Goal: Transaction & Acquisition: Obtain resource

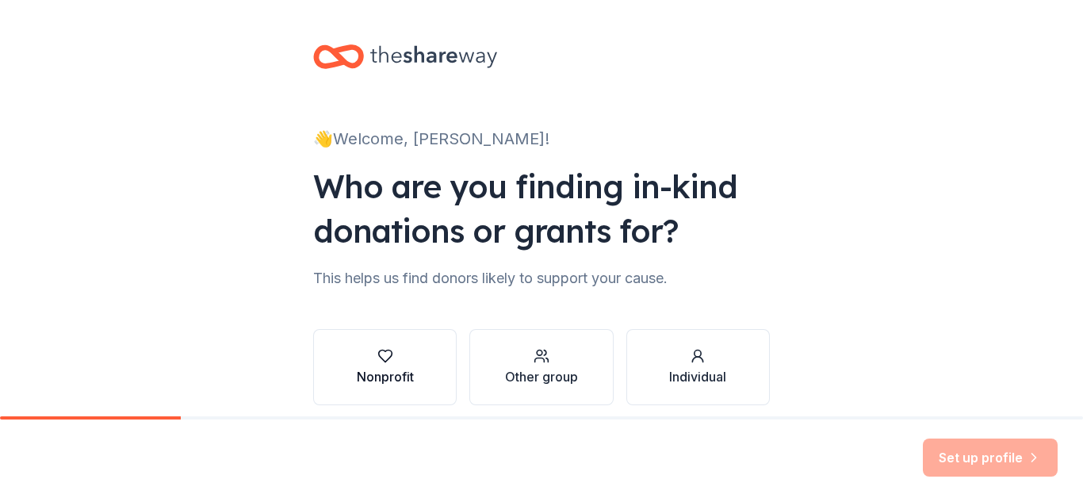
click at [432, 361] on button "Nonprofit" at bounding box center [384, 367] width 143 height 76
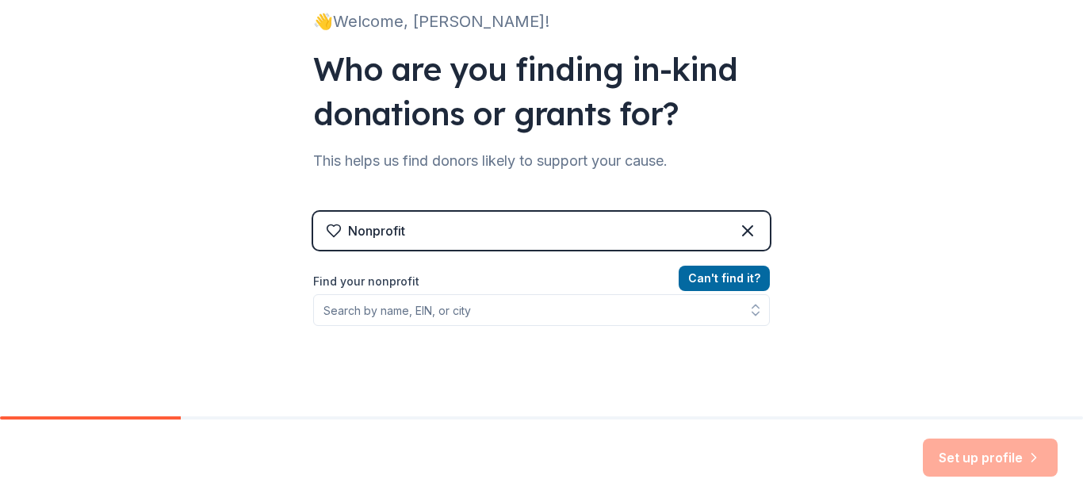
scroll to position [126, 0]
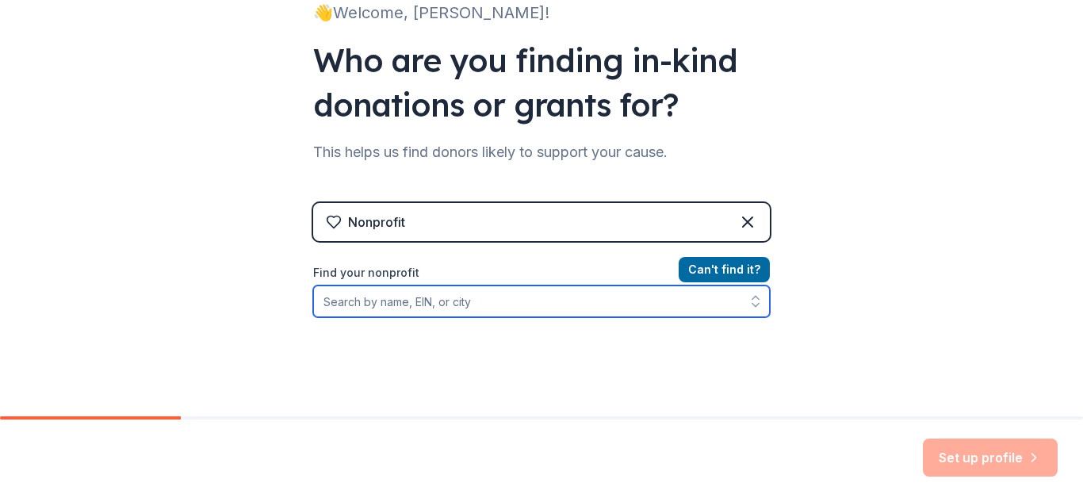
click at [350, 310] on input "Find your nonprofit" at bounding box center [541, 301] width 457 height 32
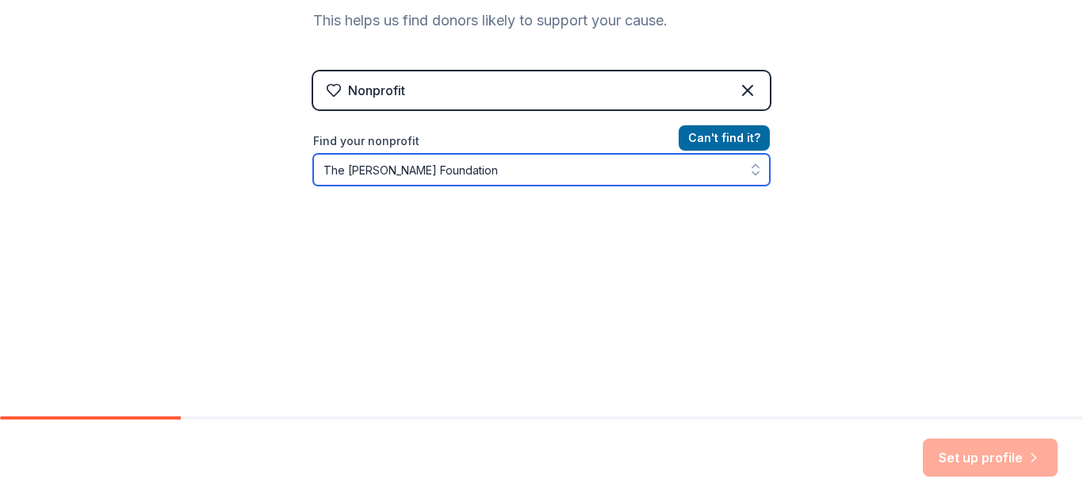
scroll to position [262, 0]
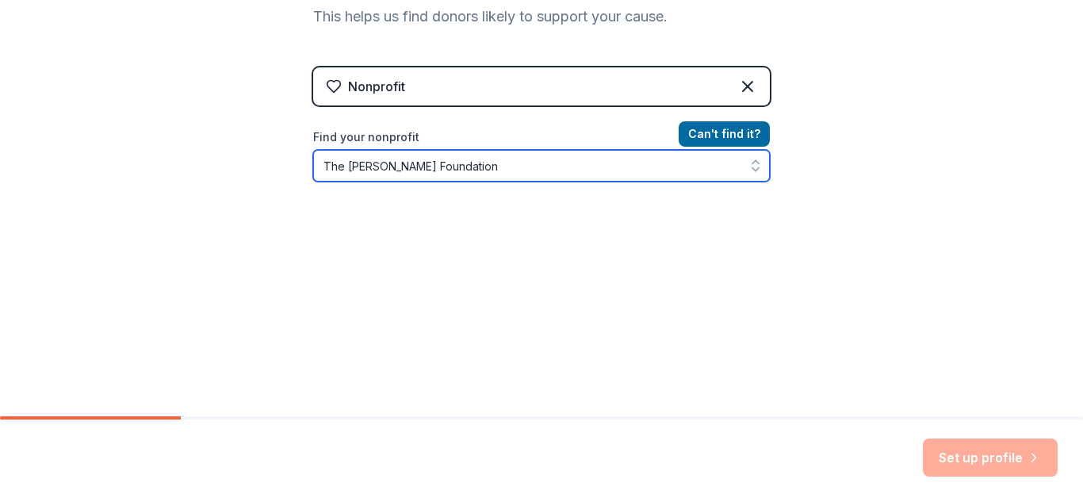
click at [517, 166] on input "The Fulmore Foundation" at bounding box center [541, 166] width 457 height 32
drag, startPoint x: 337, startPoint y: 168, endPoint x: 180, endPoint y: 163, distance: 157.0
click at [180, 163] on div "👋 Welcome, Asheli! Who are you finding in-kind donations or grants for? This he…" at bounding box center [541, 77] width 1083 height 678
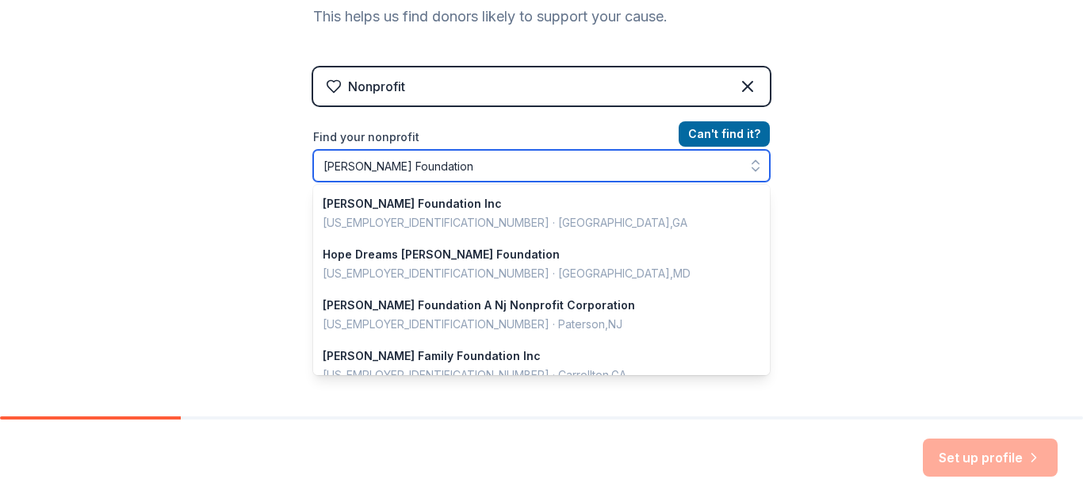
type input "Fulmore Foundation"
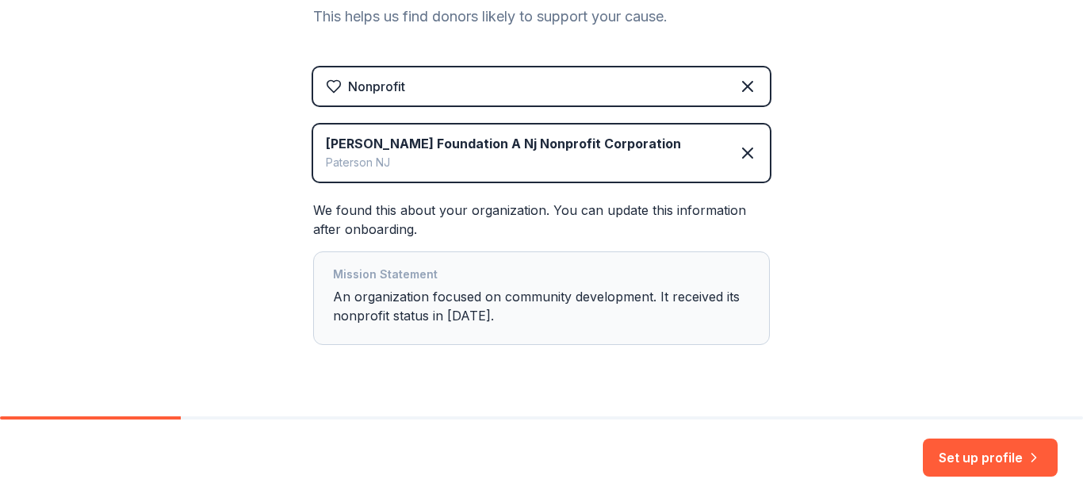
scroll to position [298, 0]
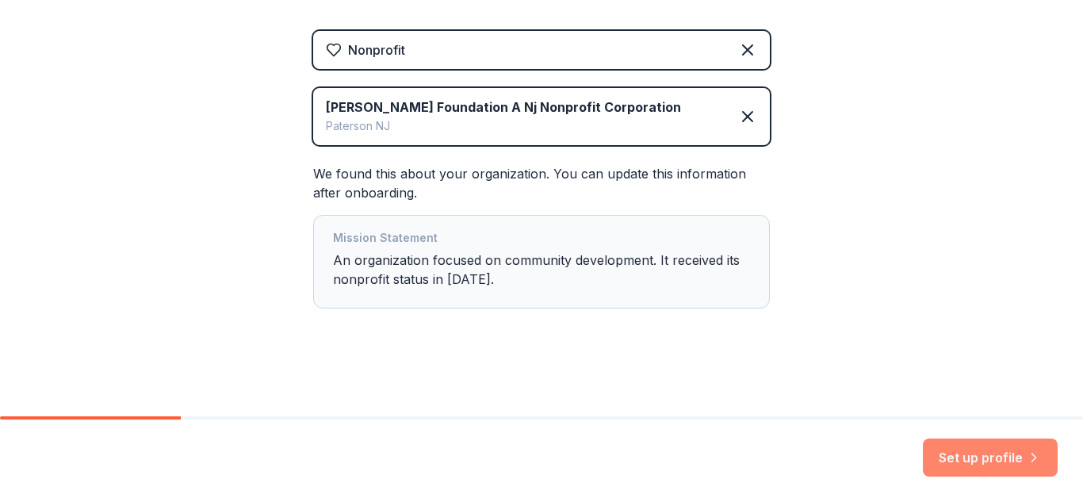
click at [1003, 461] on button "Set up profile" at bounding box center [990, 457] width 135 height 38
click at [984, 461] on div "Set up profile" at bounding box center [990, 457] width 135 height 38
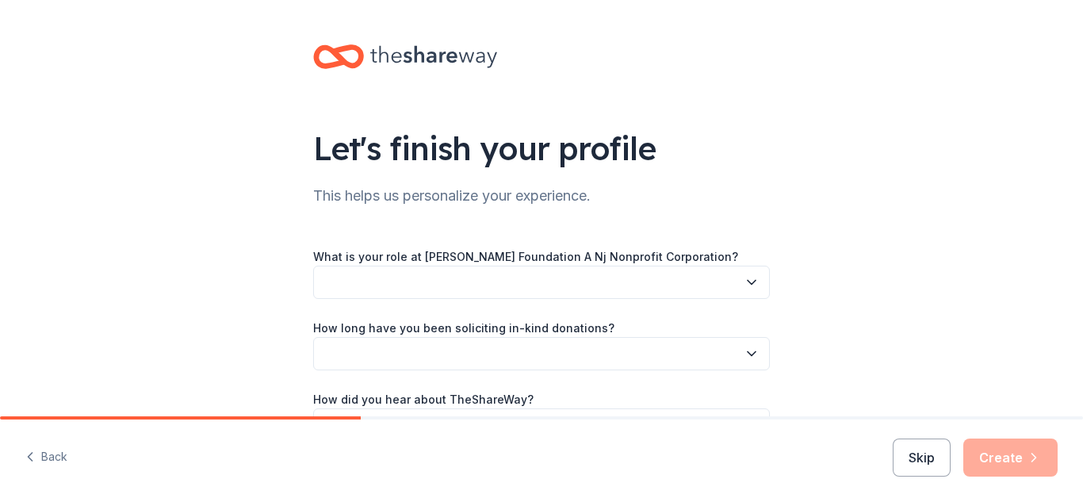
click at [576, 284] on button "button" at bounding box center [541, 282] width 457 height 33
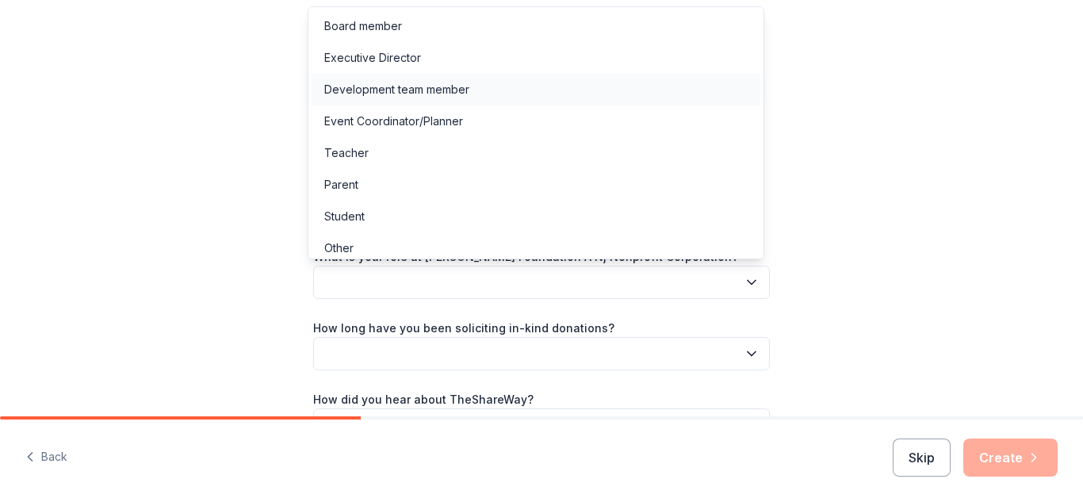
click at [528, 94] on div "Development team member" at bounding box center [536, 90] width 449 height 32
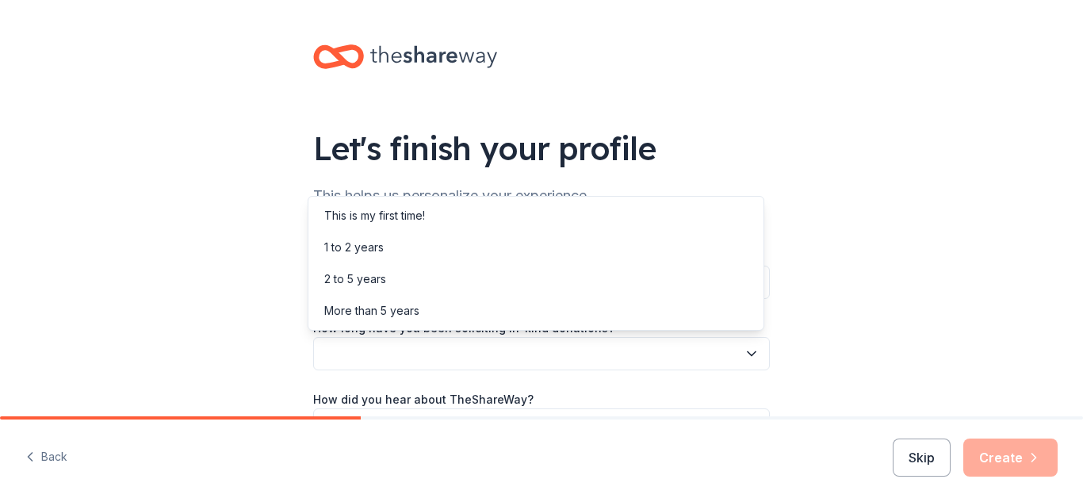
click at [541, 343] on button "button" at bounding box center [541, 353] width 457 height 33
click at [455, 212] on div "This is my first time!" at bounding box center [536, 216] width 449 height 32
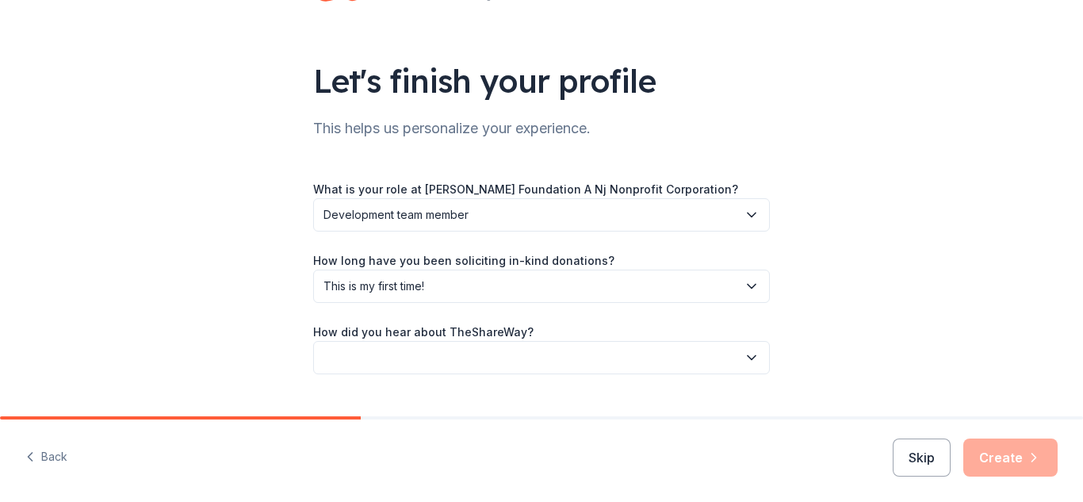
scroll to position [101, 0]
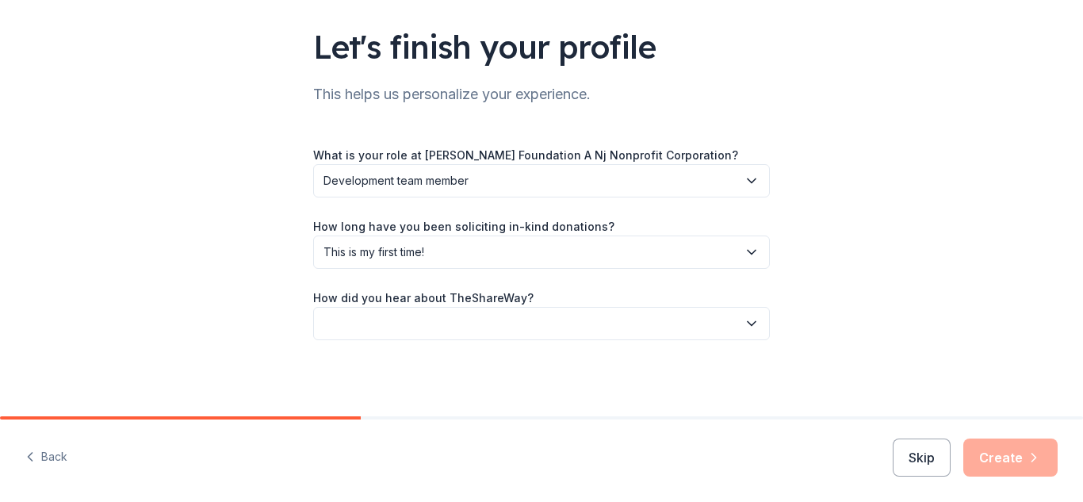
click at [639, 300] on div "How did you hear about TheShareWay?" at bounding box center [541, 314] width 457 height 52
click at [628, 324] on button "button" at bounding box center [541, 323] width 457 height 33
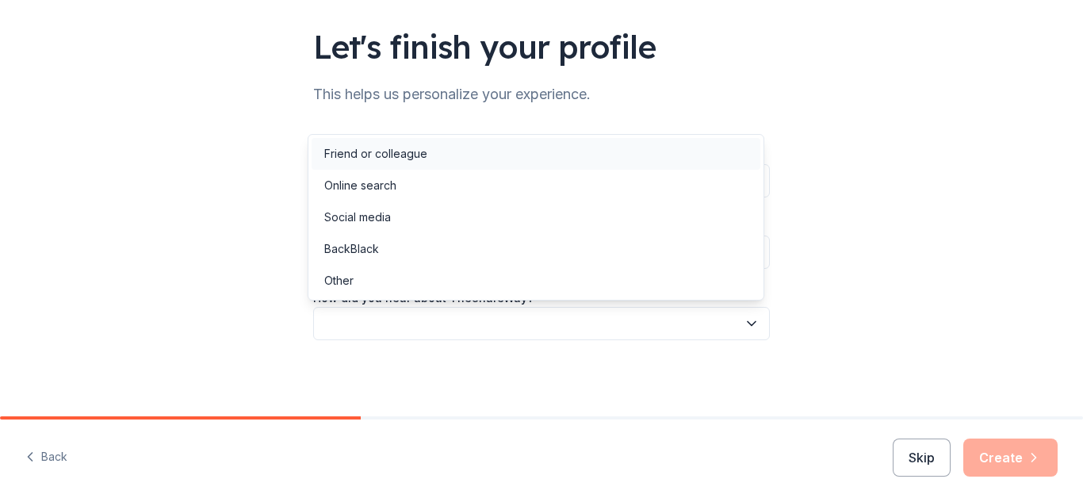
click at [534, 148] on div "Friend or colleague" at bounding box center [536, 154] width 449 height 32
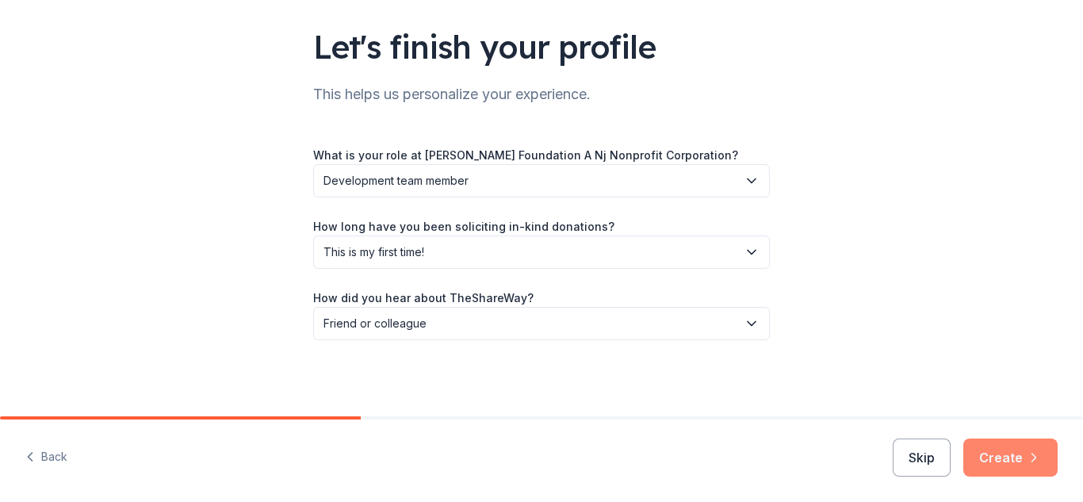
click at [1023, 468] on button "Create" at bounding box center [1010, 457] width 94 height 38
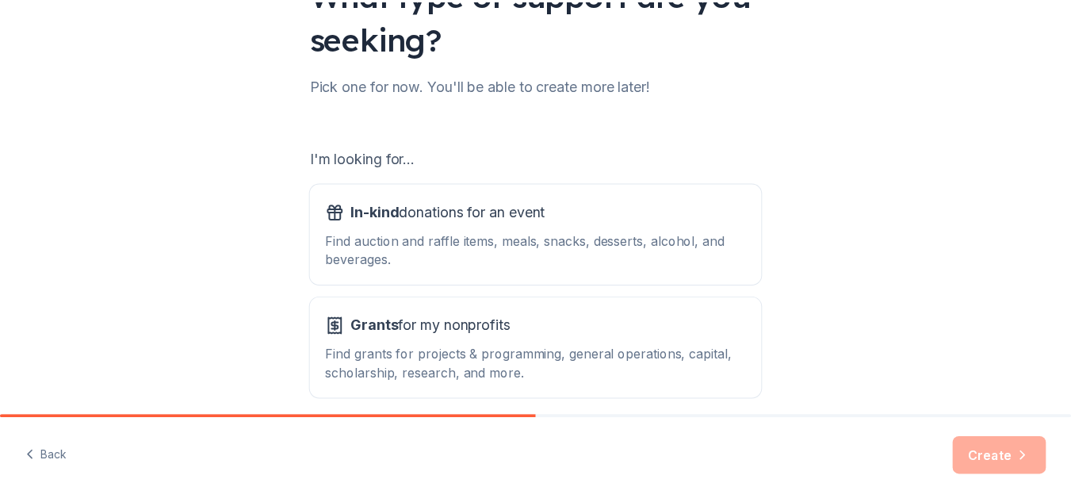
scroll to position [224, 0]
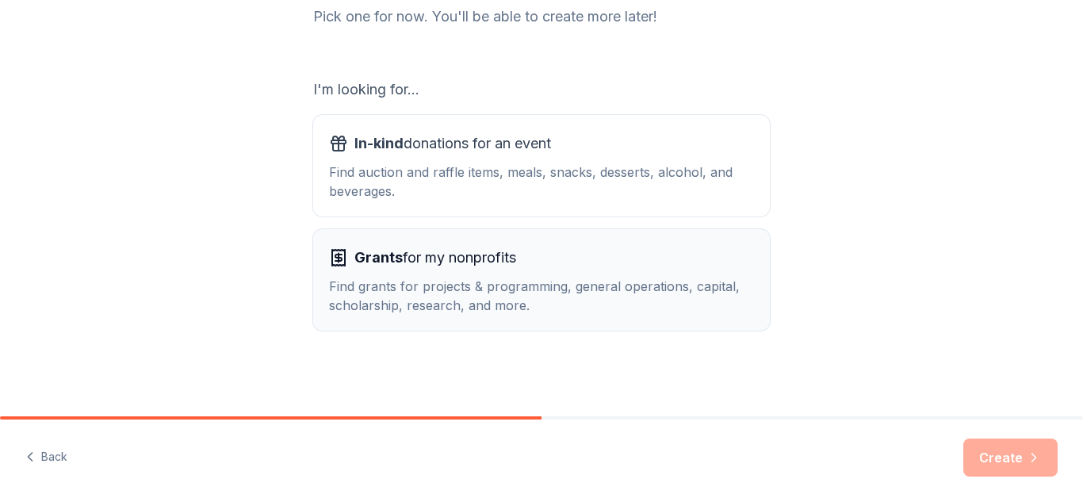
click at [599, 317] on button "Grants for my nonprofits Find grants for projects & programming, general operat…" at bounding box center [541, 279] width 457 height 101
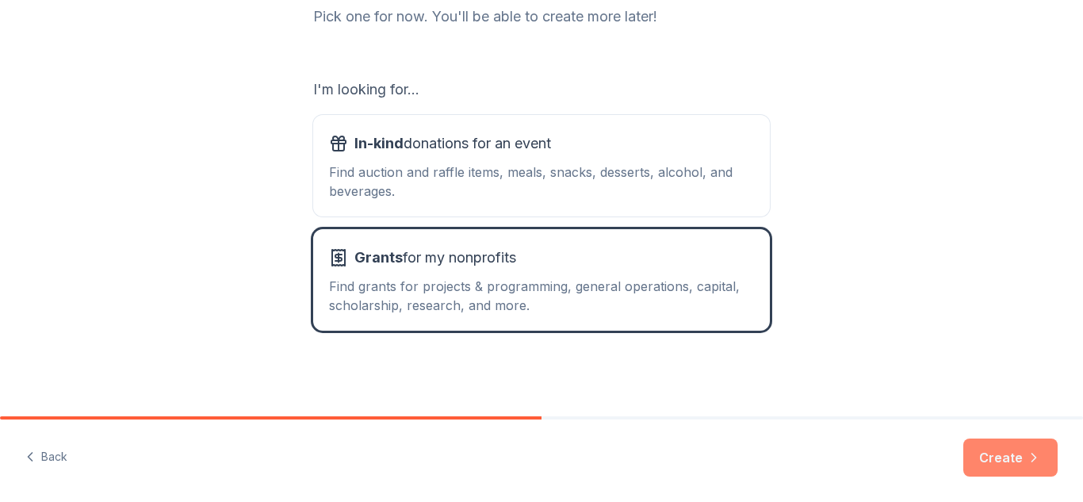
click at [985, 466] on button "Create" at bounding box center [1010, 457] width 94 height 38
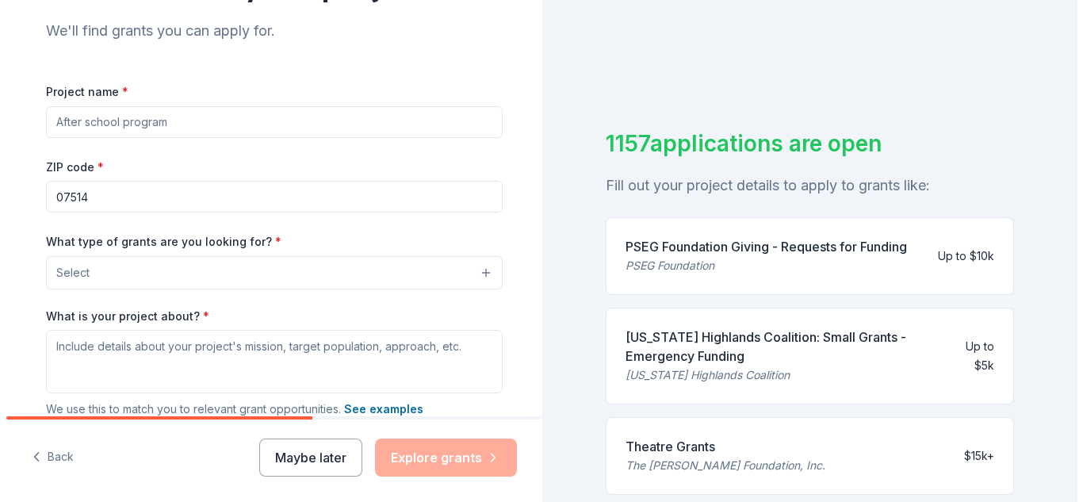
scroll to position [176, 0]
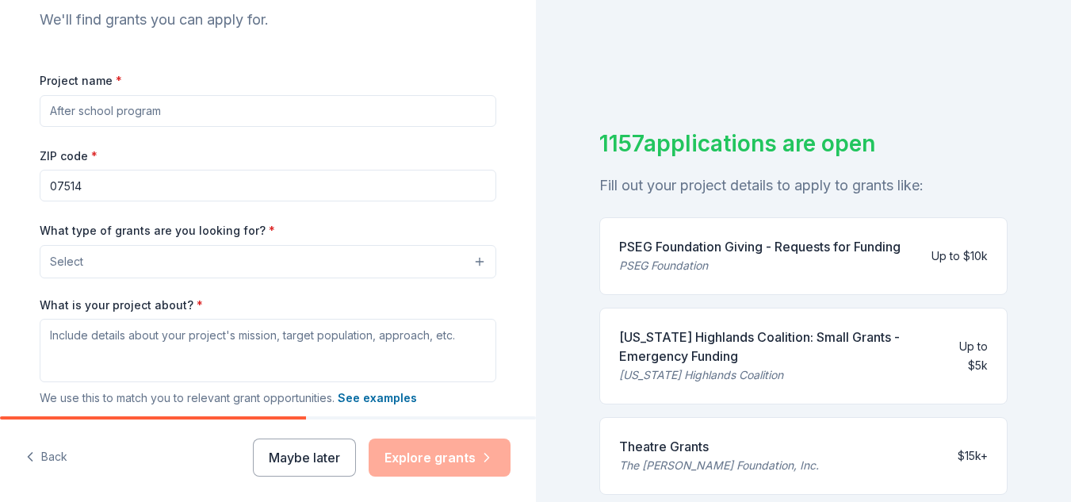
click at [396, 274] on button "Select" at bounding box center [268, 261] width 457 height 33
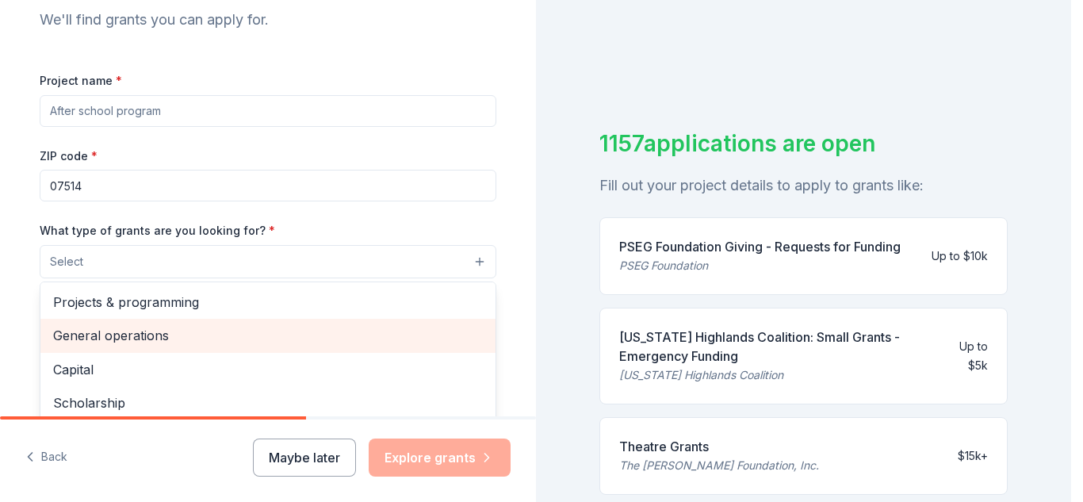
click at [242, 325] on span "General operations" at bounding box center [268, 335] width 430 height 21
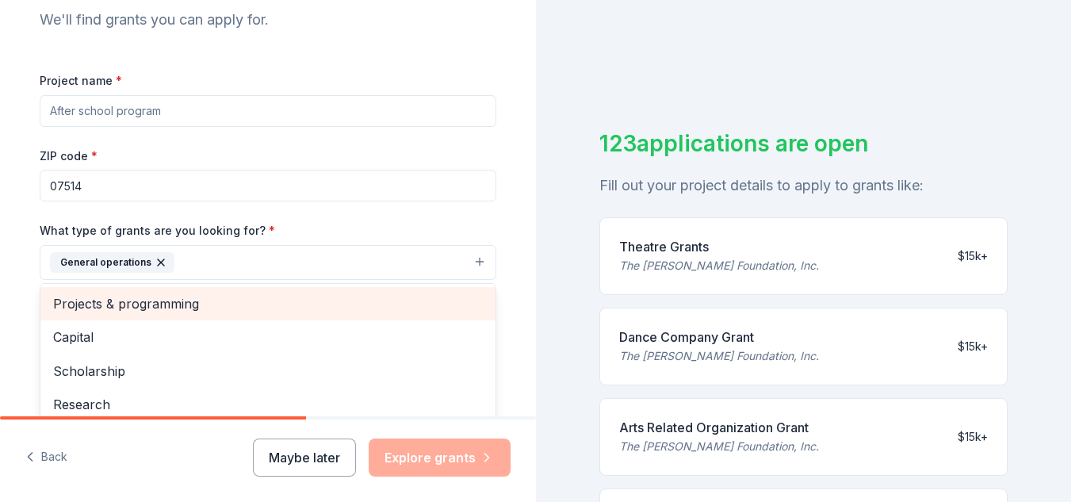
click at [242, 299] on span "Projects & programming" at bounding box center [268, 303] width 430 height 21
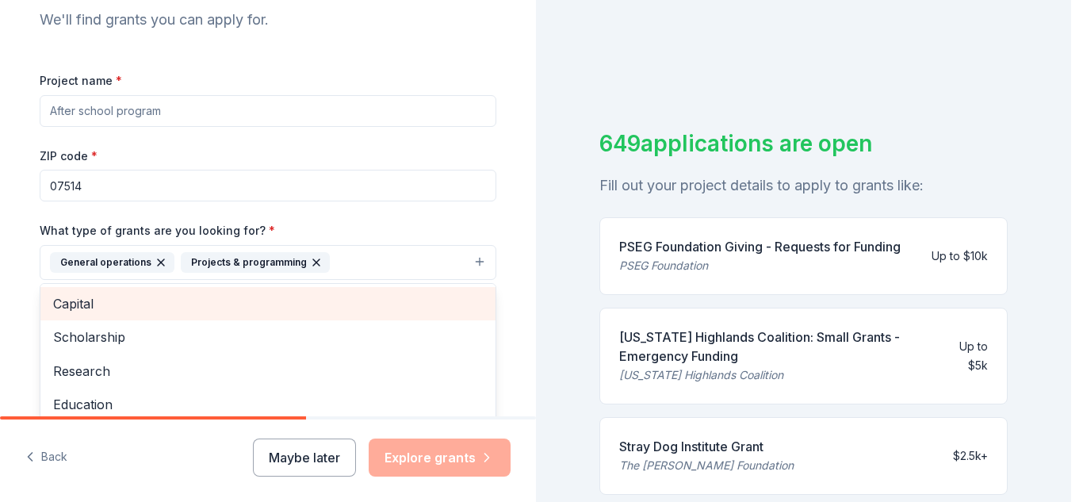
click at [227, 305] on span "Capital" at bounding box center [268, 303] width 430 height 21
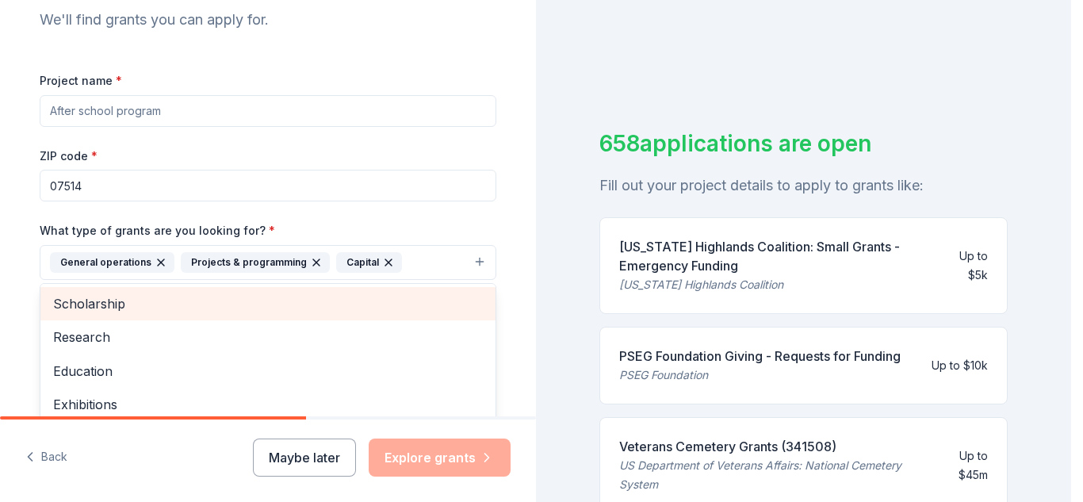
click at [221, 308] on span "Scholarship" at bounding box center [268, 303] width 430 height 21
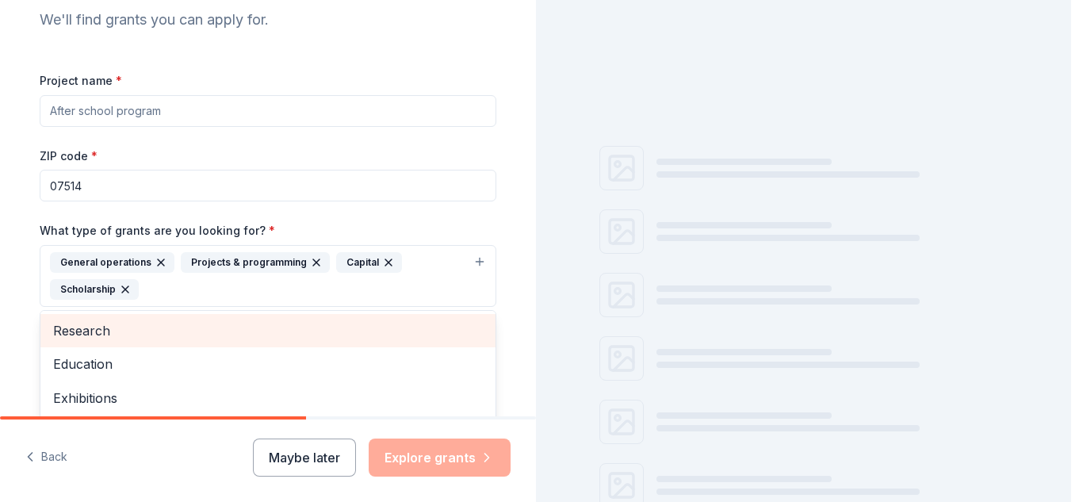
click at [221, 308] on div "Project name * ZIP code * 07514 What type of grants are you looking for? * Gene…" at bounding box center [268, 303] width 457 height 464
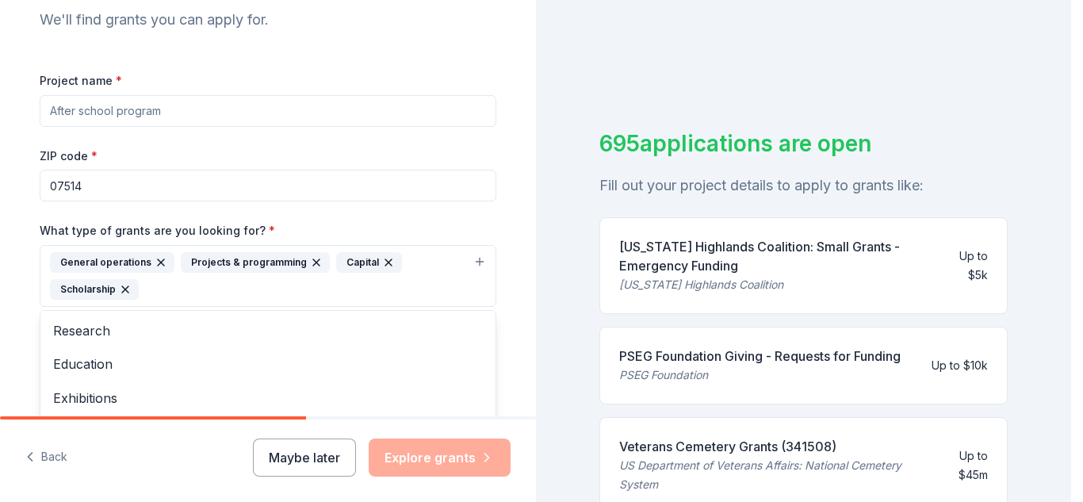
click at [266, 288] on div "General operations Projects & programming Capital Scholarship" at bounding box center [258, 276] width 417 height 48
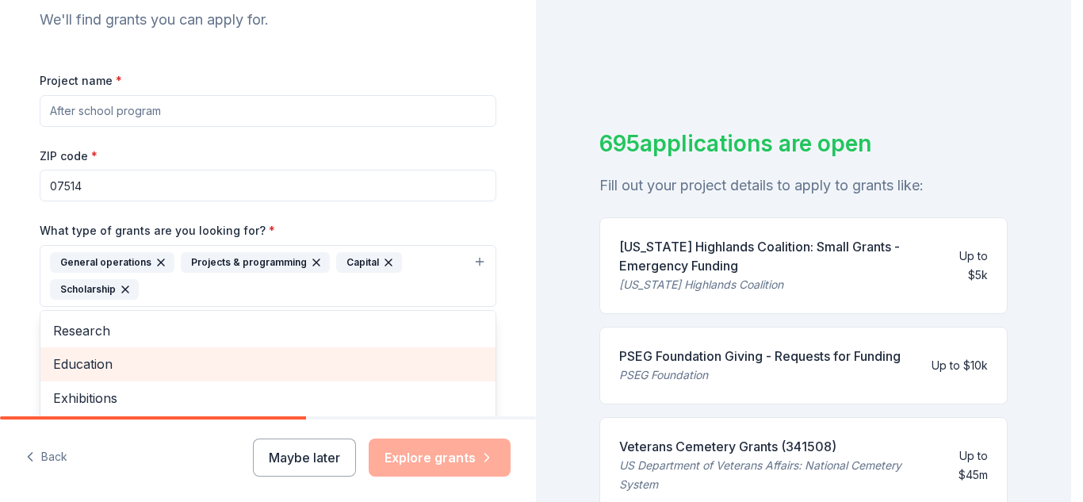
click at [220, 368] on span "Education" at bounding box center [268, 364] width 430 height 21
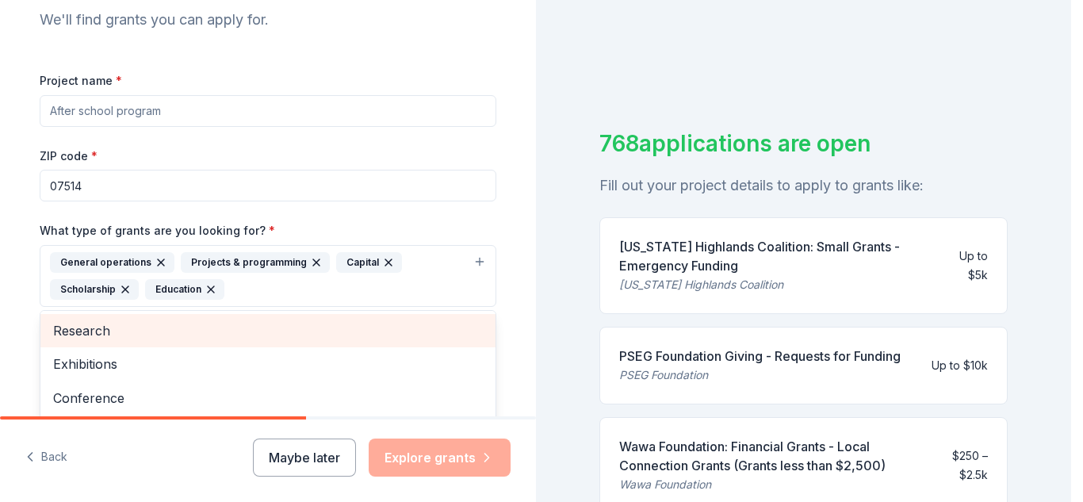
click at [231, 332] on span "Research" at bounding box center [268, 330] width 430 height 21
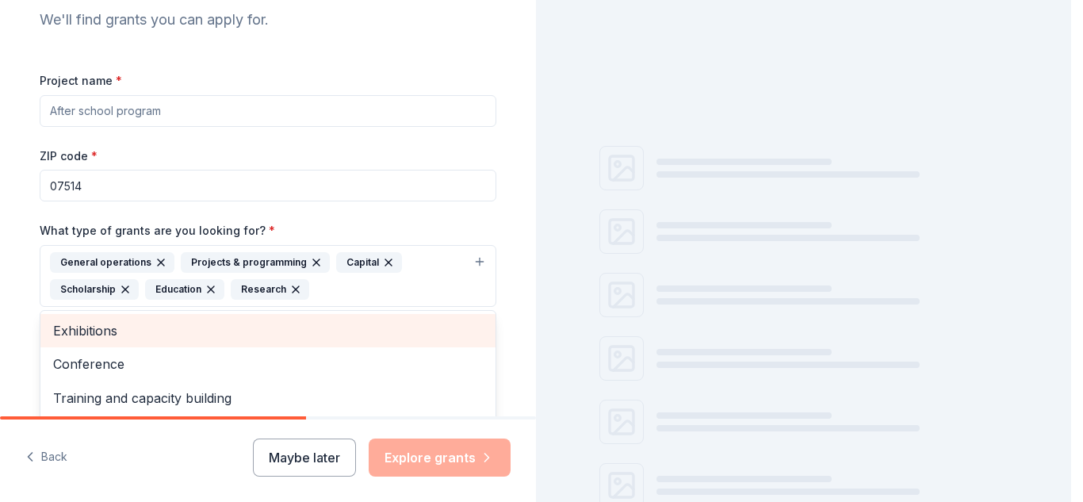
click at [231, 332] on span "Exhibitions" at bounding box center [268, 330] width 430 height 21
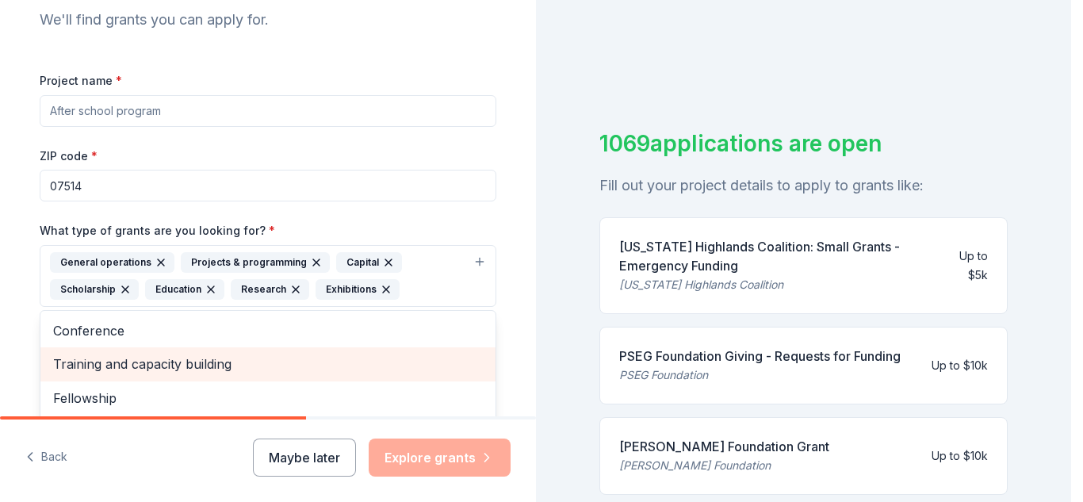
click at [208, 366] on span "Training and capacity building" at bounding box center [268, 364] width 430 height 21
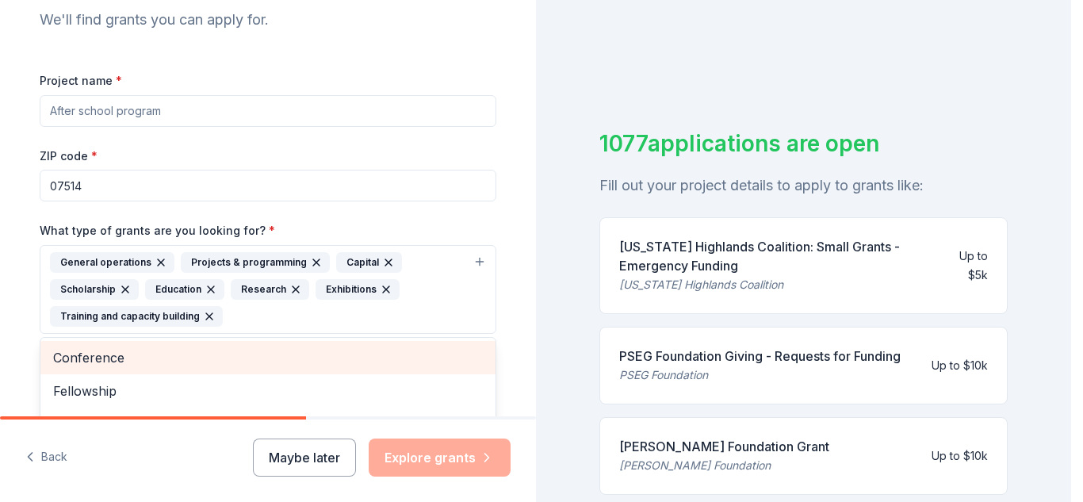
click at [262, 361] on span "Conference" at bounding box center [268, 357] width 430 height 21
click at [262, 361] on span "Fellowship" at bounding box center [268, 357] width 430 height 21
click at [262, 380] on span "Other" at bounding box center [268, 390] width 430 height 21
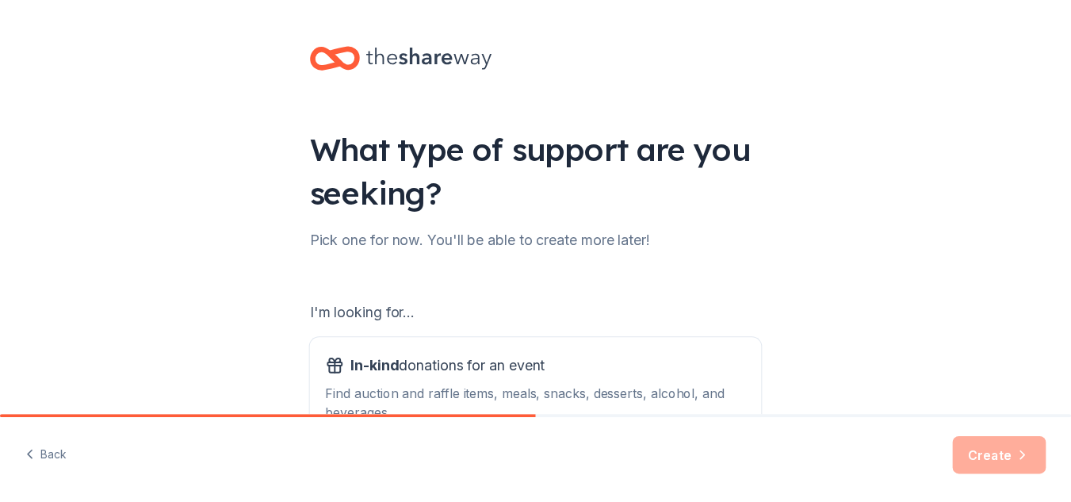
scroll to position [187, 0]
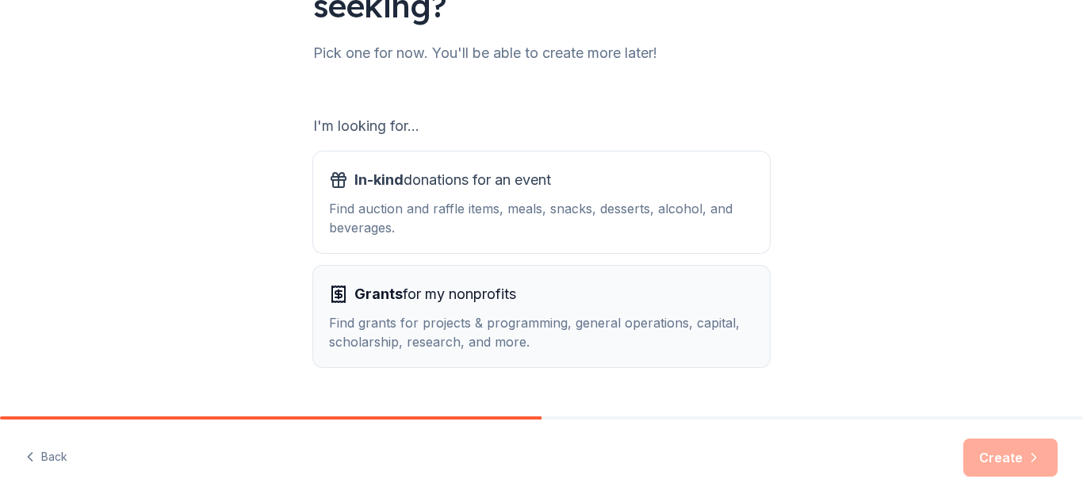
click at [644, 334] on div "Find grants for projects & programming, general operations, capital, scholarshi…" at bounding box center [541, 332] width 425 height 38
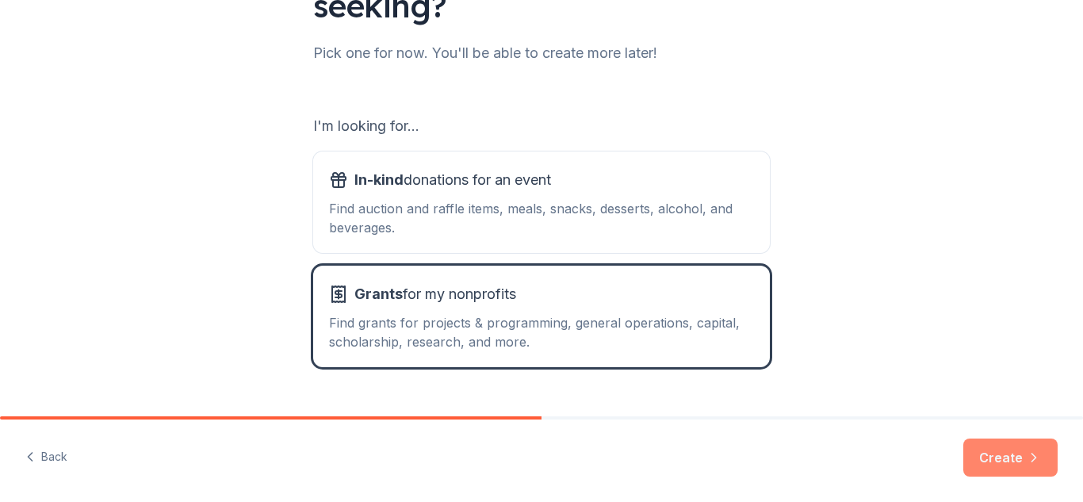
click at [1040, 455] on icon "button" at bounding box center [1034, 457] width 16 height 16
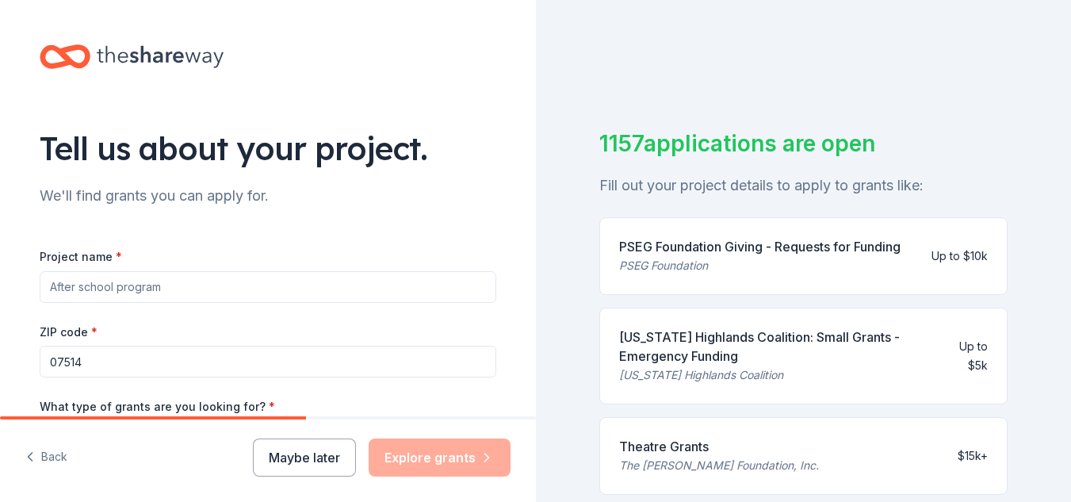
drag, startPoint x: 536, startPoint y: 115, endPoint x: 524, endPoint y: 199, distance: 84.9
click at [524, 199] on div "Tell us about your project. We'll find grants you can apply for. Project name *…" at bounding box center [535, 251] width 1071 height 502
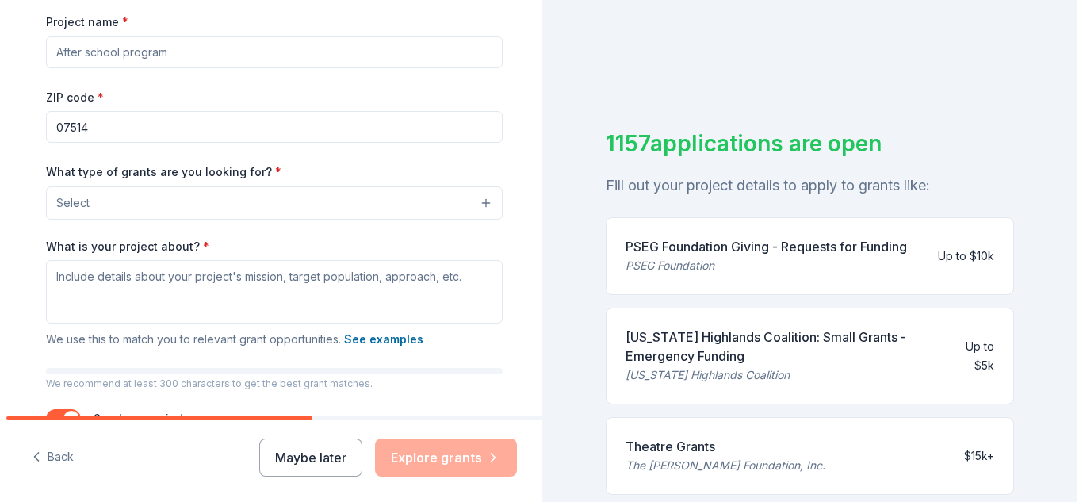
scroll to position [236, 0]
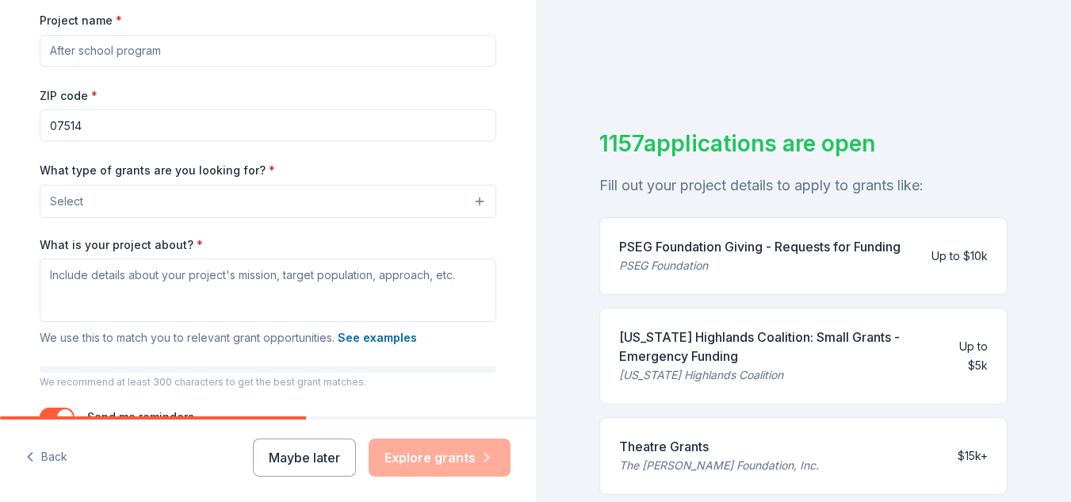
click at [328, 211] on button "Select" at bounding box center [268, 201] width 457 height 33
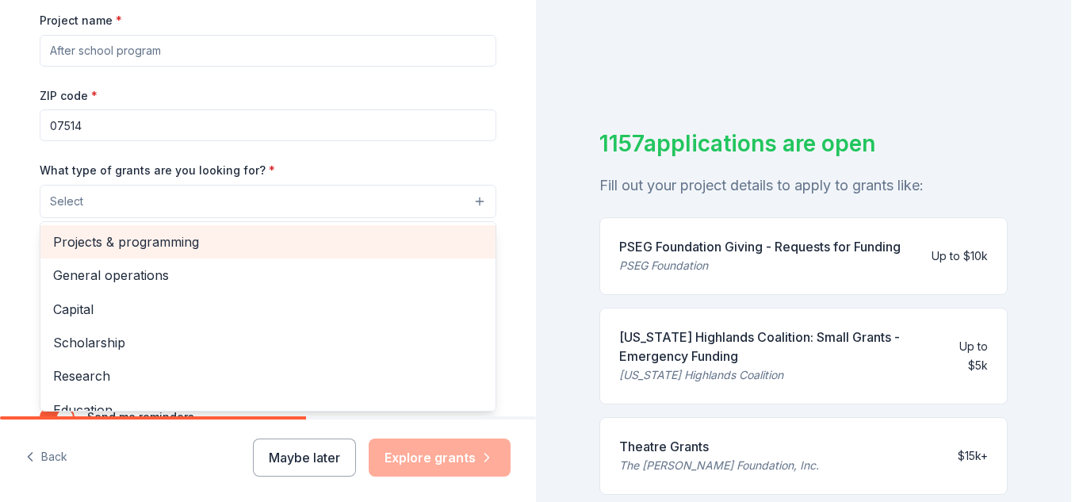
click at [288, 242] on span "Projects & programming" at bounding box center [268, 241] width 430 height 21
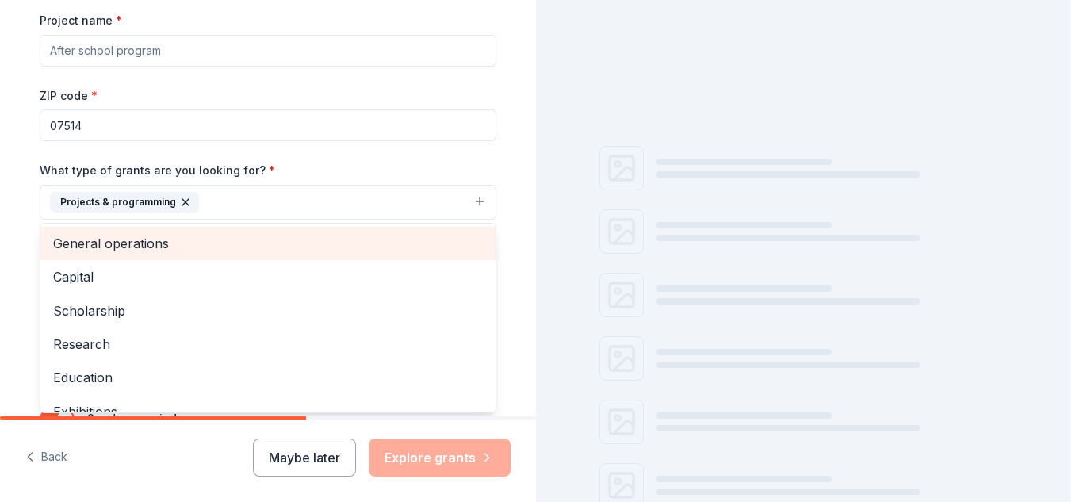
click at [266, 240] on span "General operations" at bounding box center [268, 243] width 430 height 21
click at [266, 240] on span "Capital" at bounding box center [268, 243] width 430 height 21
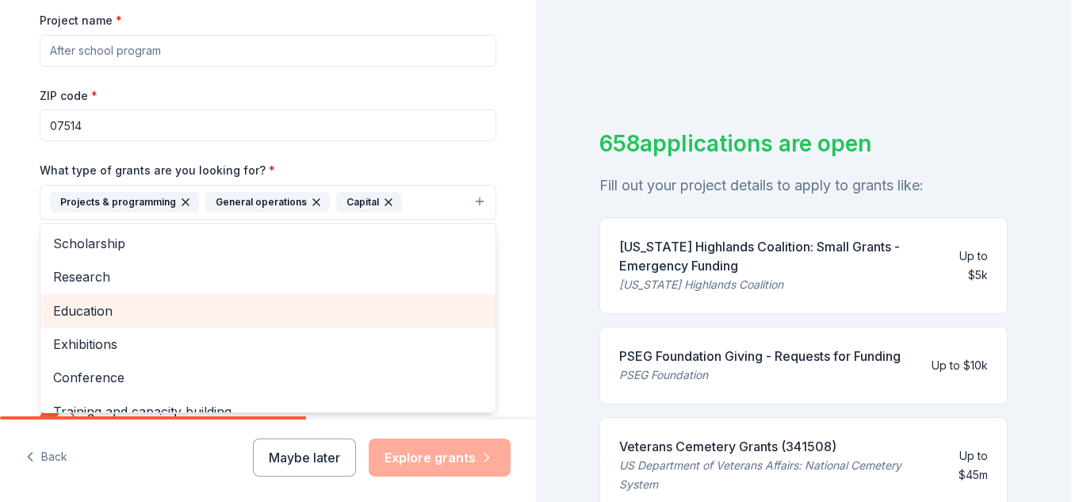
click at [234, 304] on span "Education" at bounding box center [268, 310] width 430 height 21
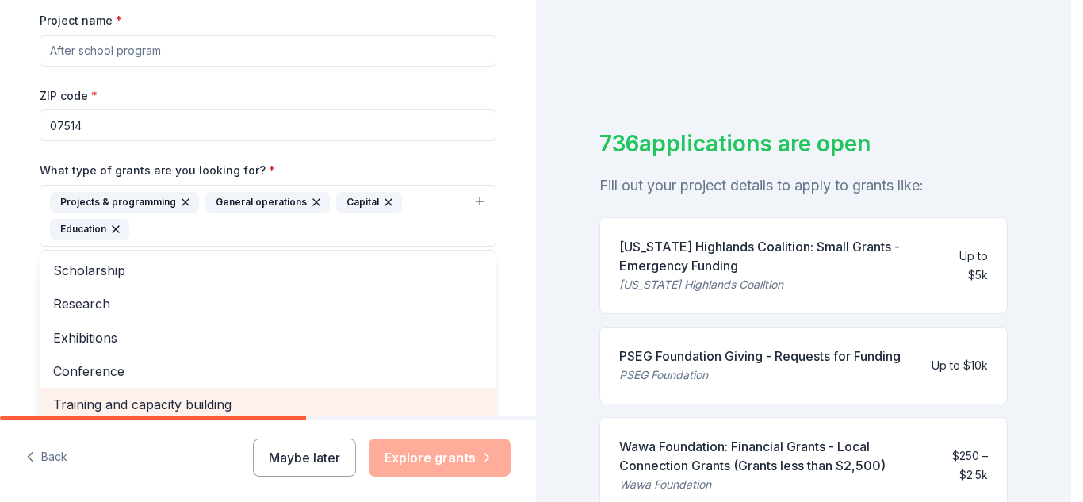
click at [193, 401] on span "Training and capacity building" at bounding box center [268, 404] width 430 height 21
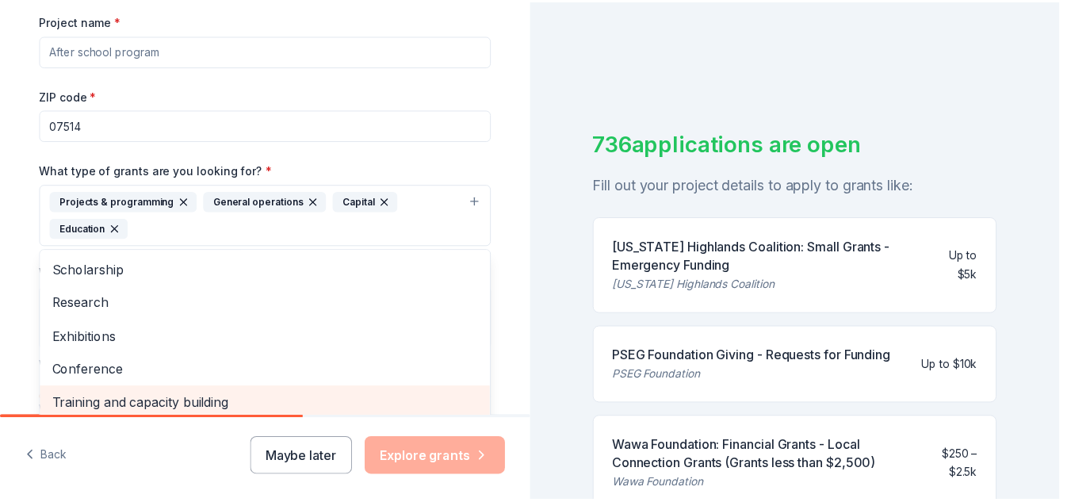
scroll to position [242, 0]
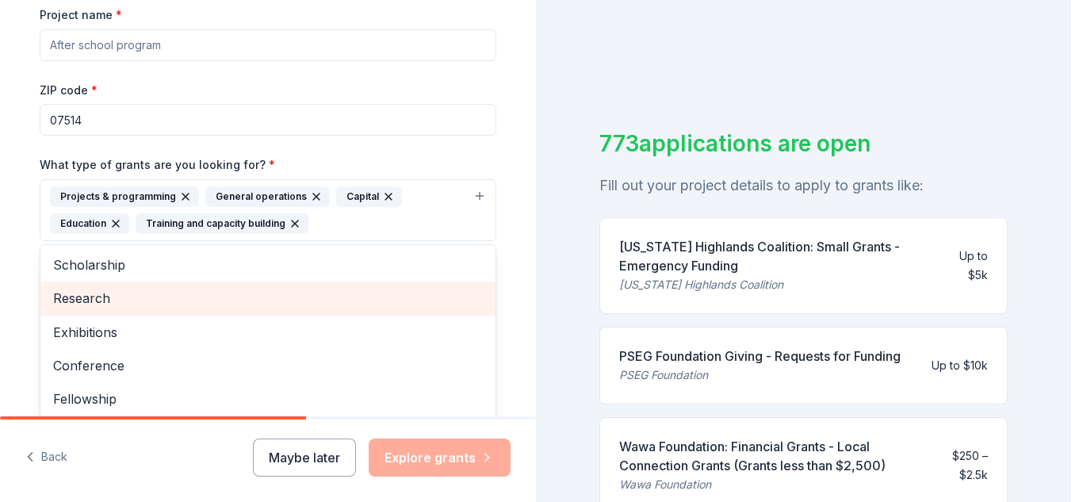
click at [183, 294] on span "Research" at bounding box center [268, 298] width 430 height 21
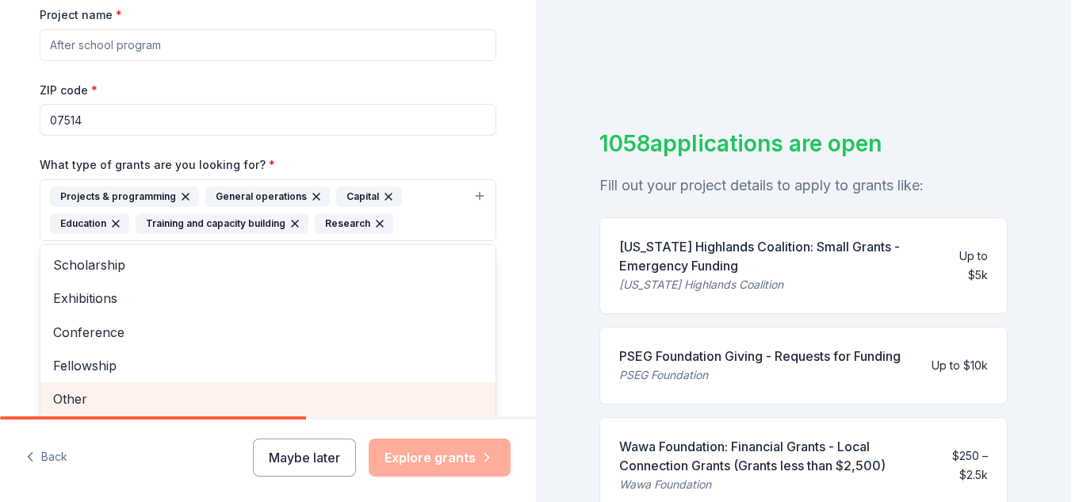
click at [139, 394] on span "Other" at bounding box center [268, 398] width 430 height 21
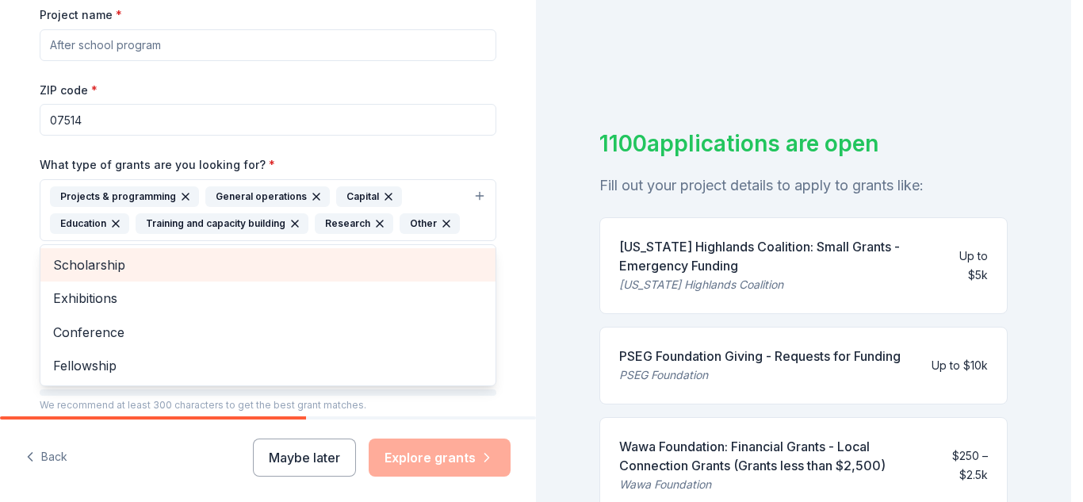
click at [150, 270] on span "Scholarship" at bounding box center [268, 264] width 430 height 21
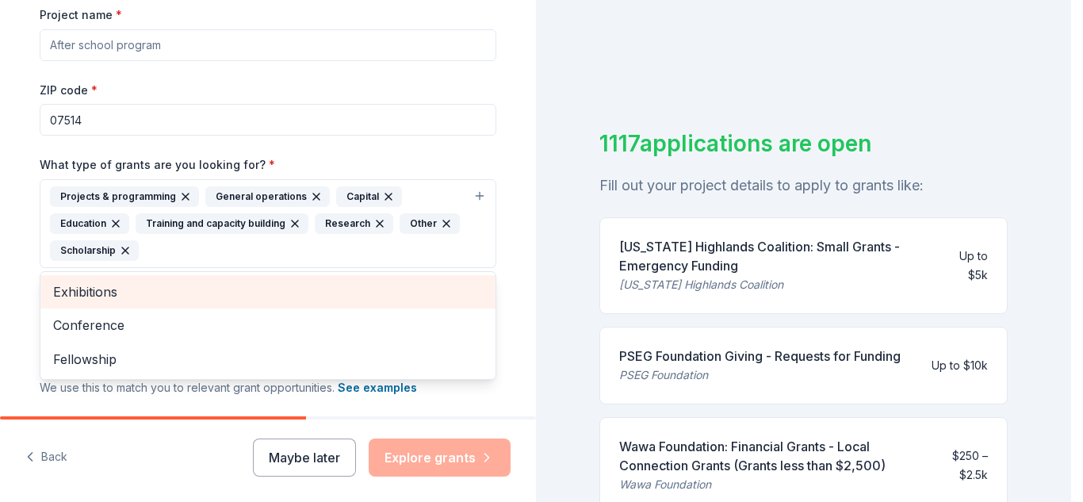
click at [304, 298] on span "Exhibitions" at bounding box center [268, 291] width 430 height 21
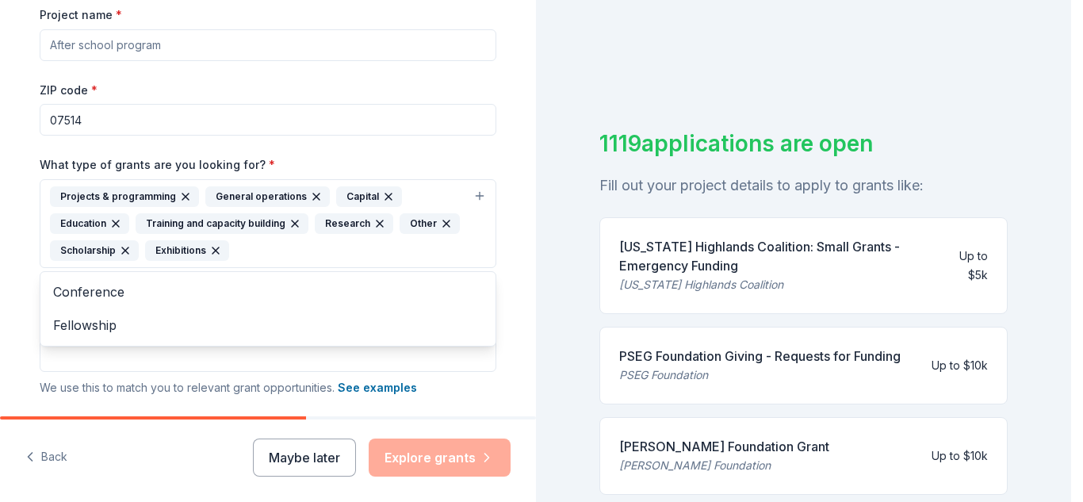
click at [512, 392] on div "Tell us about your project. We'll find grants you can apply for. Project name *…" at bounding box center [267, 164] width 507 height 813
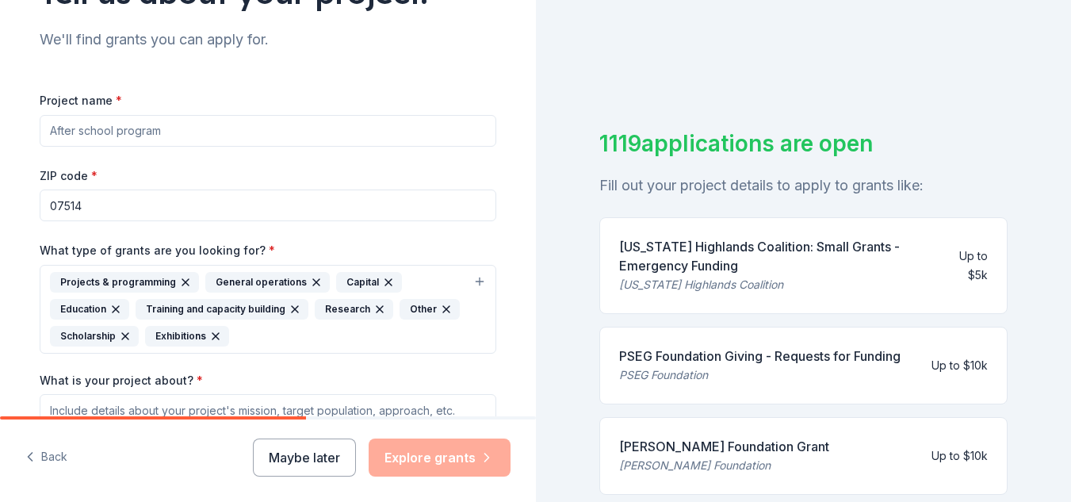
scroll to position [153, 0]
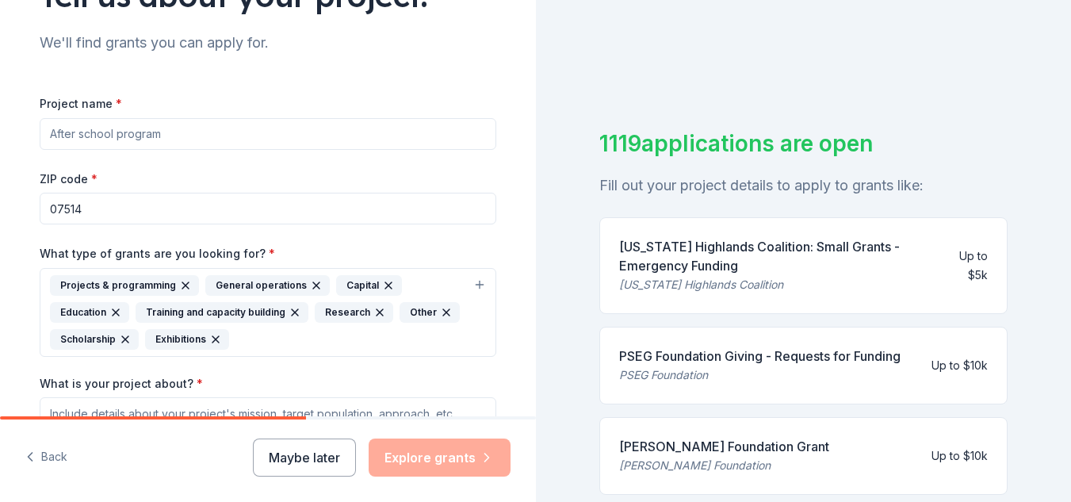
click at [305, 142] on input "Project name *" at bounding box center [268, 134] width 457 height 32
type input "General operating"
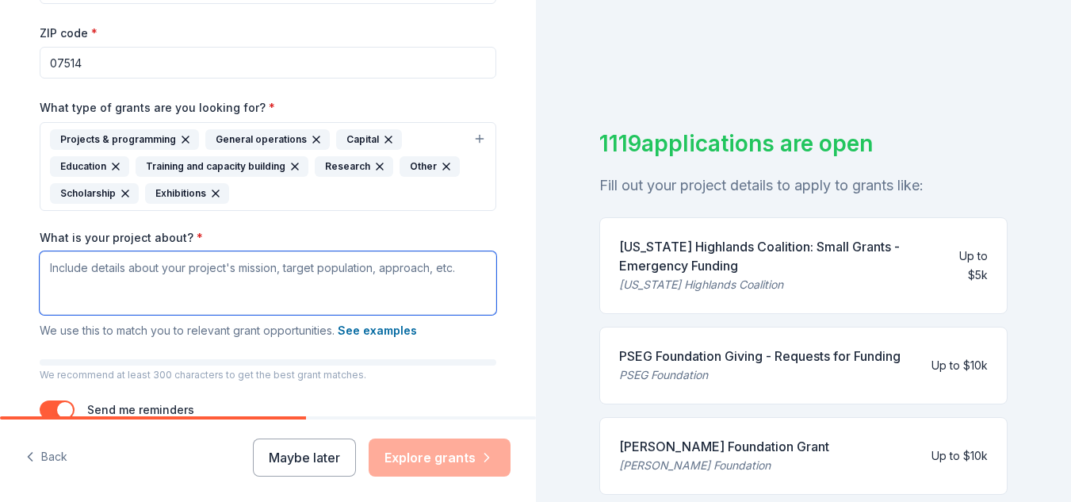
scroll to position [397, 0]
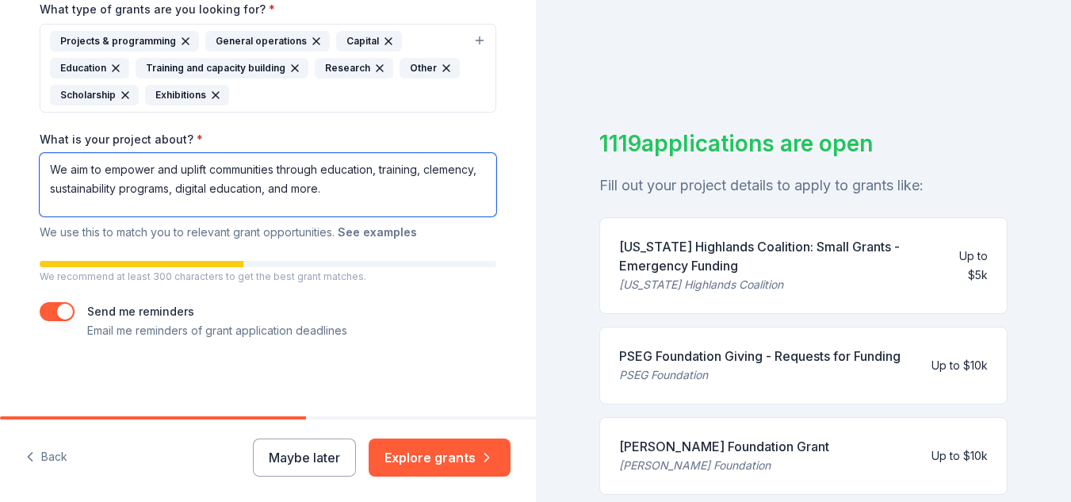
paste textarea "The Fulmore Foundation's mission is to uplift communities through impactful ini…"
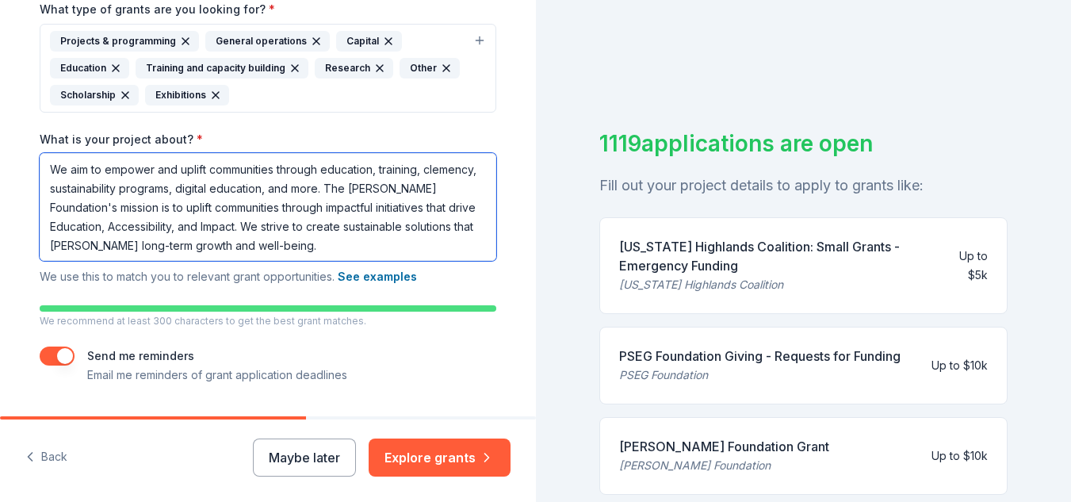
scroll to position [442, 0]
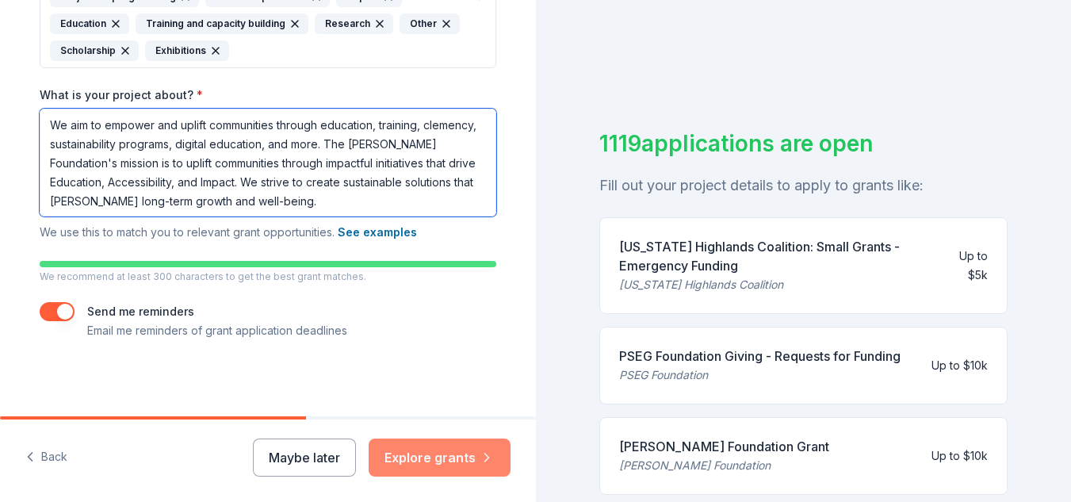
type textarea "We aim to empower and uplift communities through education, training, clemency,…"
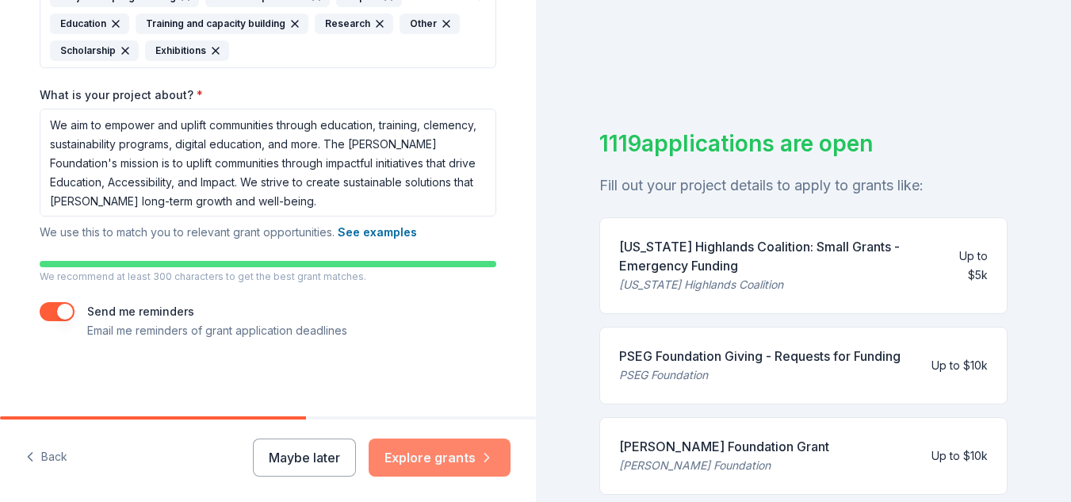
click at [407, 454] on button "Explore grants" at bounding box center [440, 457] width 142 height 38
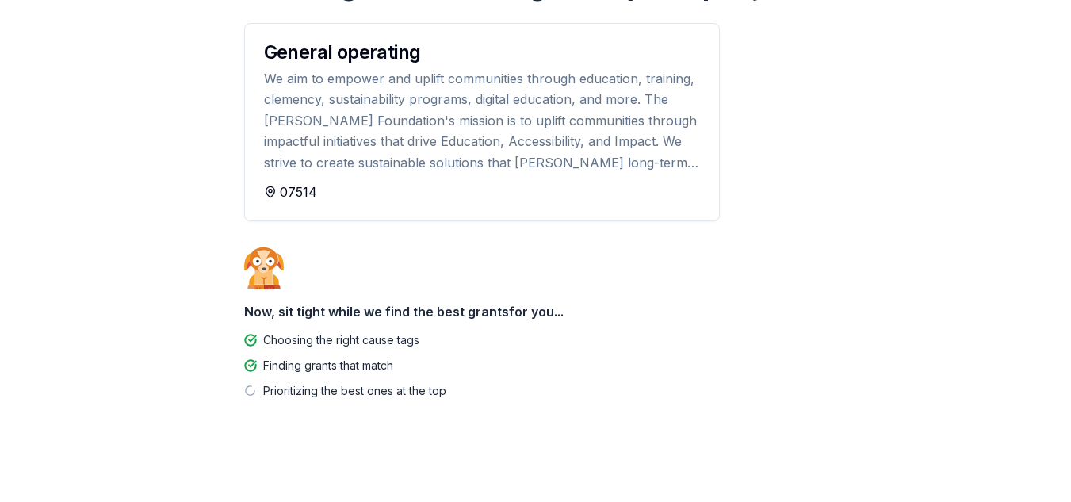
scroll to position [176, 0]
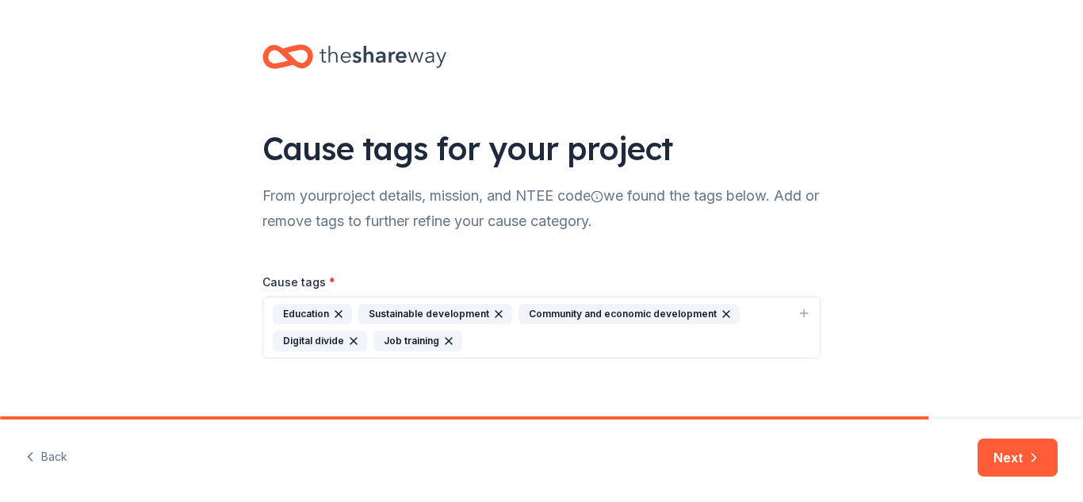
click at [505, 343] on div "Education Sustainable development Community and economic development Digital di…" at bounding box center [532, 328] width 518 height 48
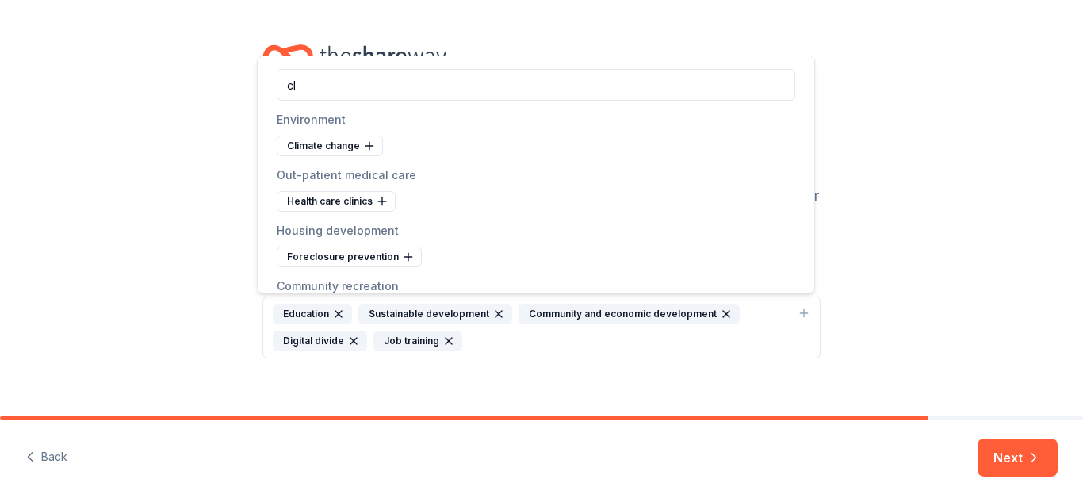
type input "c"
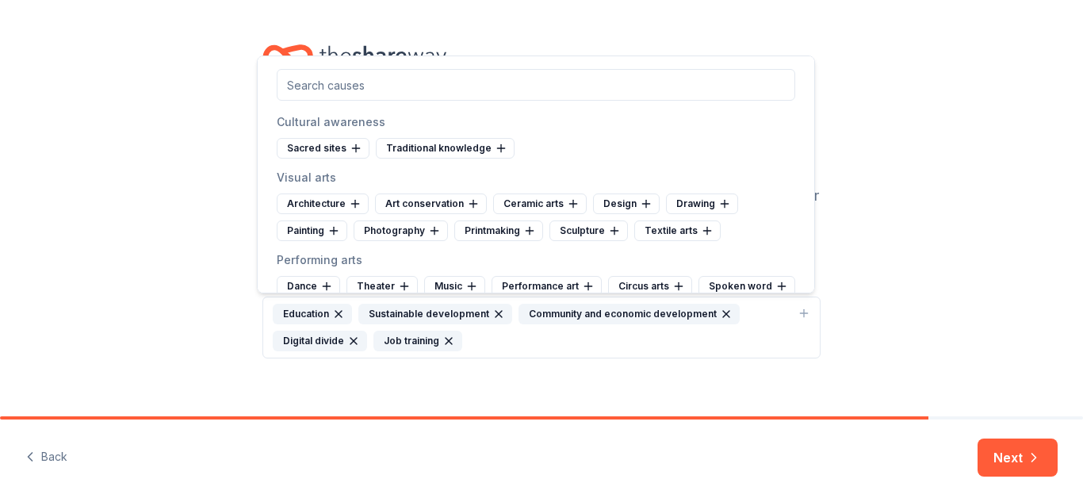
scroll to position [138, 0]
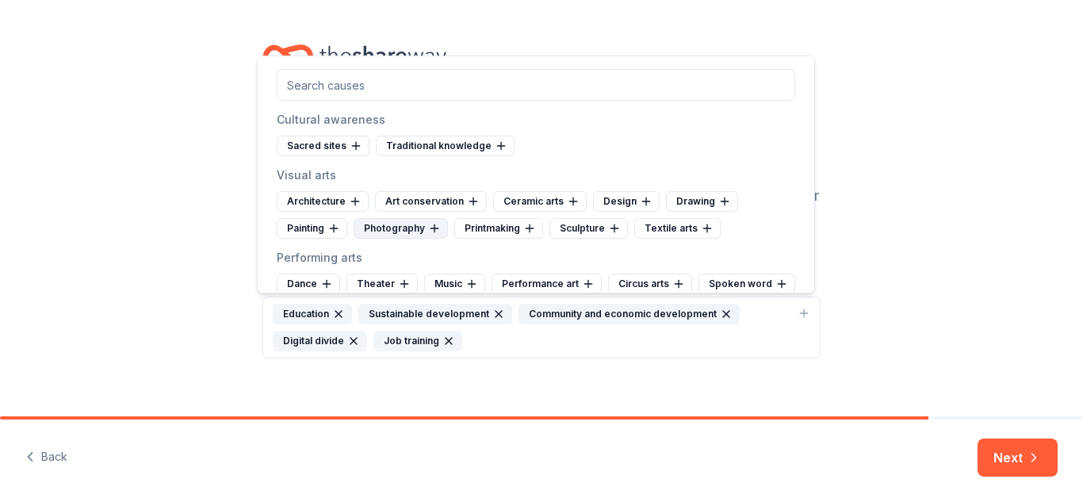
click at [361, 236] on div "Photography" at bounding box center [401, 228] width 94 height 21
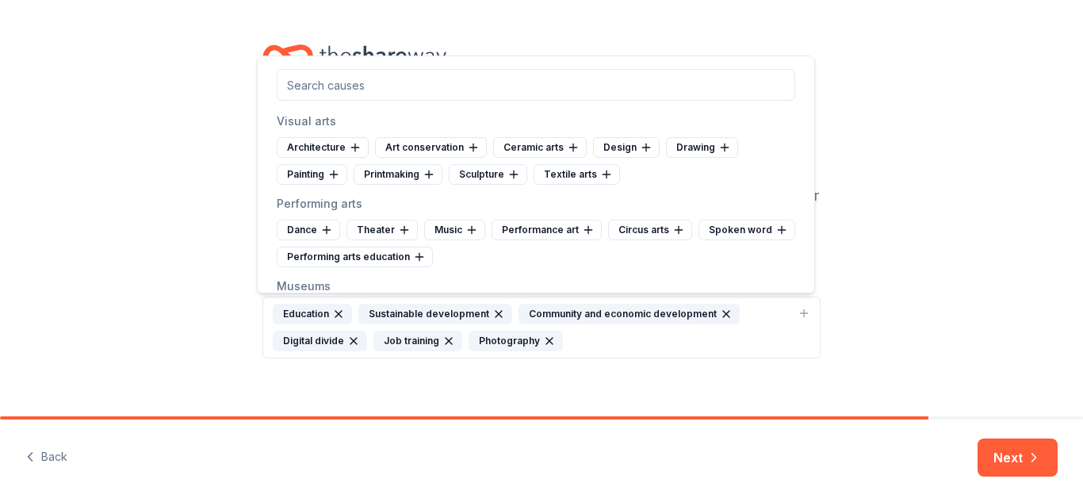
scroll to position [194, 0]
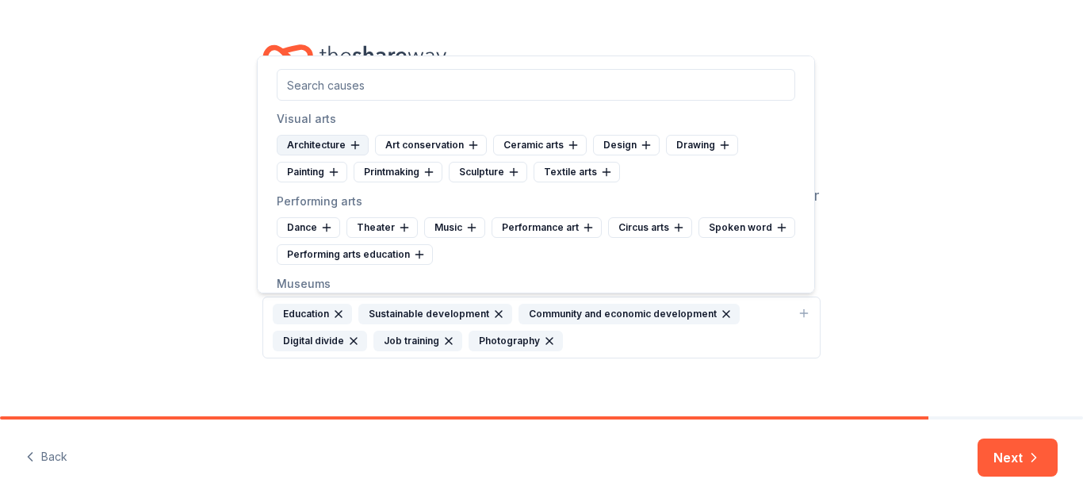
click at [308, 150] on div "Architecture" at bounding box center [323, 145] width 92 height 21
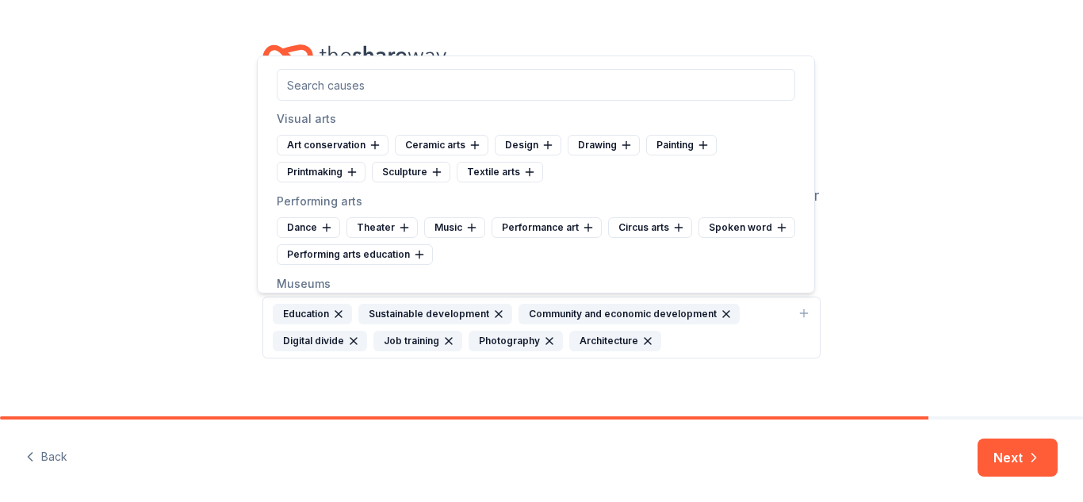
click at [296, 135] on div "Art conservation" at bounding box center [333, 145] width 112 height 21
click at [295, 122] on div "Visual arts" at bounding box center [536, 118] width 518 height 19
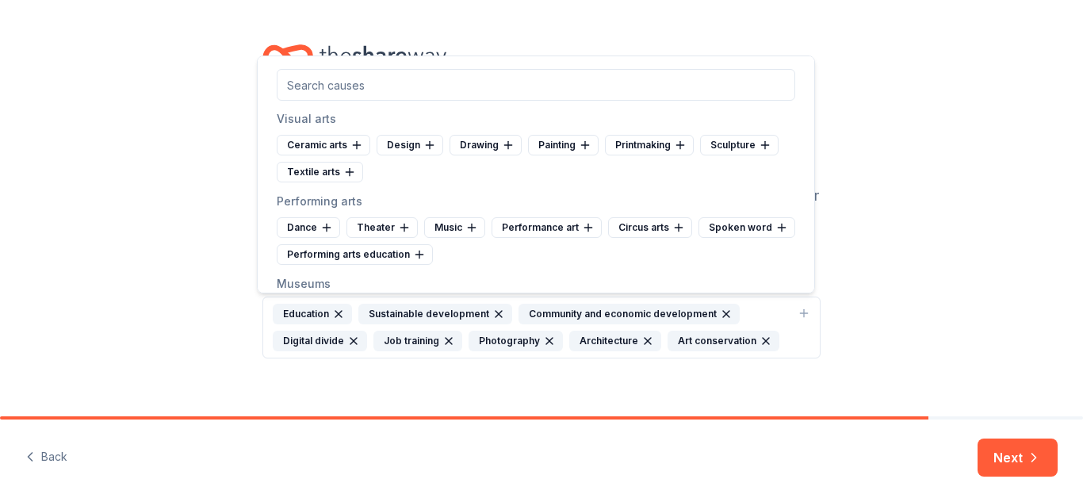
click at [543, 344] on icon "button" at bounding box center [549, 341] width 13 height 13
click at [541, 344] on icon "button" at bounding box center [547, 341] width 13 height 13
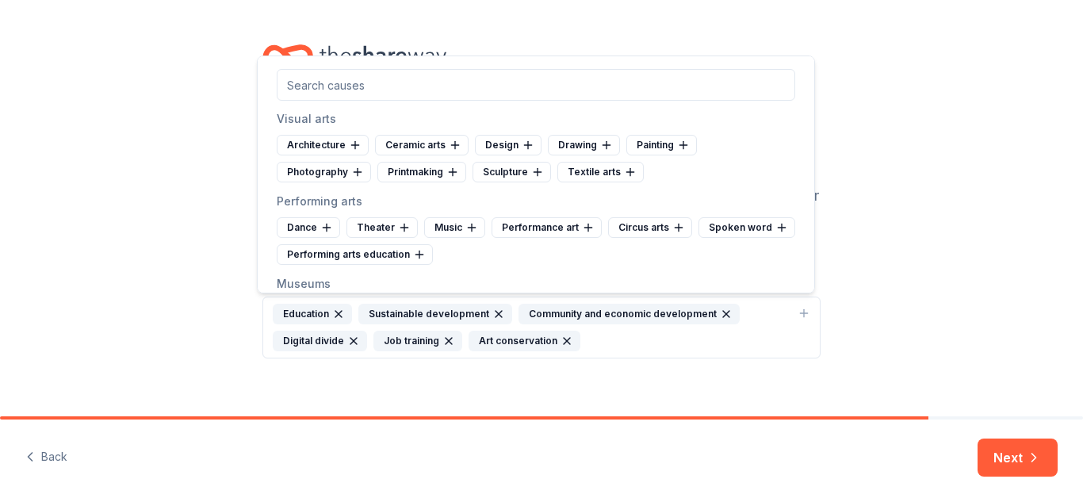
click at [560, 345] on icon "button" at bounding box center [566, 341] width 13 height 13
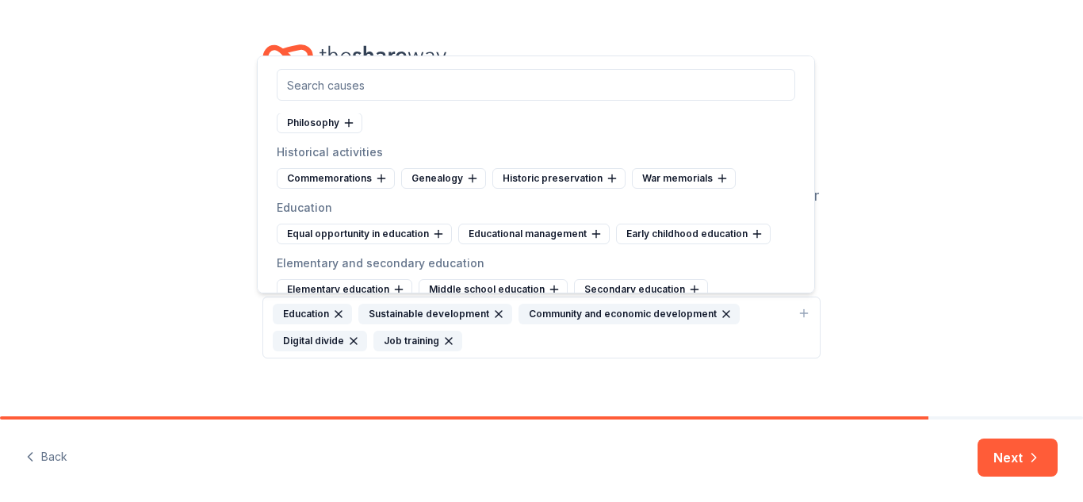
scroll to position [518, 0]
click at [440, 236] on icon at bounding box center [438, 233] width 13 height 13
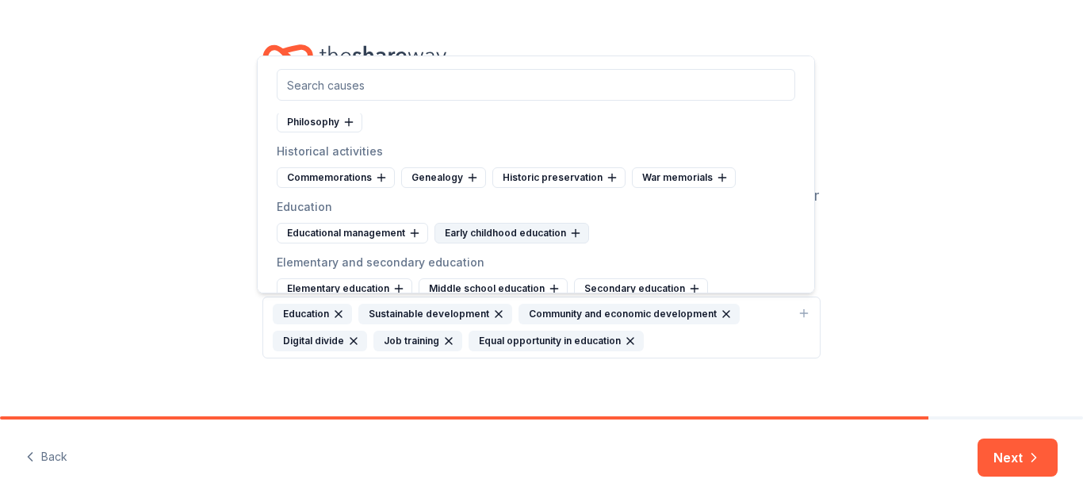
click at [541, 231] on div "Early childhood education" at bounding box center [511, 233] width 155 height 21
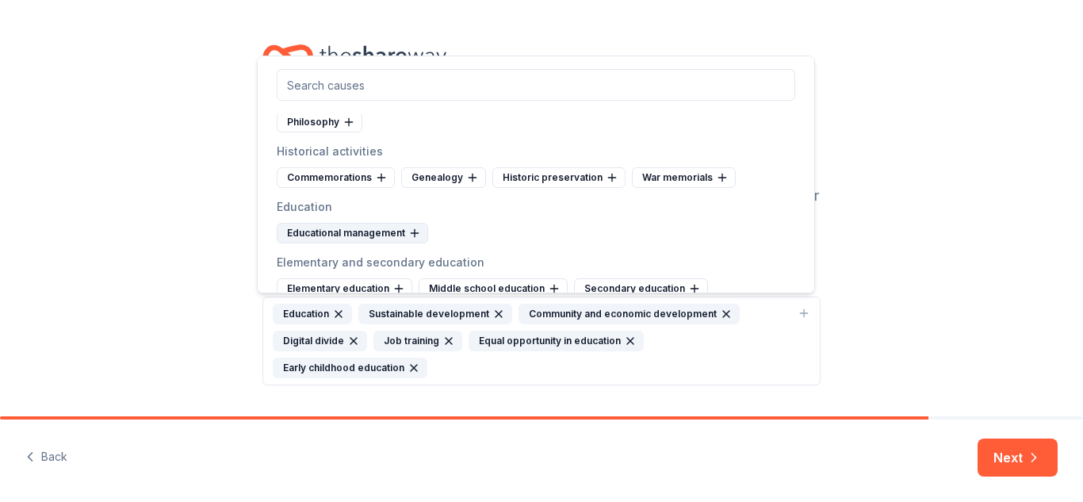
click at [417, 231] on icon at bounding box center [414, 233] width 13 height 13
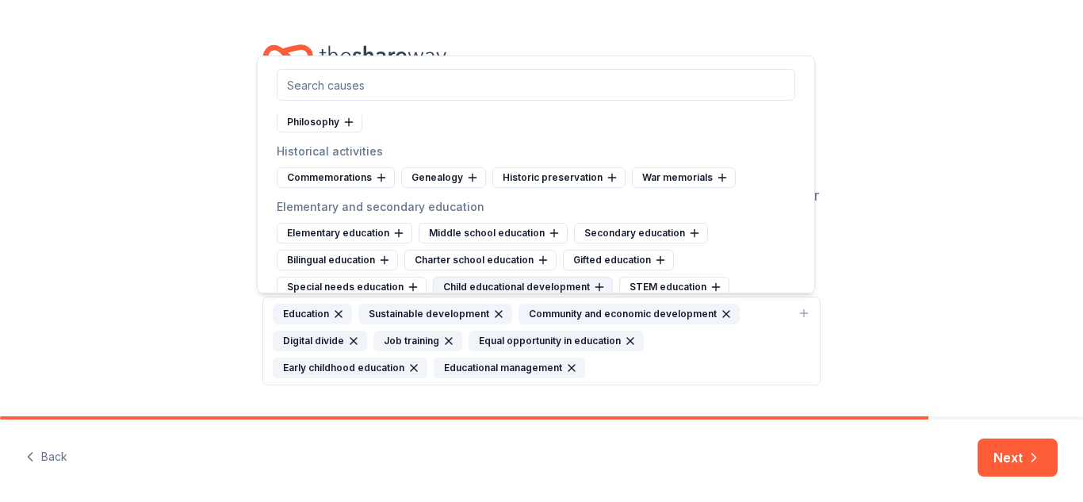
click at [583, 284] on div "Child educational development" at bounding box center [523, 287] width 180 height 21
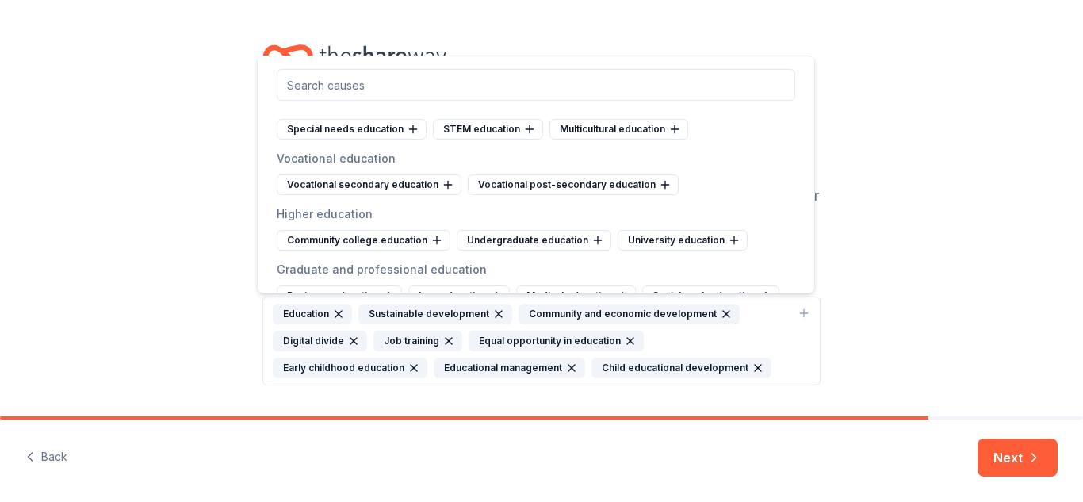
scroll to position [677, 0]
click at [450, 186] on icon at bounding box center [448, 184] width 13 height 13
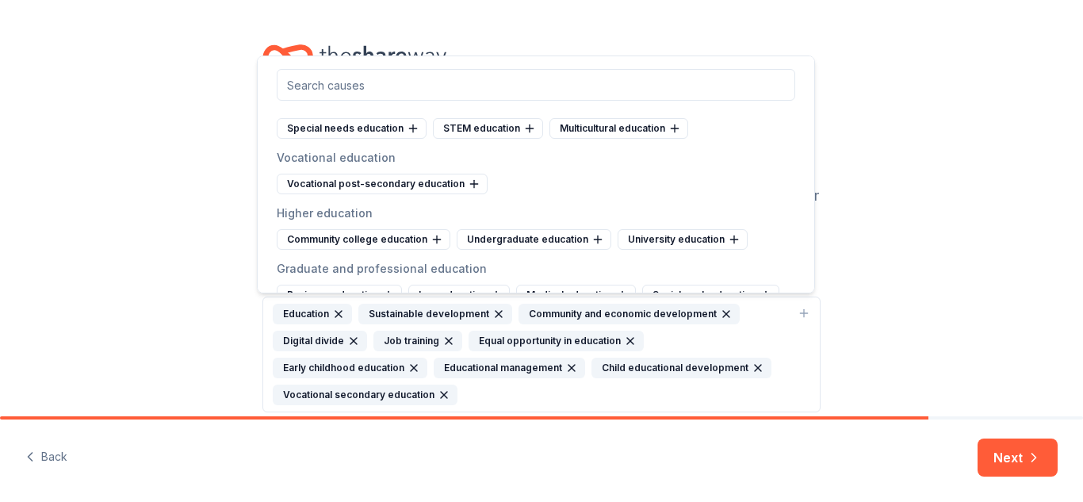
click at [450, 186] on div "Vocational post-secondary education" at bounding box center [382, 184] width 211 height 21
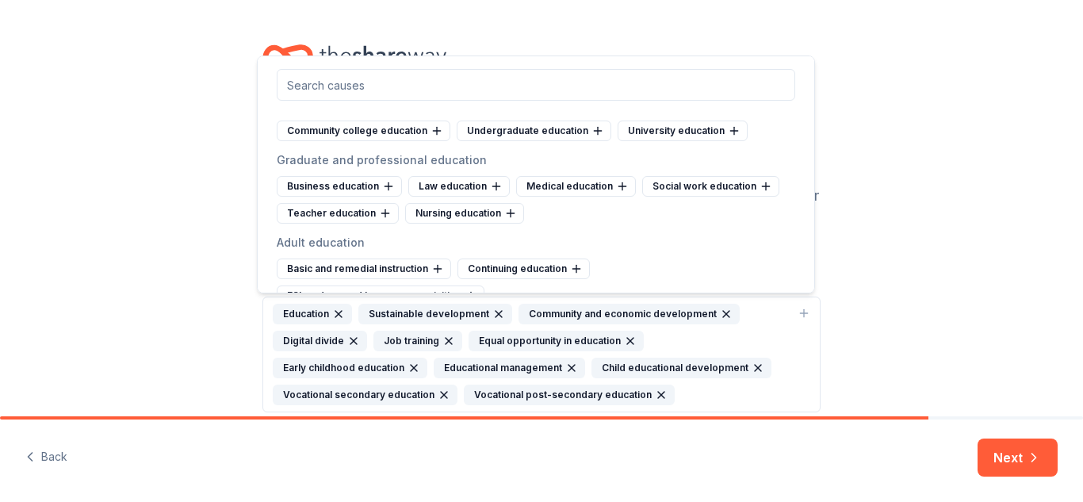
scroll to position [732, 0]
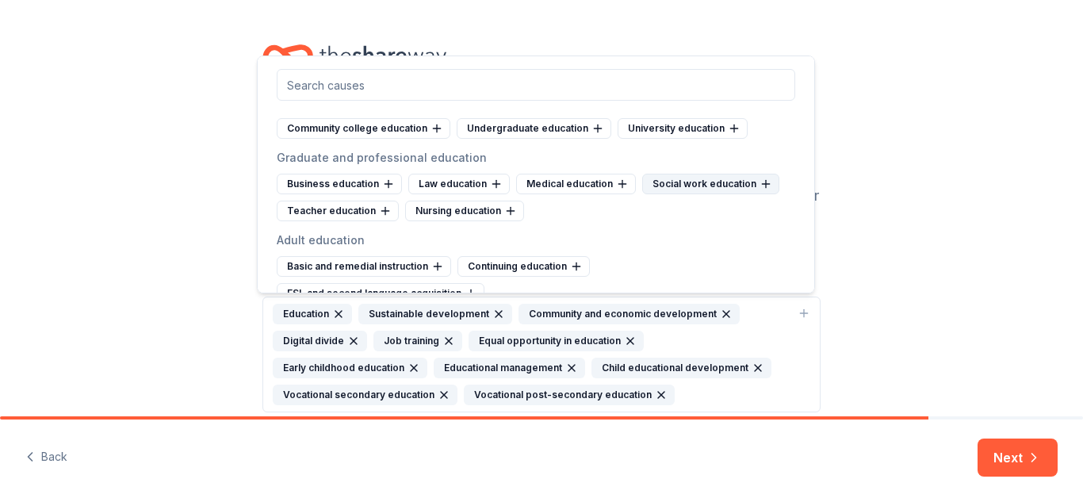
click at [760, 185] on icon at bounding box center [765, 184] width 13 height 13
click at [407, 270] on div "Basic and remedial instruction" at bounding box center [364, 266] width 174 height 21
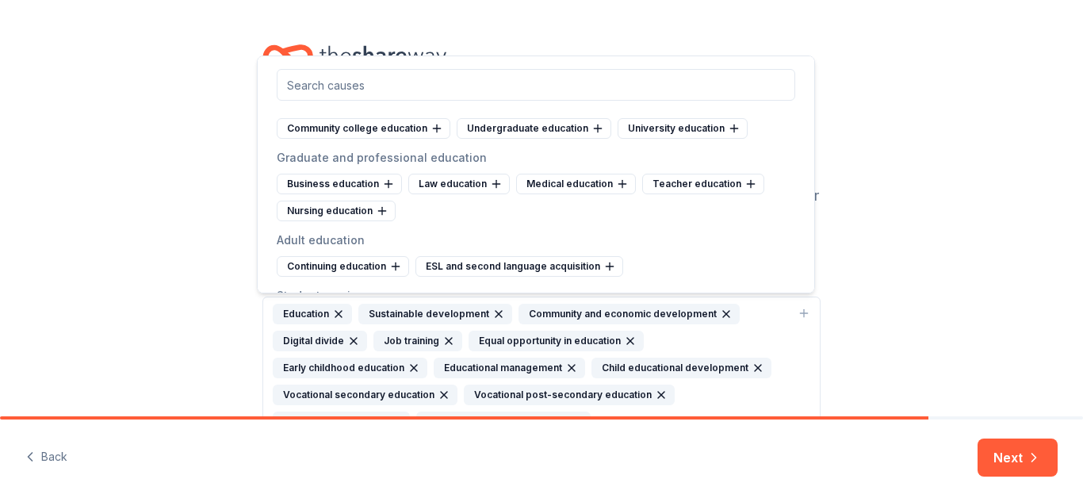
click at [407, 270] on div "Continuing education" at bounding box center [343, 266] width 132 height 21
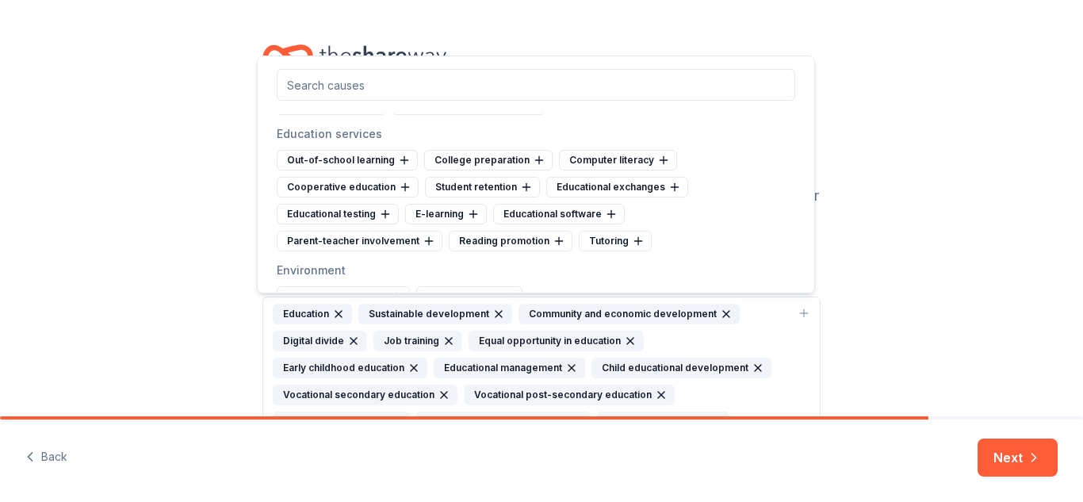
scroll to position [952, 0]
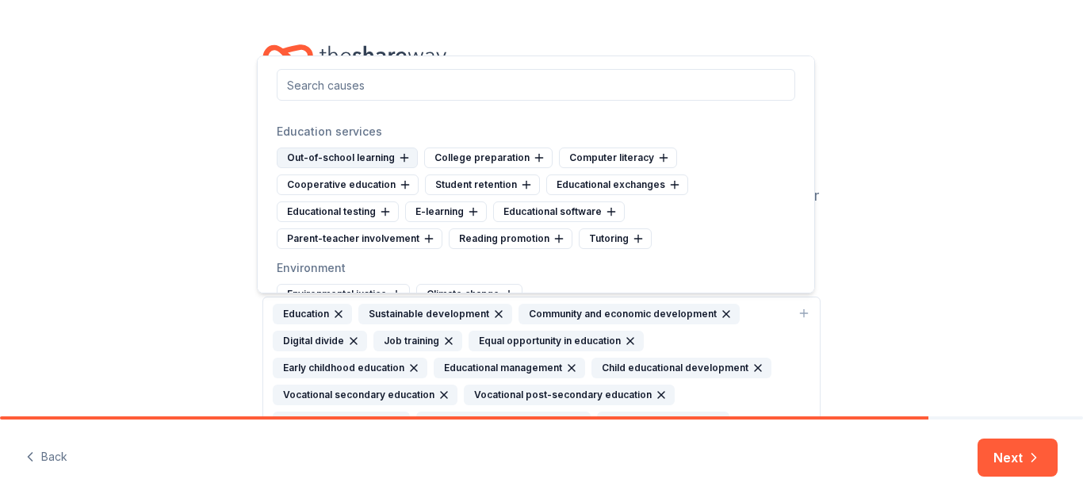
click at [396, 165] on div "Out-of-school learning" at bounding box center [347, 157] width 141 height 21
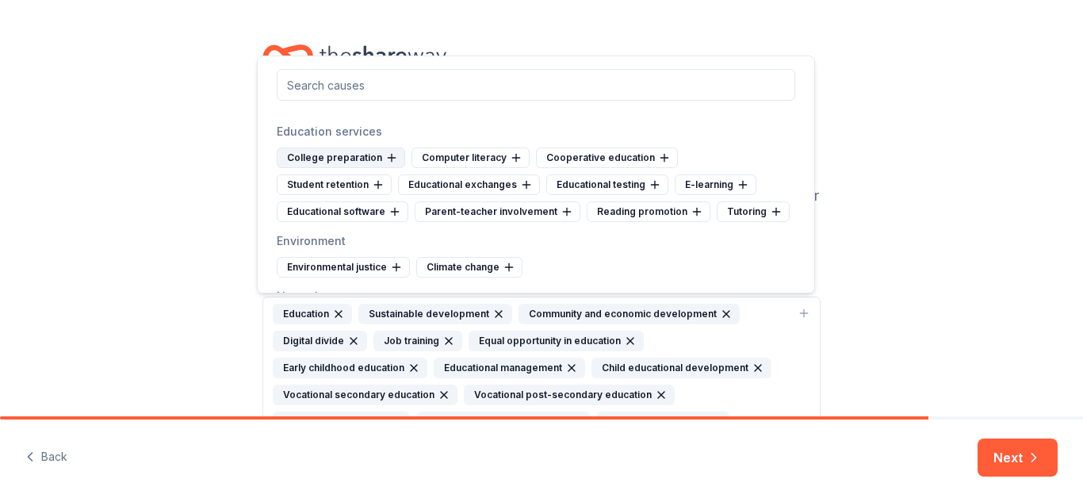
click at [386, 159] on icon at bounding box center [391, 157] width 13 height 13
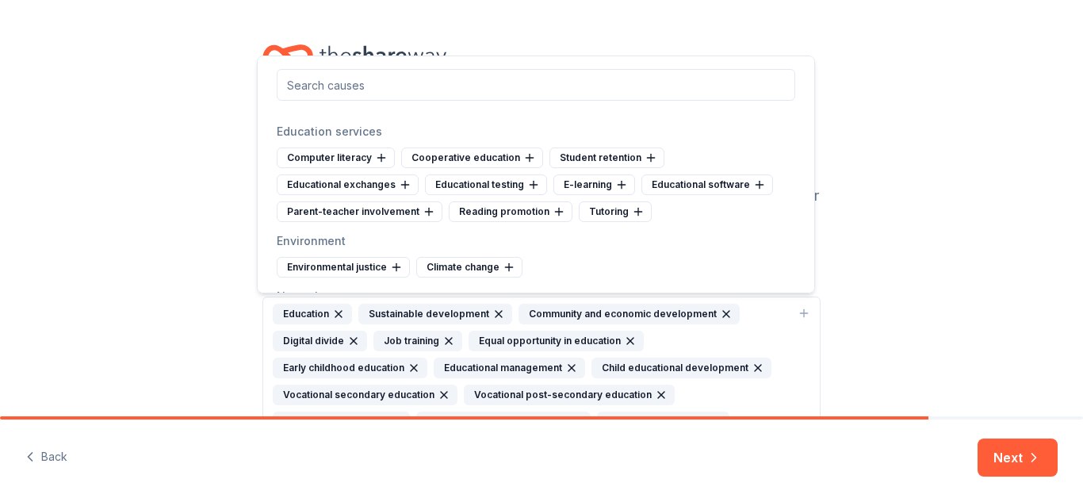
click at [386, 159] on div "Computer literacy" at bounding box center [336, 157] width 118 height 21
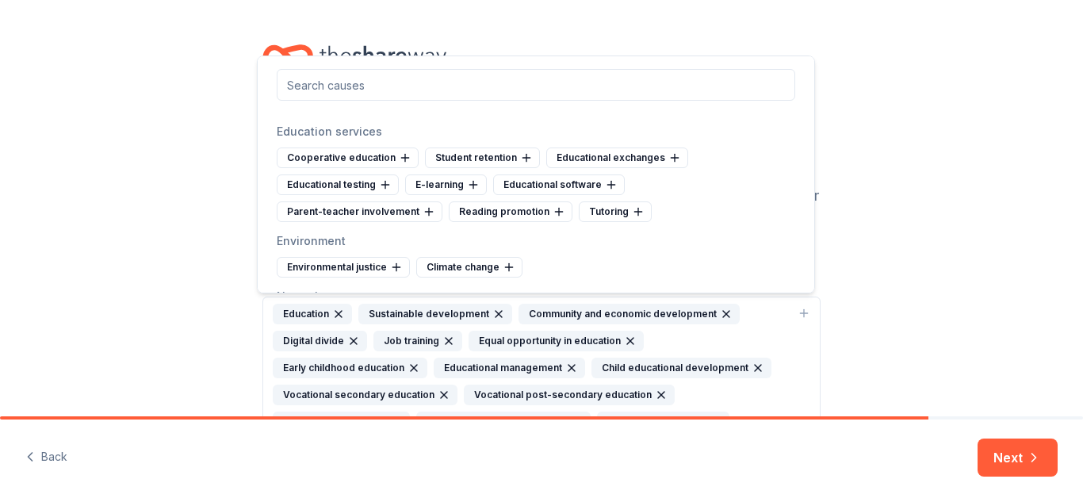
click at [386, 159] on div "Cooperative education" at bounding box center [348, 157] width 142 height 21
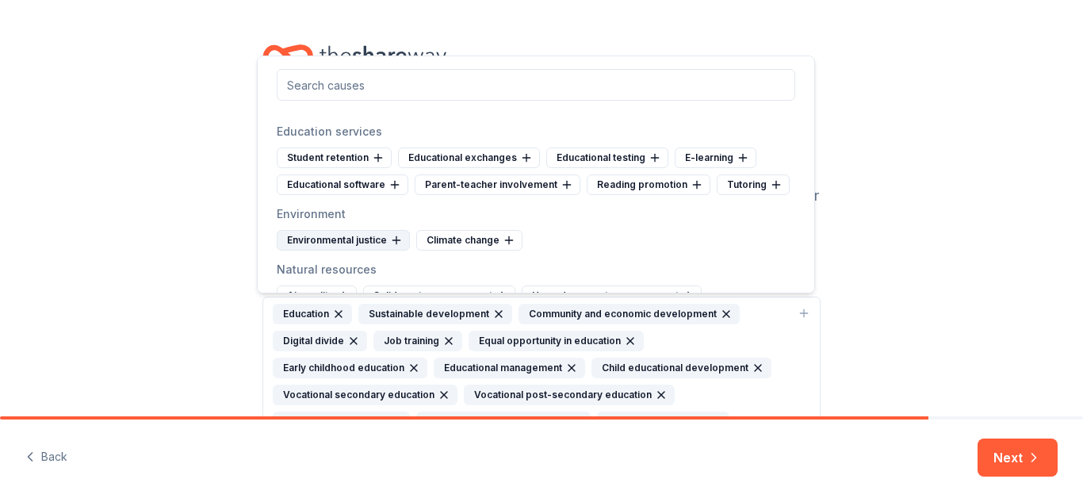
click at [373, 243] on div "Environmental justice" at bounding box center [343, 240] width 133 height 21
click at [373, 243] on icon at bounding box center [369, 240] width 13 height 13
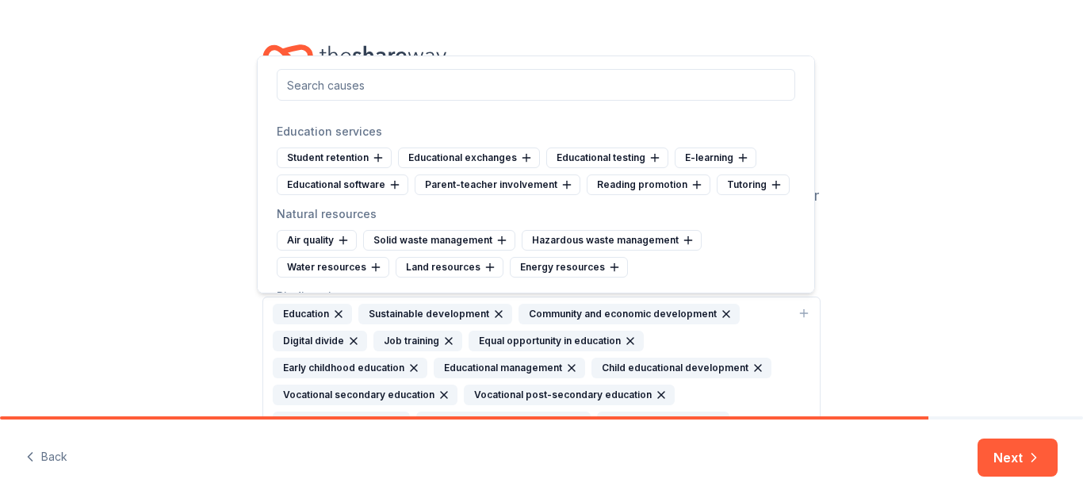
click at [727, 221] on div "Natural resources" at bounding box center [536, 214] width 518 height 19
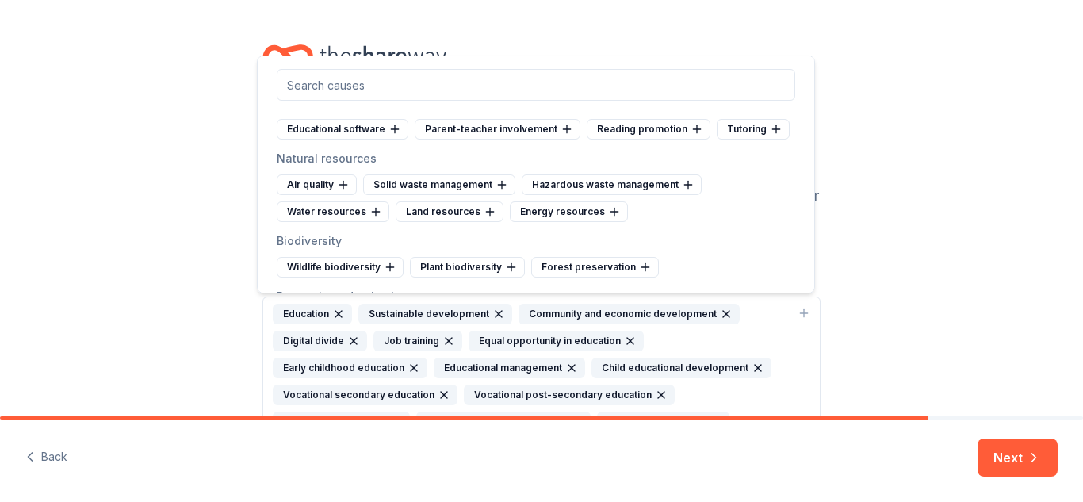
scroll to position [1036, 0]
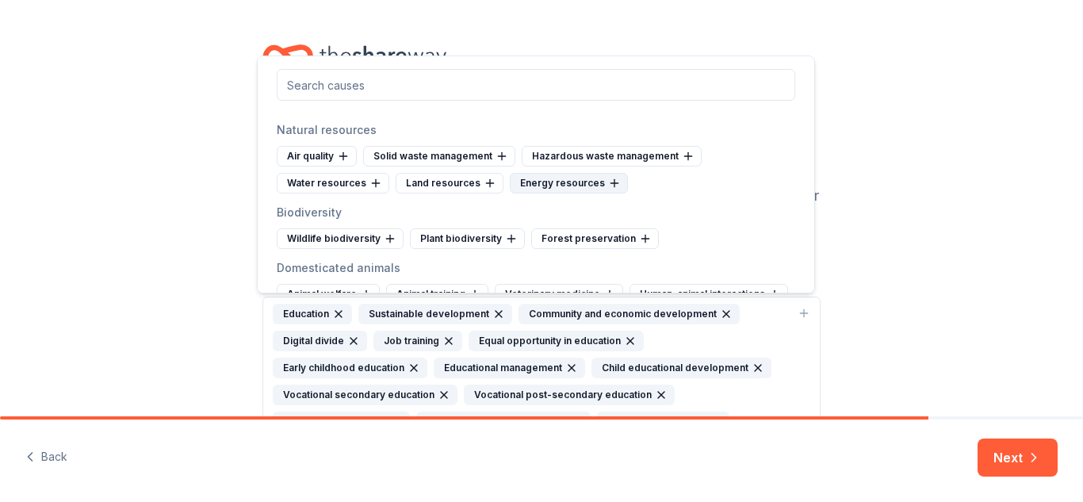
click at [579, 178] on div "Energy resources" at bounding box center [569, 183] width 118 height 21
click at [355, 182] on div "Water resources" at bounding box center [333, 183] width 113 height 21
click at [327, 154] on div "Air quality" at bounding box center [317, 156] width 80 height 21
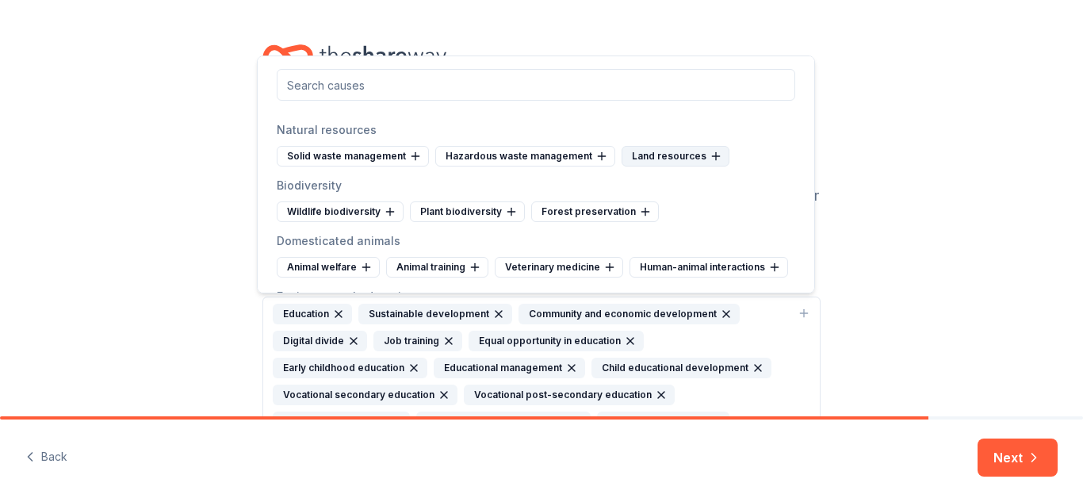
click at [647, 162] on div "Land resources" at bounding box center [675, 156] width 108 height 21
click at [492, 208] on div "Plant biodiversity" at bounding box center [467, 211] width 115 height 21
click at [494, 213] on div "Forest preservation" at bounding box center [474, 211] width 128 height 21
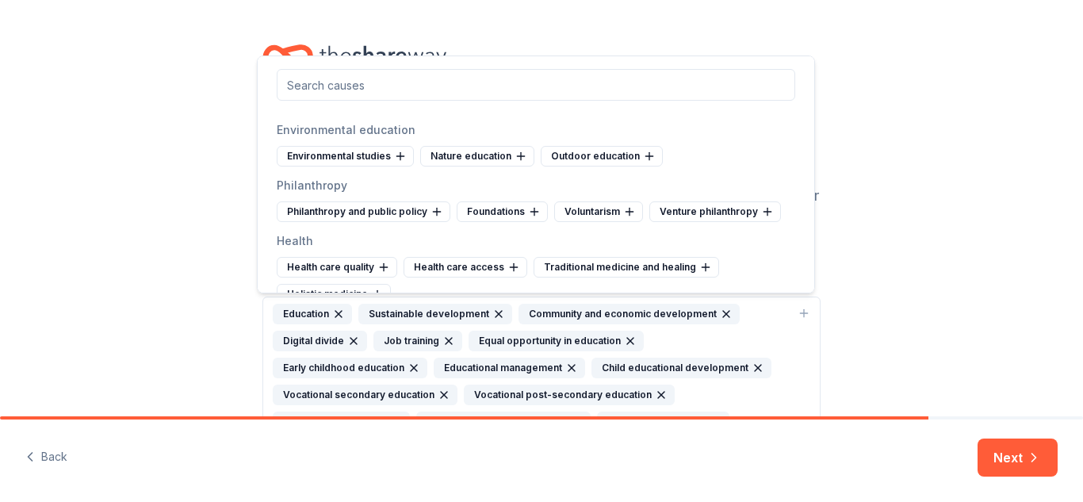
scroll to position [1230, 0]
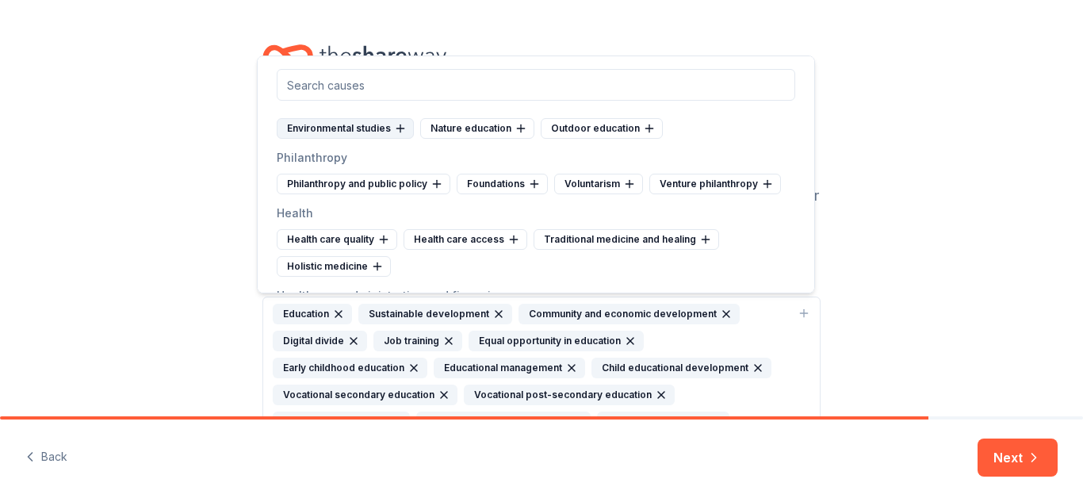
click at [382, 139] on div "Environmental studies" at bounding box center [345, 128] width 137 height 21
click at [382, 135] on icon at bounding box center [377, 128] width 13 height 13
click at [385, 132] on icon at bounding box center [385, 127] width 0 height 7
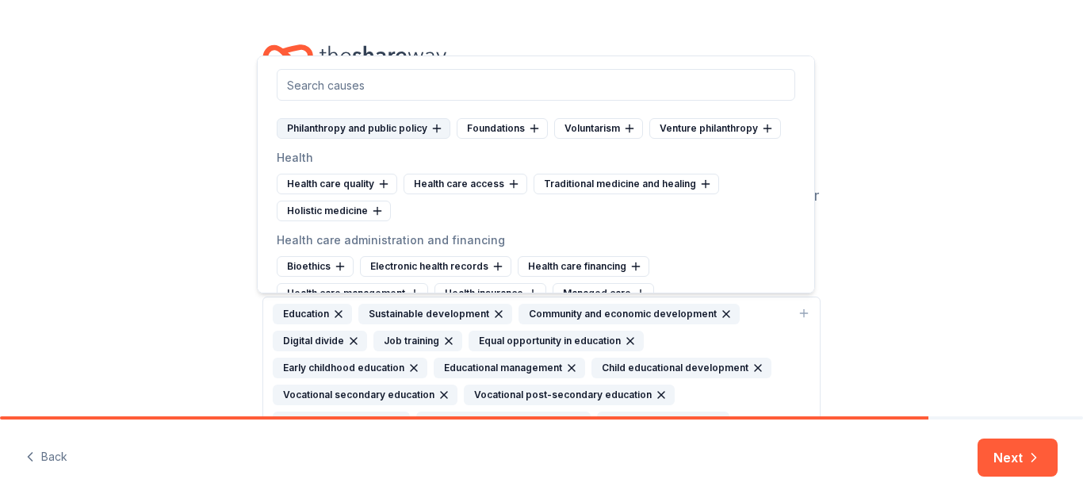
click at [377, 139] on div "Philanthropy and public policy" at bounding box center [364, 128] width 174 height 21
click at [377, 139] on div "Voluntarism" at bounding box center [418, 128] width 89 height 21
click at [361, 139] on div "Foundations" at bounding box center [322, 128] width 91 height 21
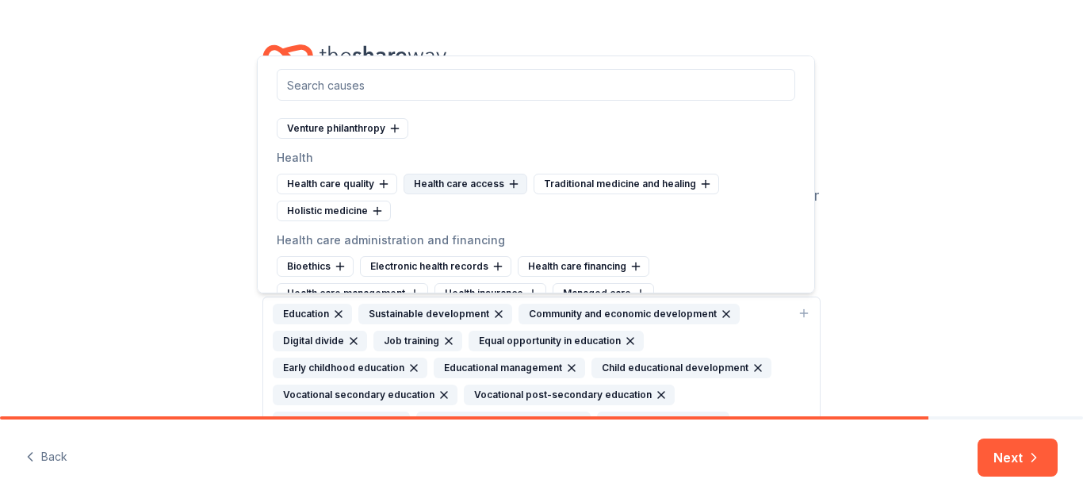
click at [475, 194] on div "Health care access" at bounding box center [465, 184] width 124 height 21
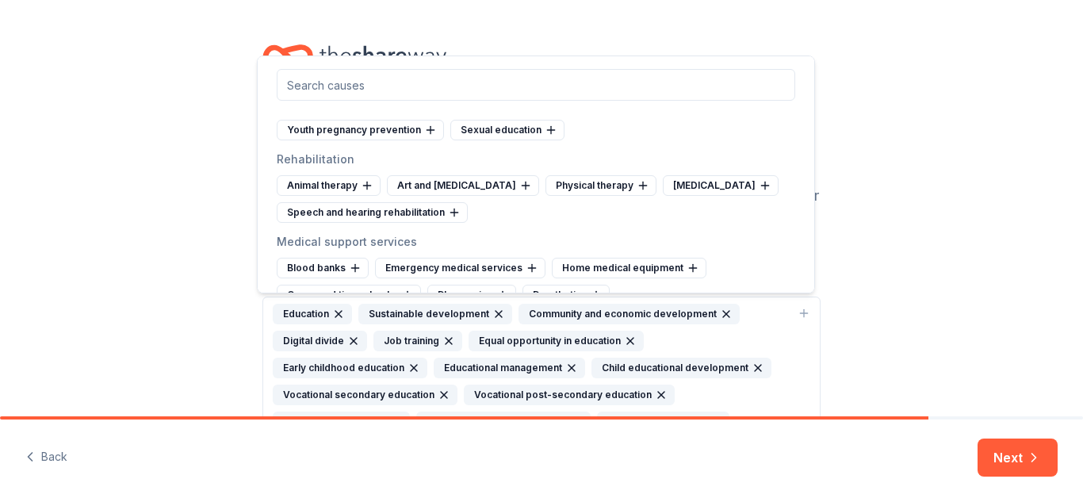
scroll to position [1724, 0]
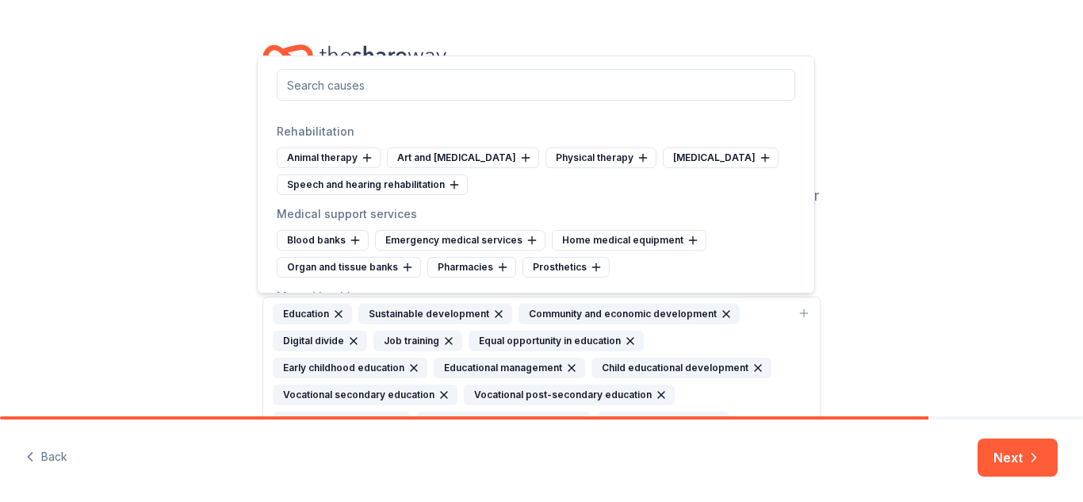
click at [519, 113] on div "Sexual education" at bounding box center [507, 102] width 114 height 21
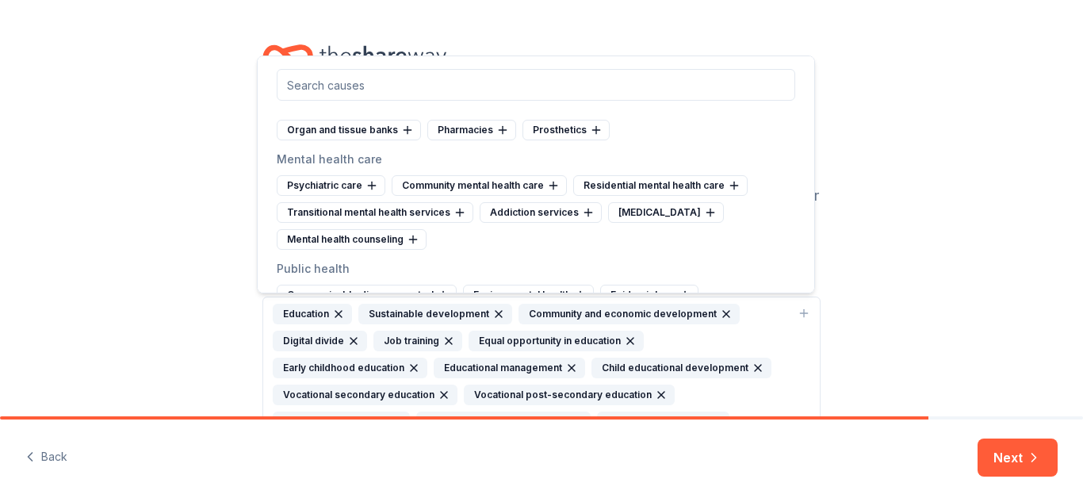
scroll to position [1889, 0]
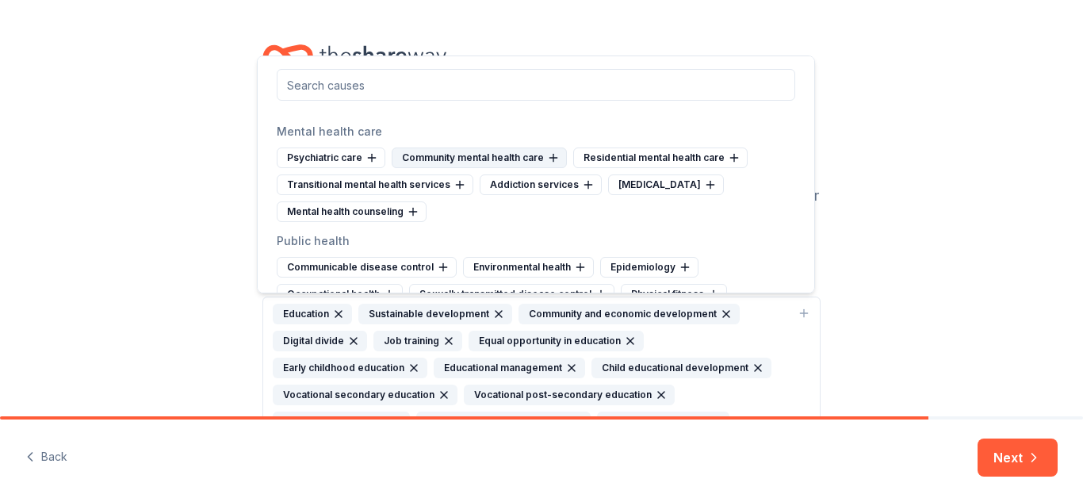
click at [447, 168] on div "Community mental health care" at bounding box center [479, 157] width 175 height 21
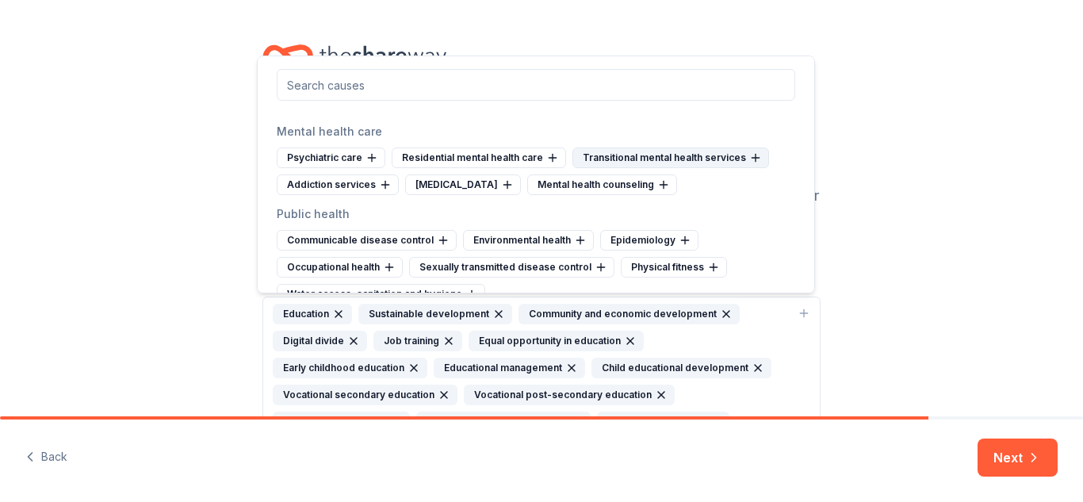
click at [601, 168] on div "Transitional mental health services" at bounding box center [670, 157] width 197 height 21
click at [597, 168] on div "Addiction services" at bounding box center [633, 157] width 122 height 21
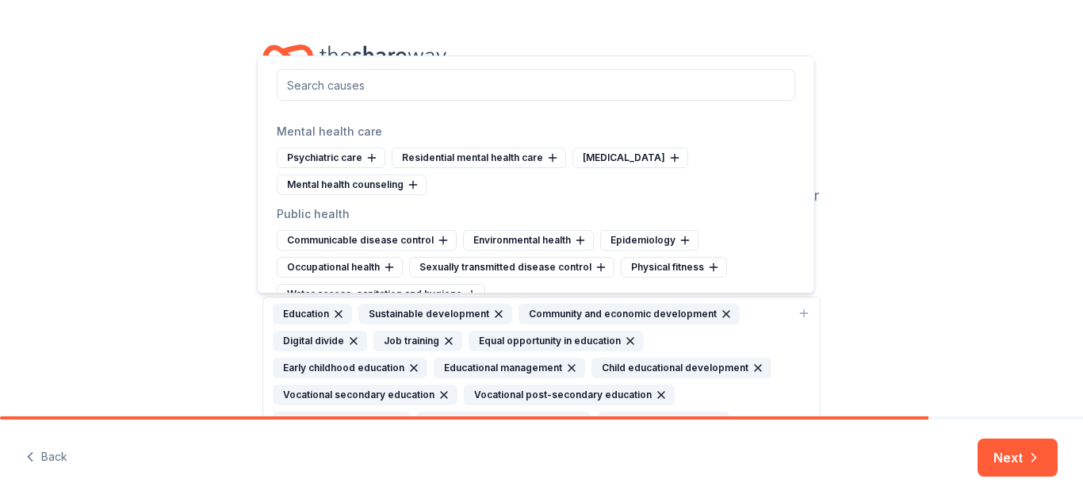
click at [597, 168] on div "Crisis intervention" at bounding box center [630, 157] width 116 height 21
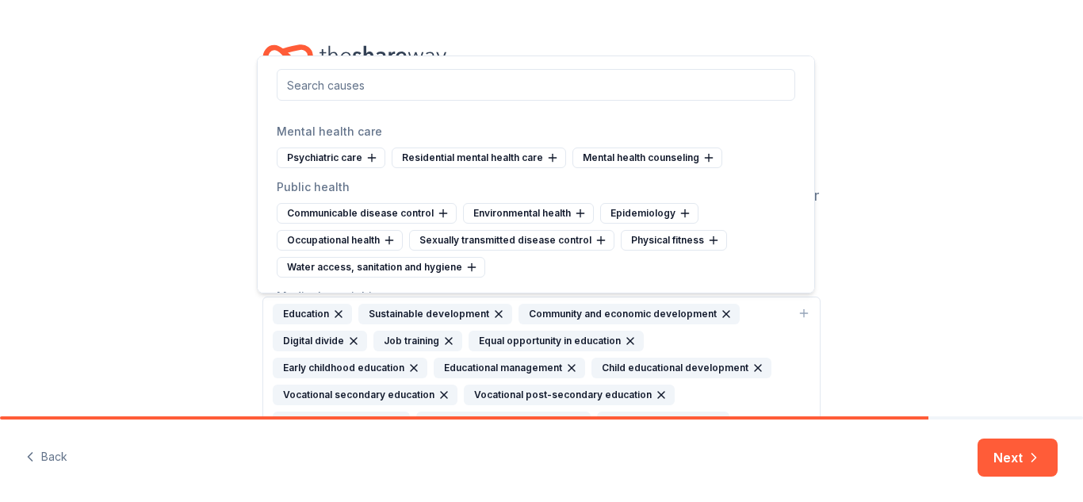
click at [597, 168] on div "Mental health counseling" at bounding box center [647, 157] width 150 height 21
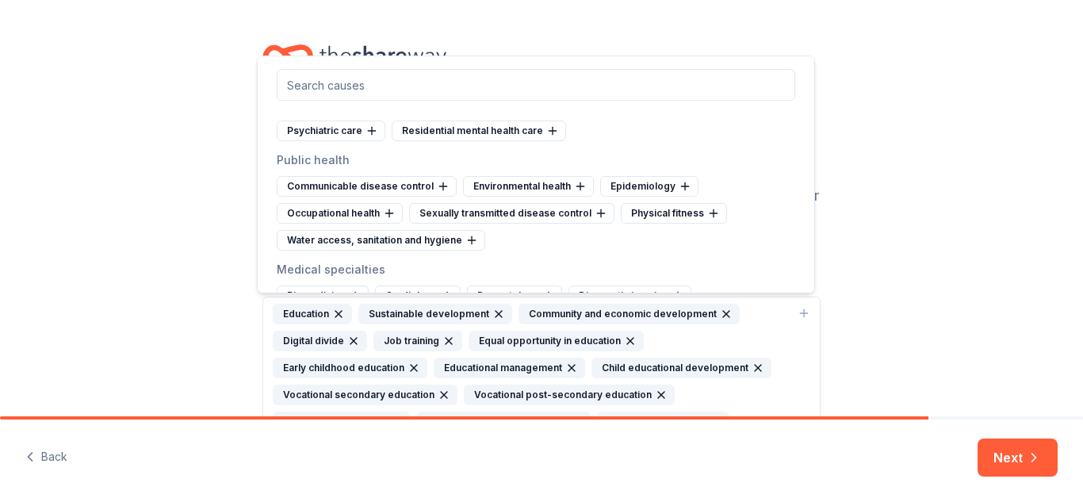
scroll to position [1971, 0]
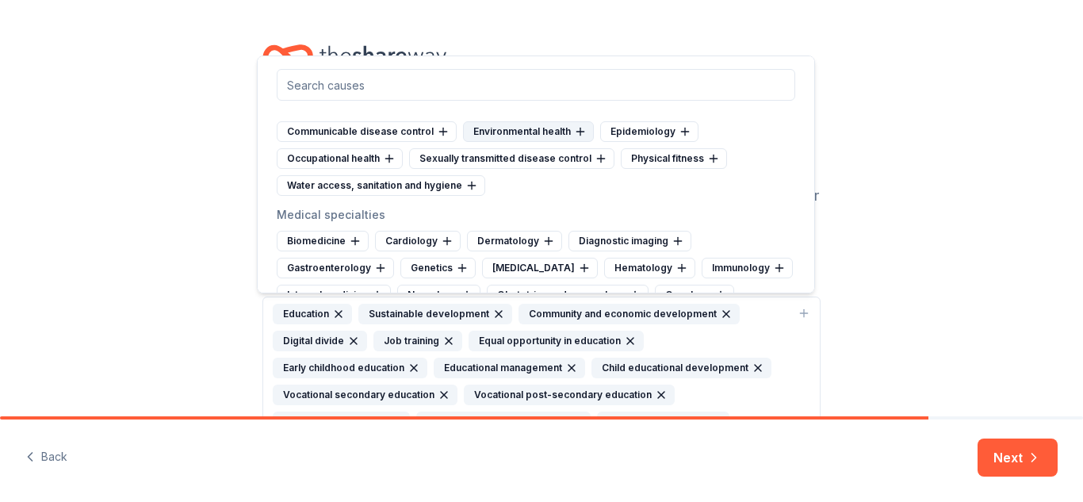
click at [530, 142] on div "Environmental health" at bounding box center [528, 131] width 131 height 21
click at [549, 169] on div "Physical fitness" at bounding box center [541, 158] width 106 height 21
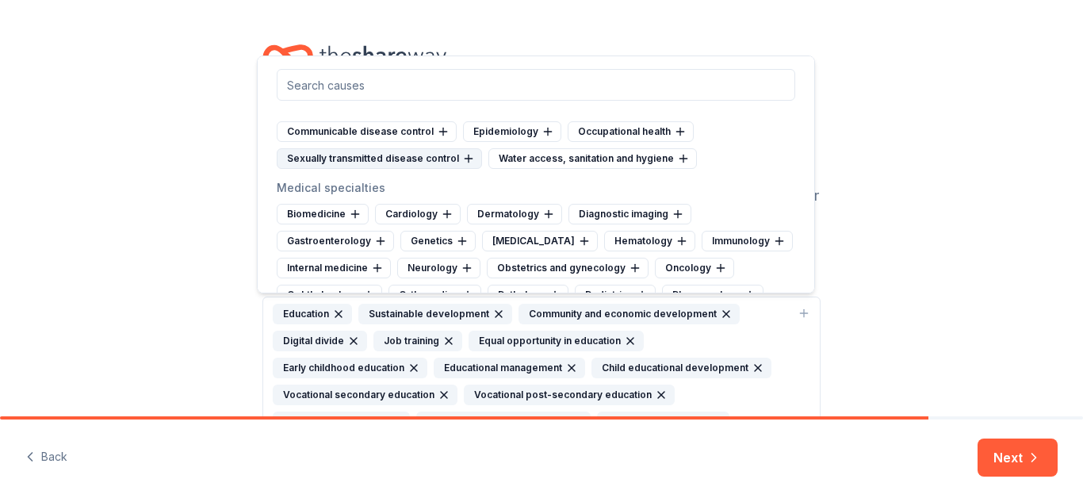
click at [443, 169] on div "Sexually transmitted disease control" at bounding box center [379, 158] width 205 height 21
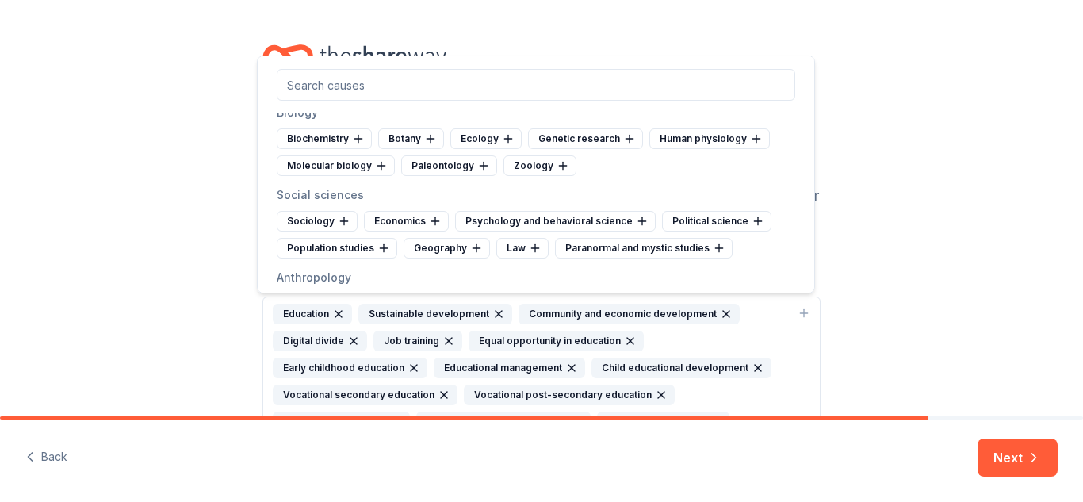
scroll to position [2757, 0]
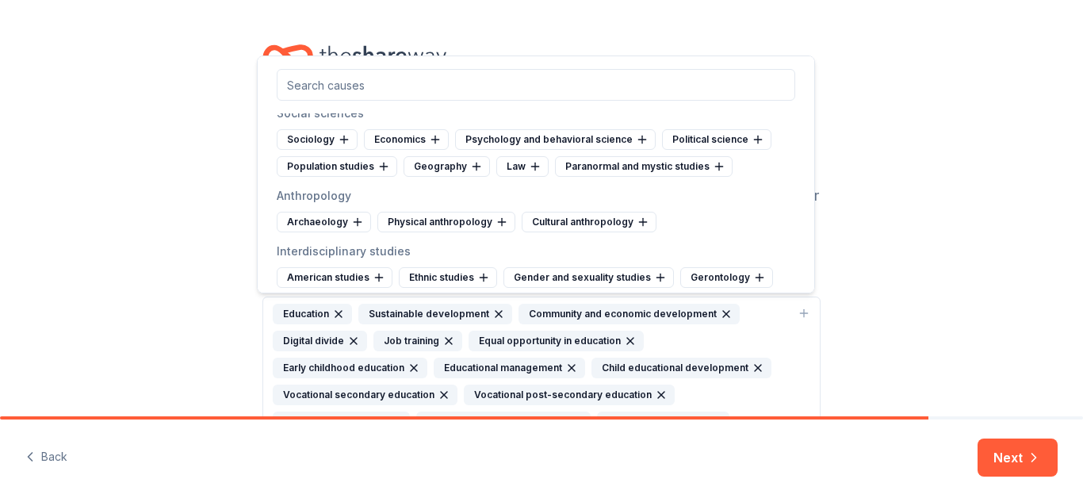
drag, startPoint x: 801, startPoint y: 163, endPoint x: 800, endPoint y: 170, distance: 8.0
click at [800, 170] on div "Arts and culture Folk arts Public arts Arts services Arts councils Artist's ser…" at bounding box center [536, 174] width 558 height 238
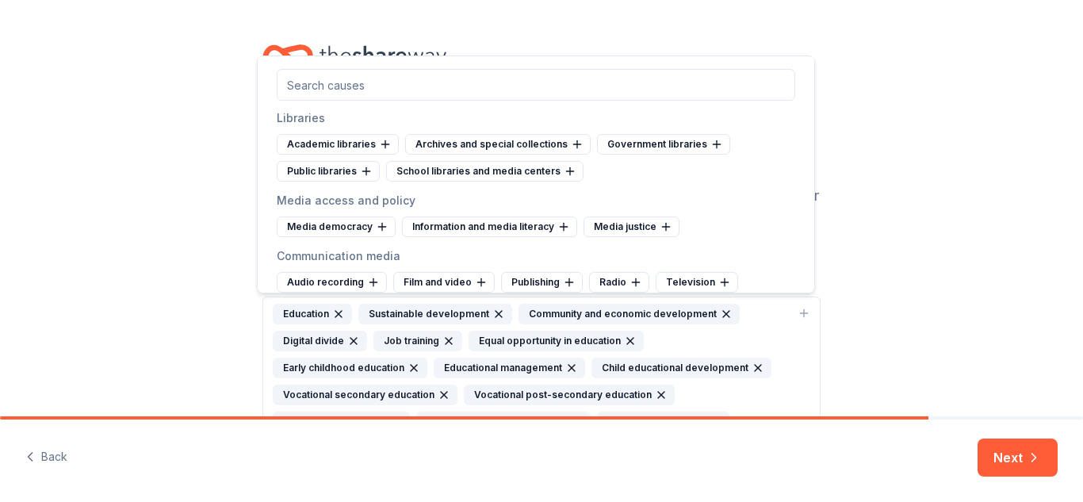
scroll to position [3082, 0]
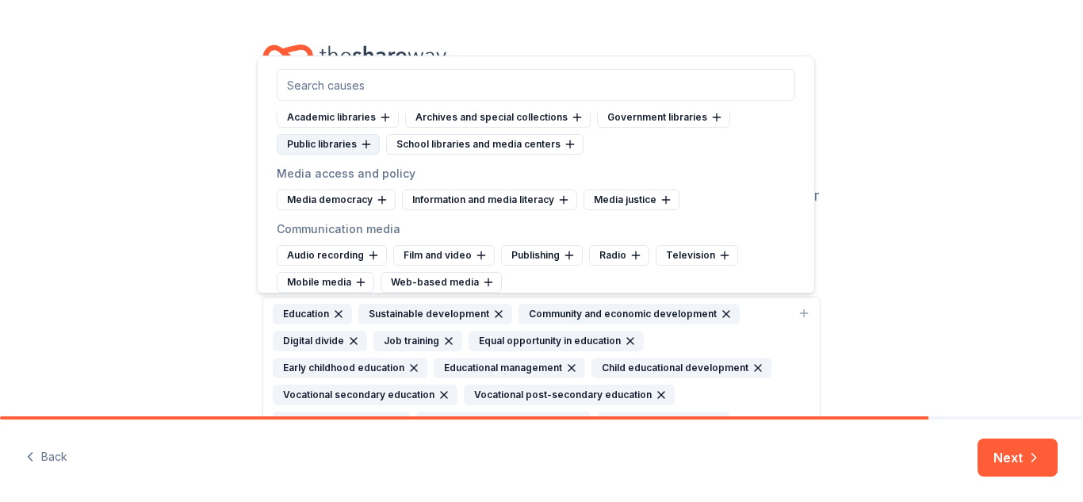
click at [316, 155] on div "Public libraries" at bounding box center [328, 144] width 103 height 21
click at [401, 155] on div "School libraries and media centers" at bounding box center [375, 144] width 197 height 21
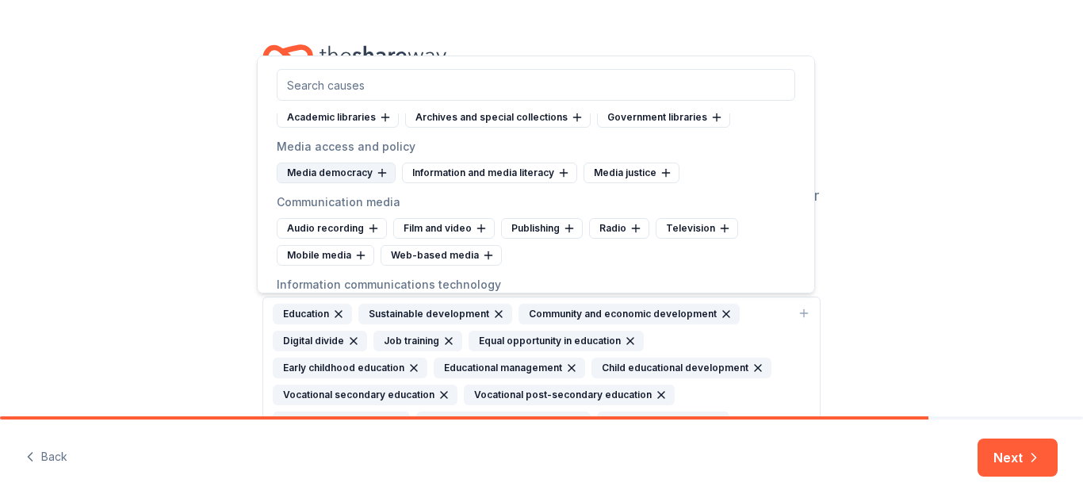
click at [369, 183] on div "Media democracy" at bounding box center [336, 173] width 119 height 21
click at [369, 183] on div "Information and media literacy" at bounding box center [364, 173] width 175 height 21
click at [369, 183] on div "Media justice" at bounding box center [325, 173] width 96 height 21
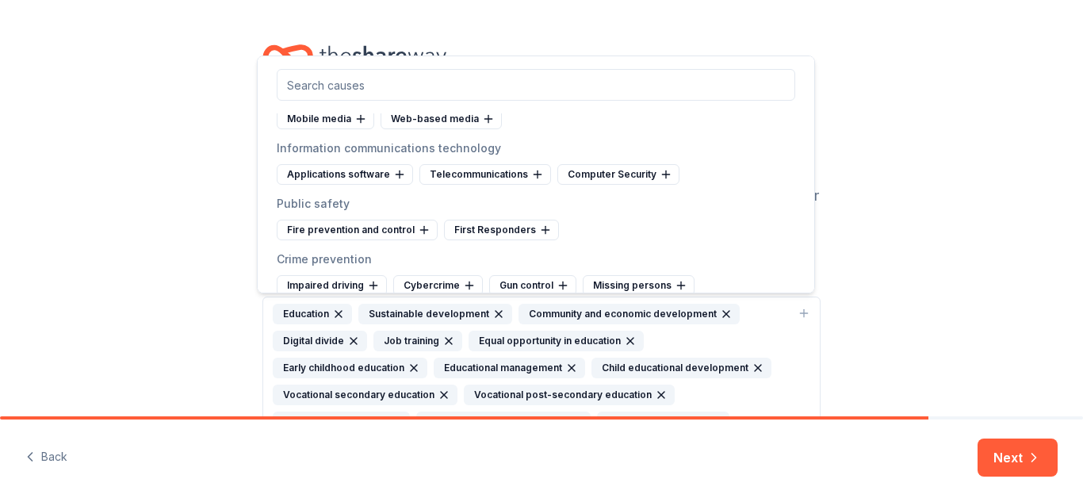
scroll to position [3189, 0]
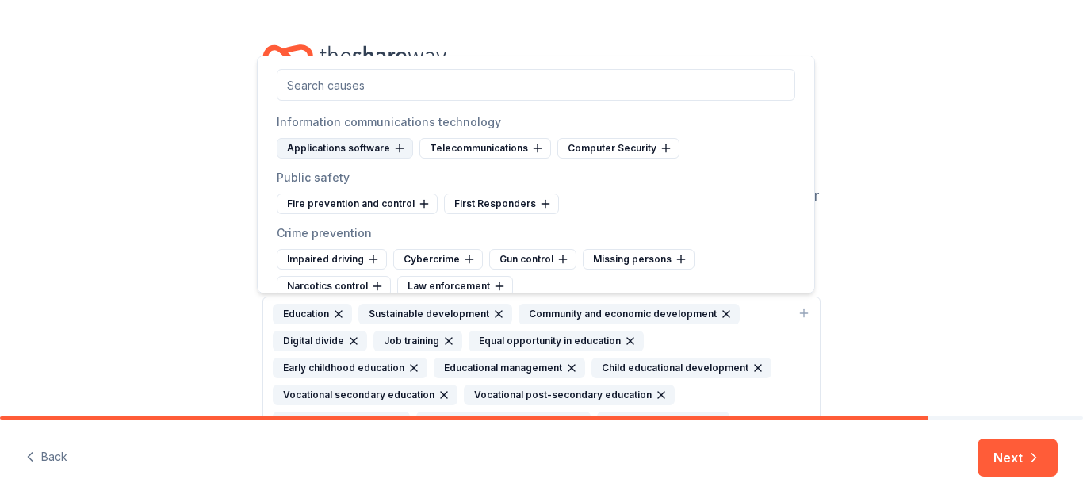
click at [316, 159] on div "Applications software" at bounding box center [345, 148] width 136 height 21
click at [316, 159] on div "Telecommunications" at bounding box center [343, 148] width 132 height 21
click at [316, 159] on div "Computer Security" at bounding box center [338, 148] width 122 height 21
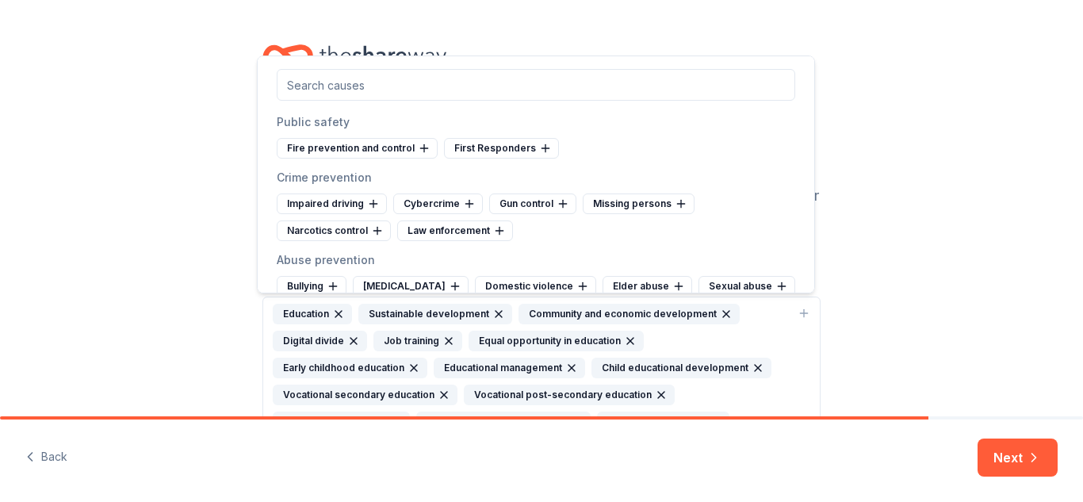
click at [316, 159] on div "Fire prevention and control" at bounding box center [357, 148] width 161 height 21
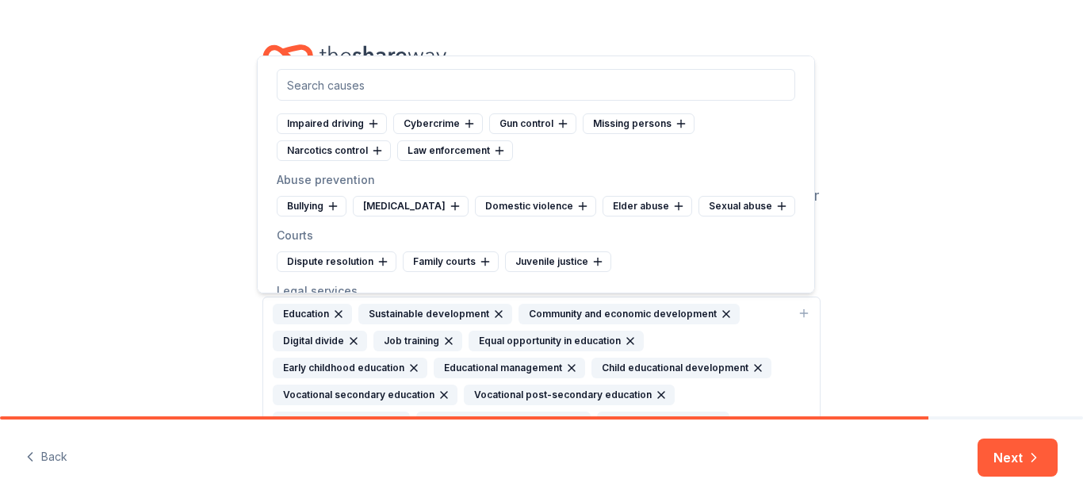
scroll to position [3322, 0]
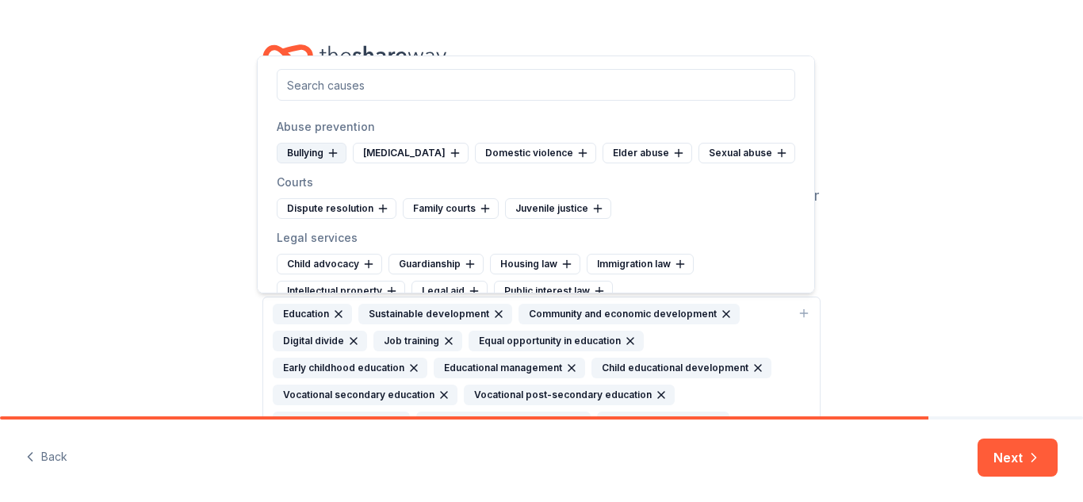
click at [324, 163] on div "Bullying" at bounding box center [312, 153] width 70 height 21
click at [324, 163] on div "Child abuse" at bounding box center [335, 153] width 116 height 21
click at [324, 163] on div "Domestic violence" at bounding box center [337, 153] width 121 height 21
click at [324, 163] on div "Elder abuse" at bounding box center [322, 153] width 90 height 21
click at [324, 163] on div "Sexual abuse" at bounding box center [325, 153] width 97 height 21
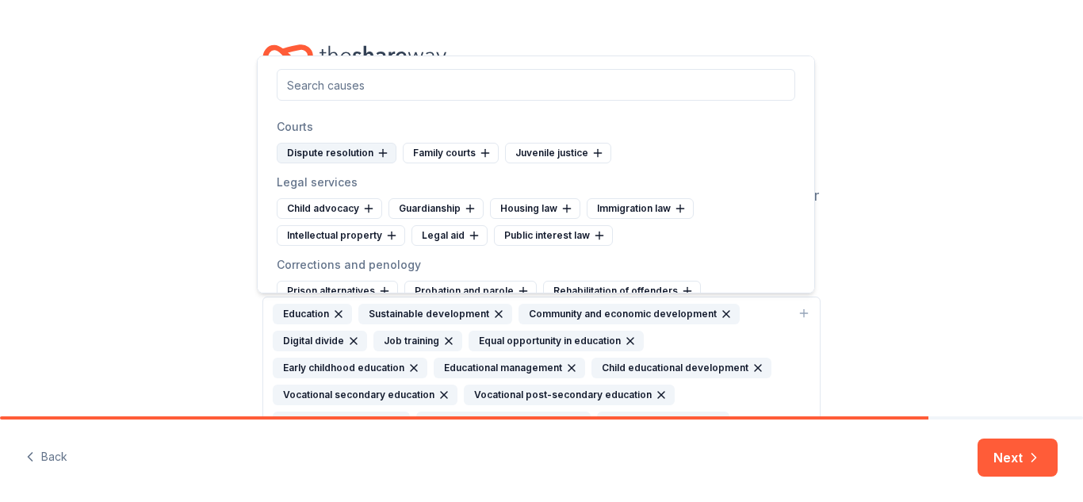
click at [355, 163] on div "Dispute resolution" at bounding box center [337, 153] width 120 height 21
click at [355, 159] on icon at bounding box center [359, 153] width 13 height 13
click at [355, 163] on div "Juvenile justice" at bounding box center [330, 153] width 106 height 21
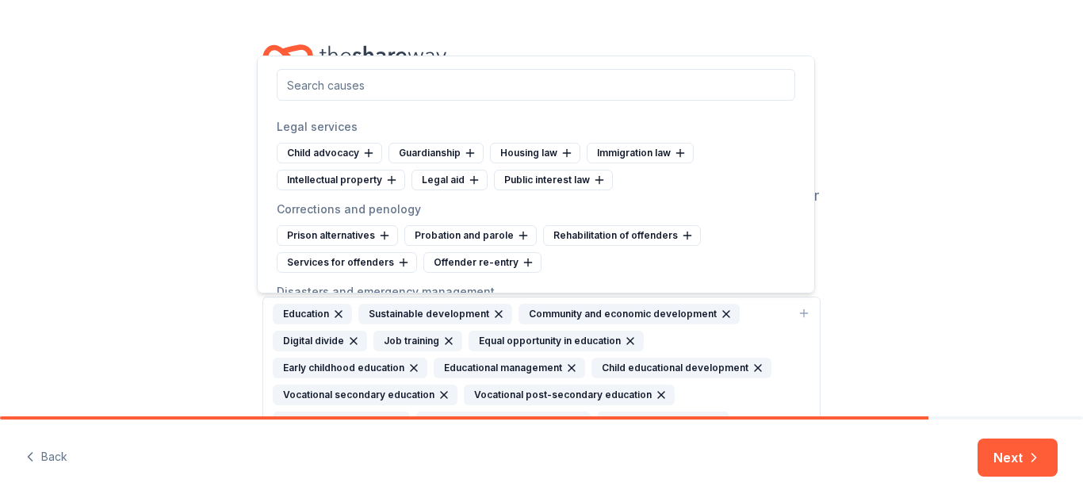
click at [355, 163] on div "Child advocacy" at bounding box center [329, 153] width 105 height 21
click at [355, 159] on icon at bounding box center [358, 153] width 13 height 13
click at [355, 159] on icon at bounding box center [353, 153] width 13 height 13
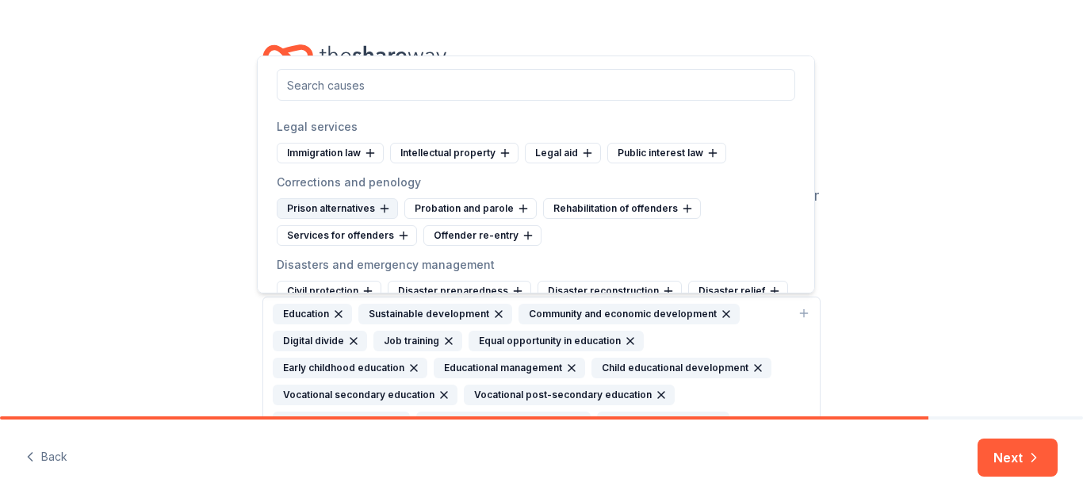
click at [325, 219] on div "Prison alternatives" at bounding box center [337, 208] width 121 height 21
click at [325, 219] on div "Probation and parole" at bounding box center [343, 208] width 132 height 21
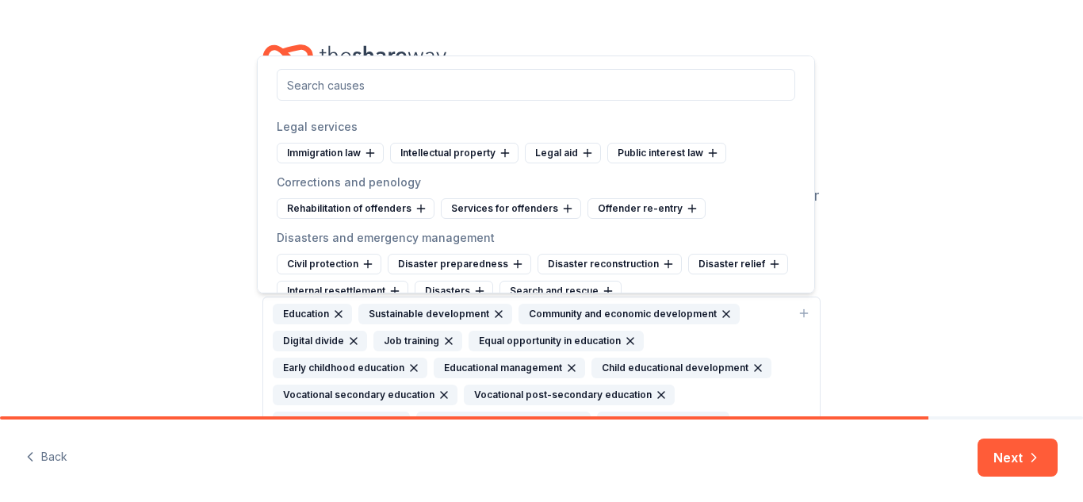
click at [325, 219] on div "Rehabilitation of offenders" at bounding box center [356, 208] width 158 height 21
click at [325, 219] on div "Services for offenders" at bounding box center [347, 208] width 140 height 21
click at [325, 219] on div "Offender re-entry" at bounding box center [336, 208] width 118 height 21
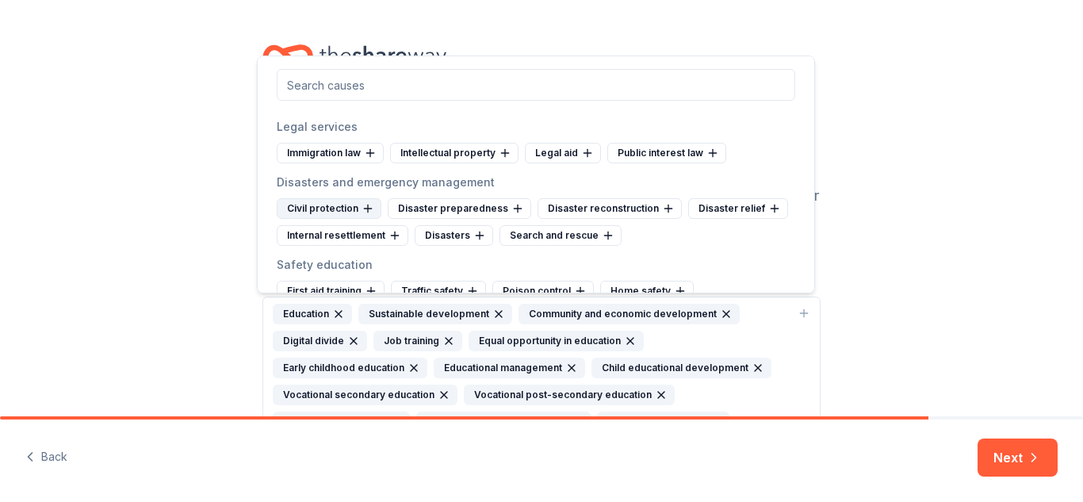
click at [350, 219] on div "Civil protection" at bounding box center [329, 208] width 105 height 21
click at [350, 219] on div "Disaster preparedness" at bounding box center [348, 208] width 143 height 21
click at [350, 219] on div "Disaster reconstruction" at bounding box center [349, 208] width 144 height 21
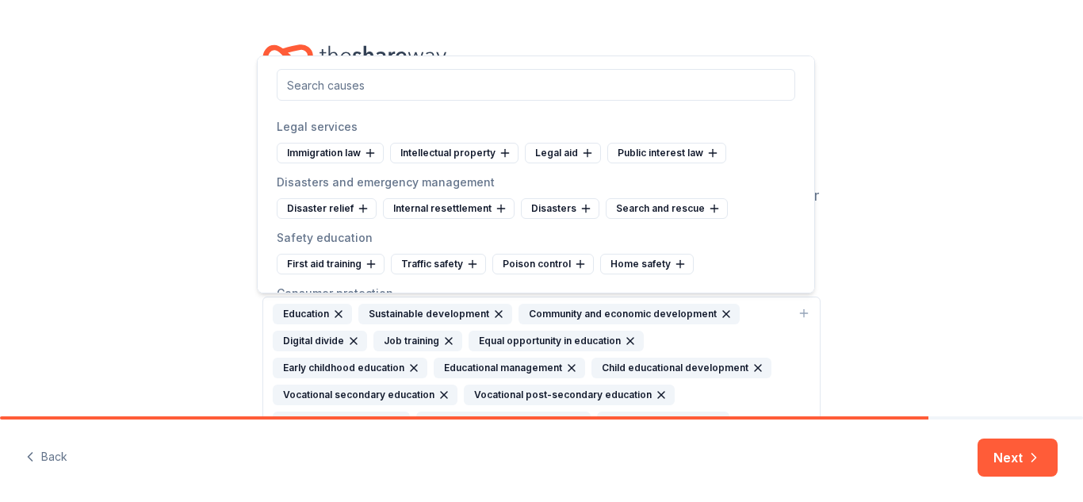
click at [350, 219] on div "Disaster relief" at bounding box center [327, 208] width 100 height 21
click at [350, 219] on div "Internal resettlement" at bounding box center [343, 208] width 132 height 21
click at [350, 219] on div "Disasters" at bounding box center [316, 208] width 78 height 21
click at [350, 219] on div "Search and rescue" at bounding box center [338, 208] width 122 height 21
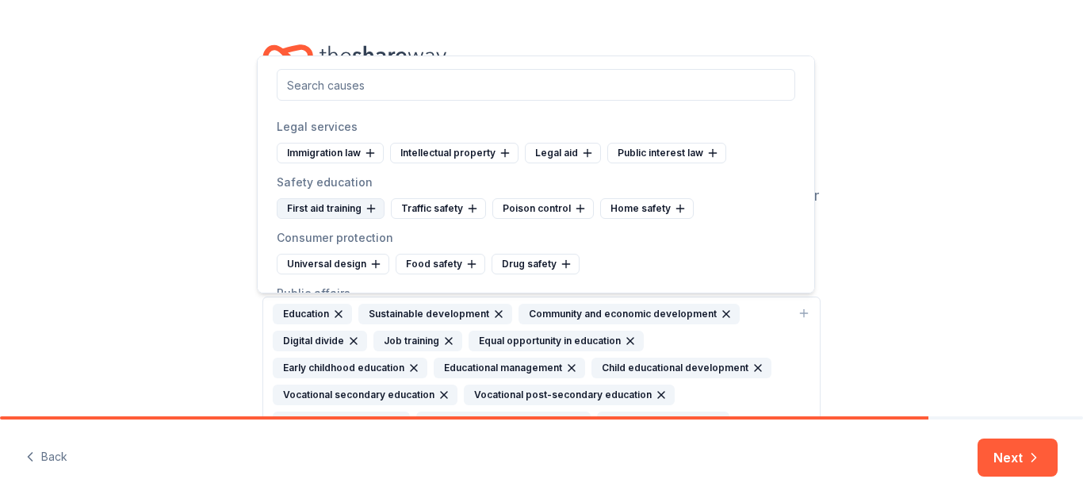
click at [352, 219] on div "First aid training" at bounding box center [331, 208] width 108 height 21
click at [352, 215] on icon at bounding box center [358, 208] width 13 height 13
click at [352, 219] on div "Poison control" at bounding box center [327, 208] width 101 height 21
click at [352, 215] on icon at bounding box center [356, 208] width 13 height 13
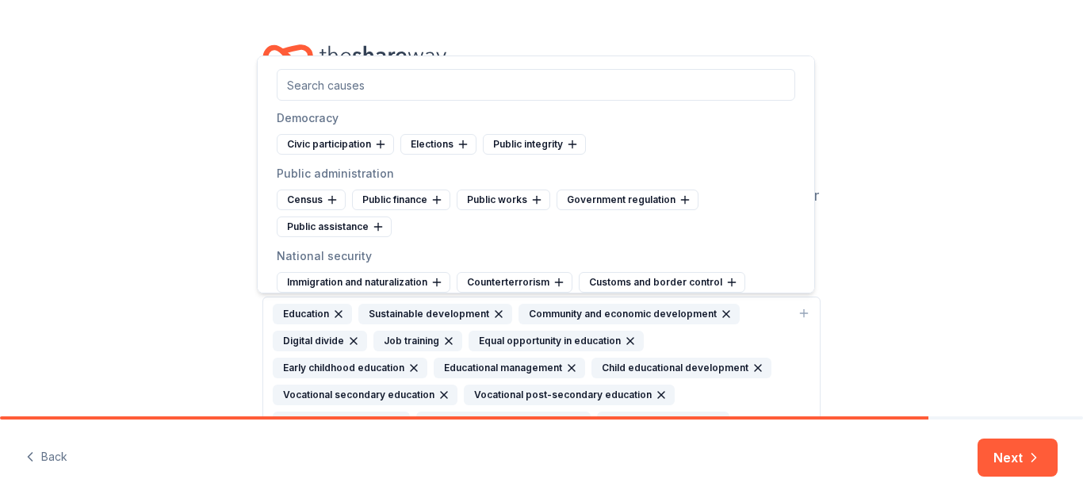
scroll to position [3422, 0]
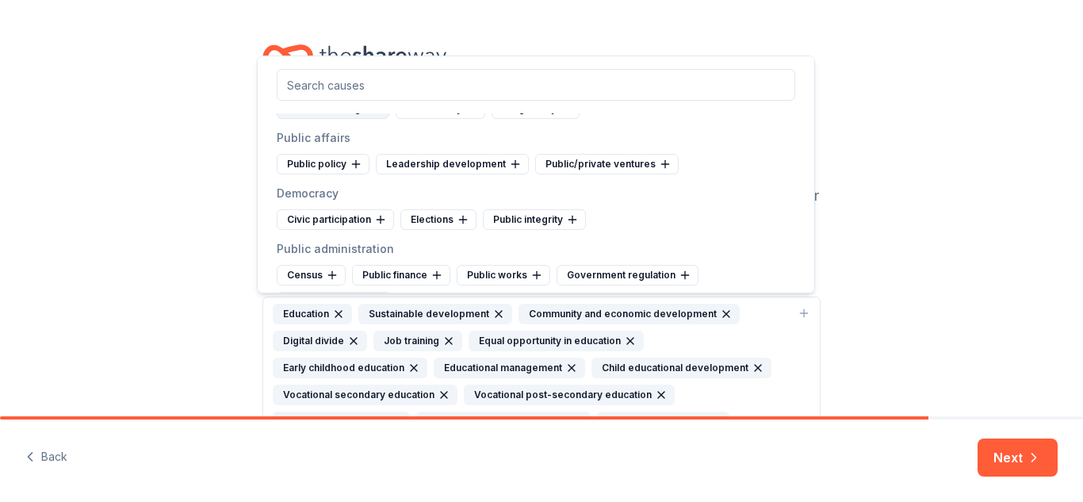
click at [323, 119] on div "Universal design" at bounding box center [333, 108] width 113 height 21
click at [323, 119] on div "Food safety" at bounding box center [322, 108] width 90 height 21
click at [323, 119] on div "Drug safety" at bounding box center [321, 108] width 88 height 21
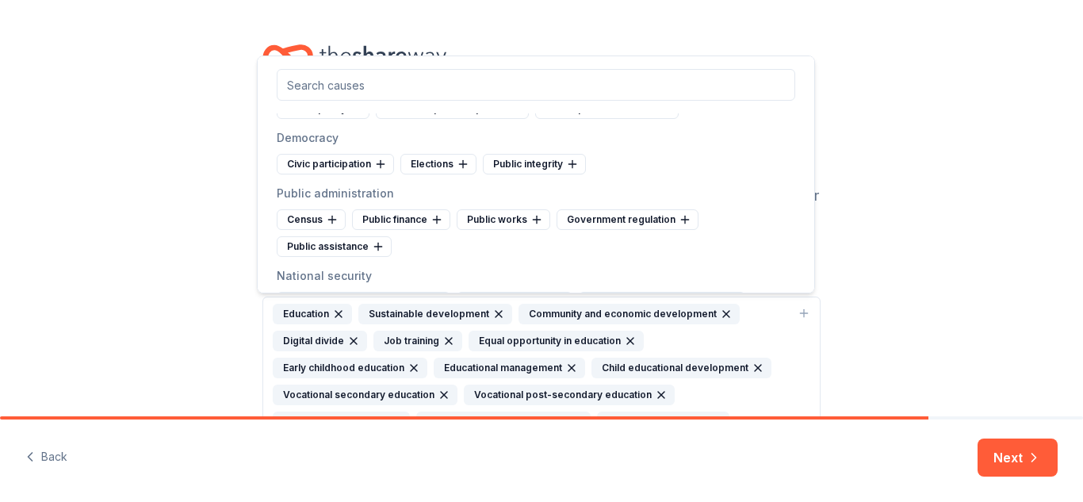
click at [323, 119] on div "Public policy" at bounding box center [323, 108] width 93 height 21
click at [376, 119] on div "Leadership development" at bounding box center [452, 108] width 153 height 21
click at [323, 119] on div "Public/private ventures" at bounding box center [348, 108] width 143 height 21
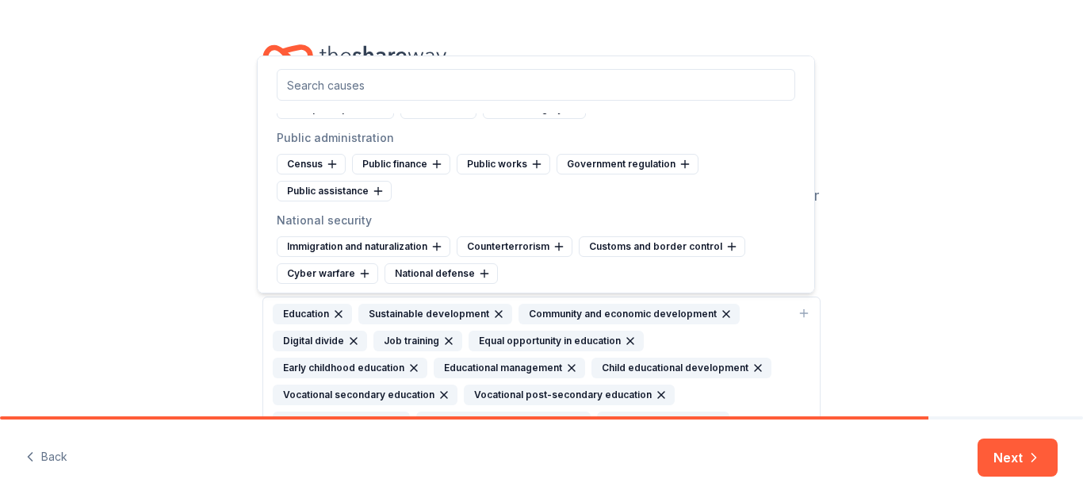
click at [323, 119] on div "Civic participation" at bounding box center [335, 108] width 117 height 21
click at [323, 119] on div "Elections" at bounding box center [315, 108] width 76 height 21
click at [323, 119] on div "Public integrity" at bounding box center [328, 108] width 103 height 21
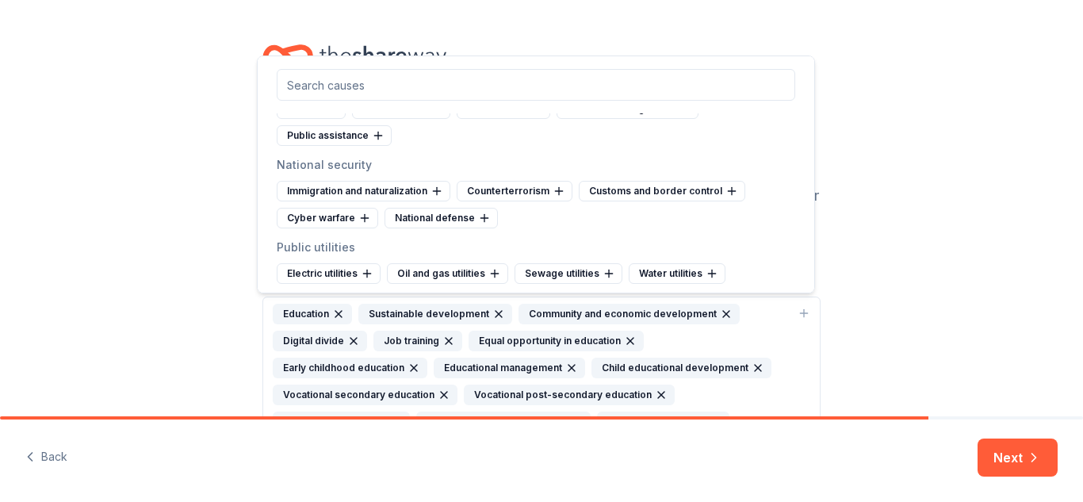
click at [323, 119] on div "Census" at bounding box center [311, 108] width 69 height 21
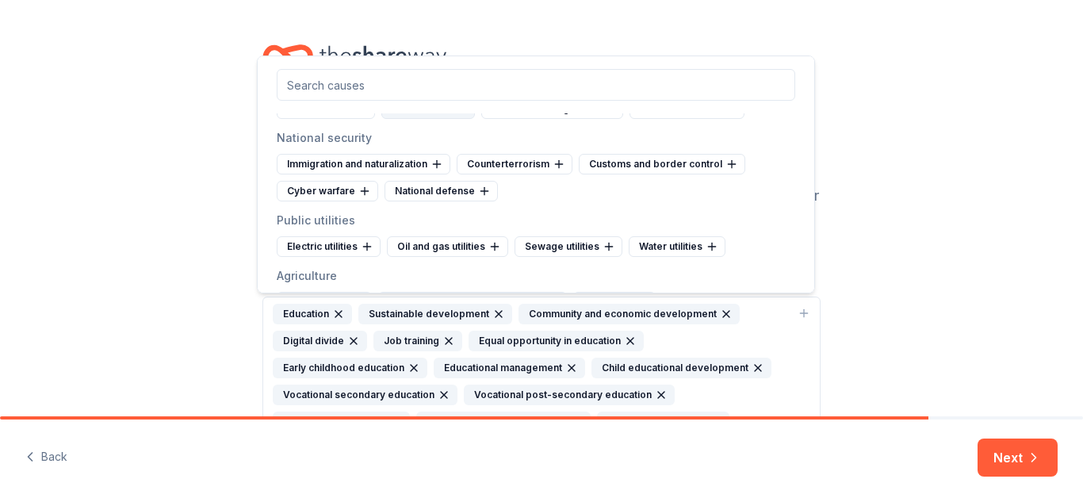
click at [419, 119] on div "Public works" at bounding box center [428, 108] width 94 height 21
click at [552, 119] on div "Public assistance" at bounding box center [587, 108] width 115 height 21
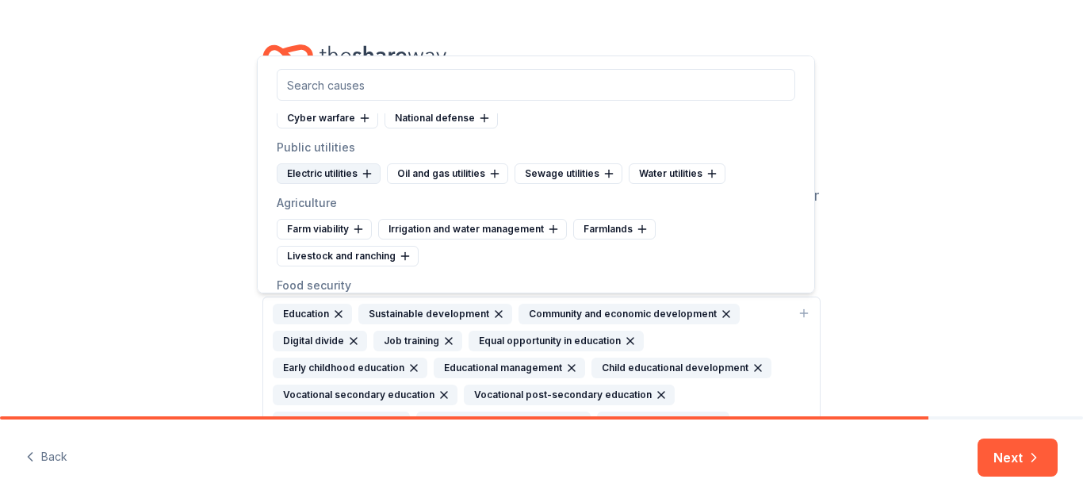
click at [320, 184] on div "Electric utilities" at bounding box center [329, 173] width 104 height 21
click at [320, 184] on div "Oil and gas utilities" at bounding box center [337, 173] width 121 height 21
click at [320, 184] on div "Sewage utilities" at bounding box center [331, 173] width 108 height 21
click at [320, 184] on div "Water utilities" at bounding box center [325, 173] width 97 height 21
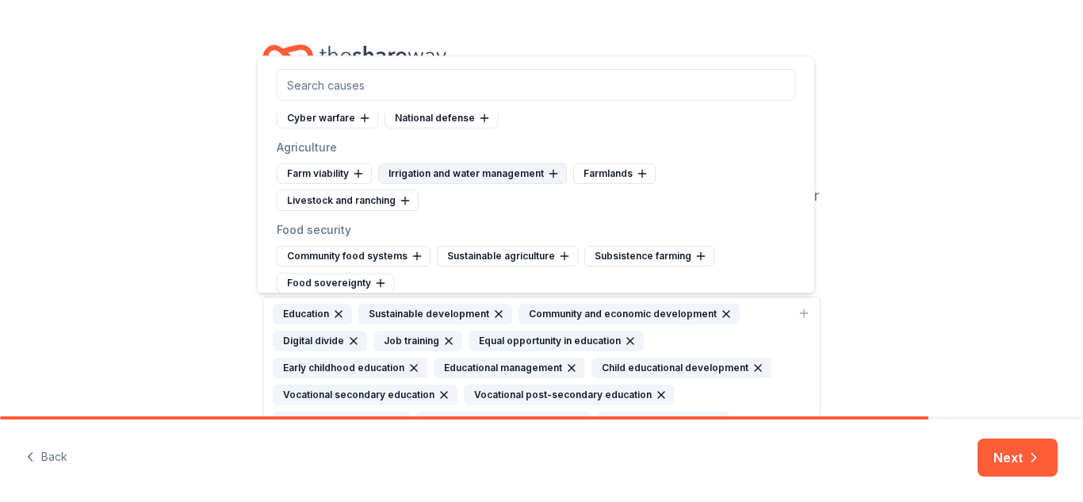
click at [403, 184] on div "Irrigation and water management" at bounding box center [472, 173] width 189 height 21
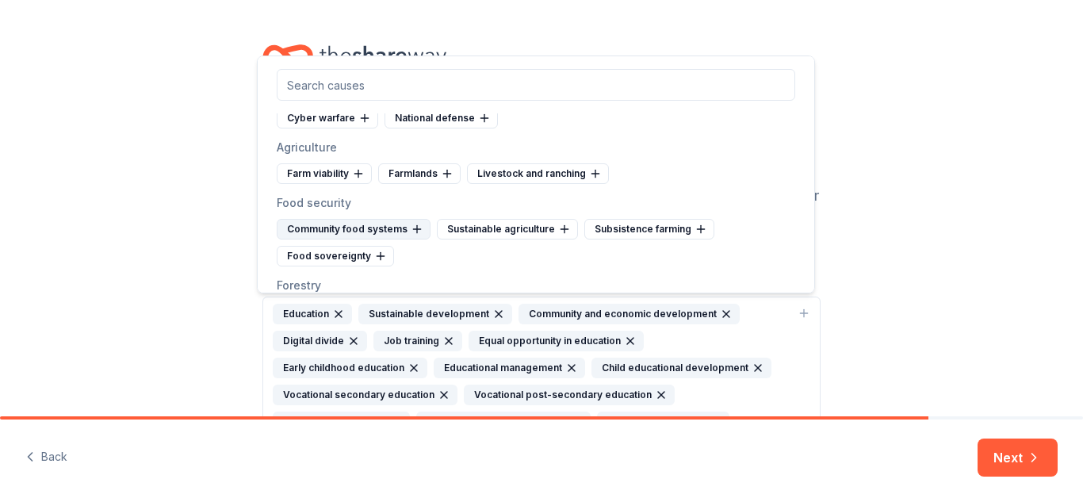
click at [383, 239] on div "Community food systems" at bounding box center [354, 229] width 154 height 21
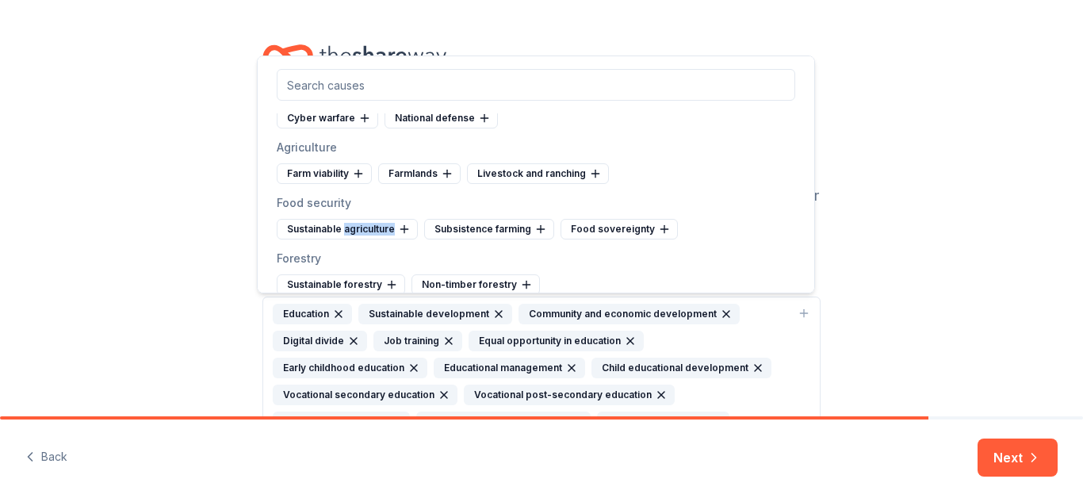
click at [383, 239] on div "Sustainable agriculture" at bounding box center [347, 229] width 141 height 21
click at [383, 239] on div "Subsistence farming" at bounding box center [342, 229] width 130 height 21
click at [383, 239] on div "Food sovereignty" at bounding box center [335, 229] width 117 height 21
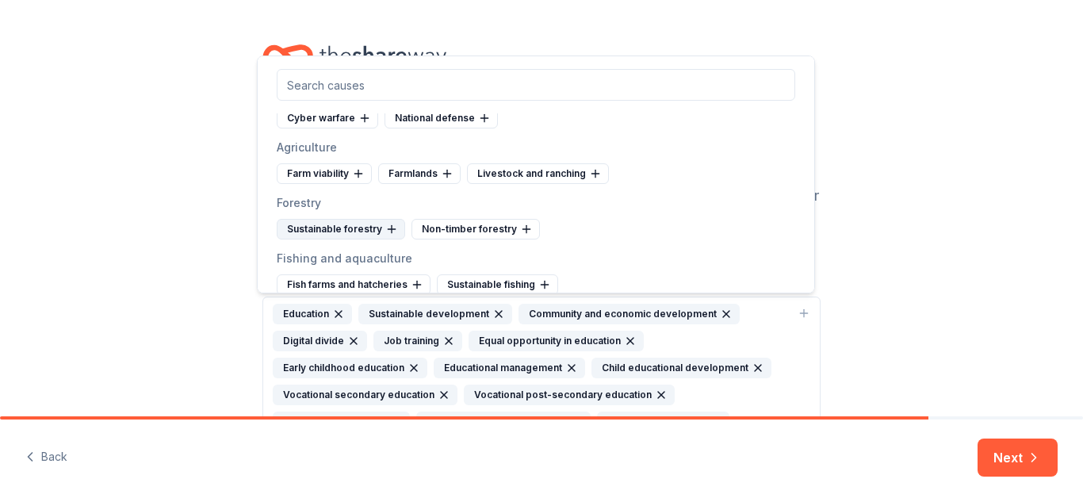
click at [368, 239] on div "Sustainable forestry" at bounding box center [341, 229] width 128 height 21
click at [368, 239] on div "Non-timber forestry" at bounding box center [341, 229] width 128 height 21
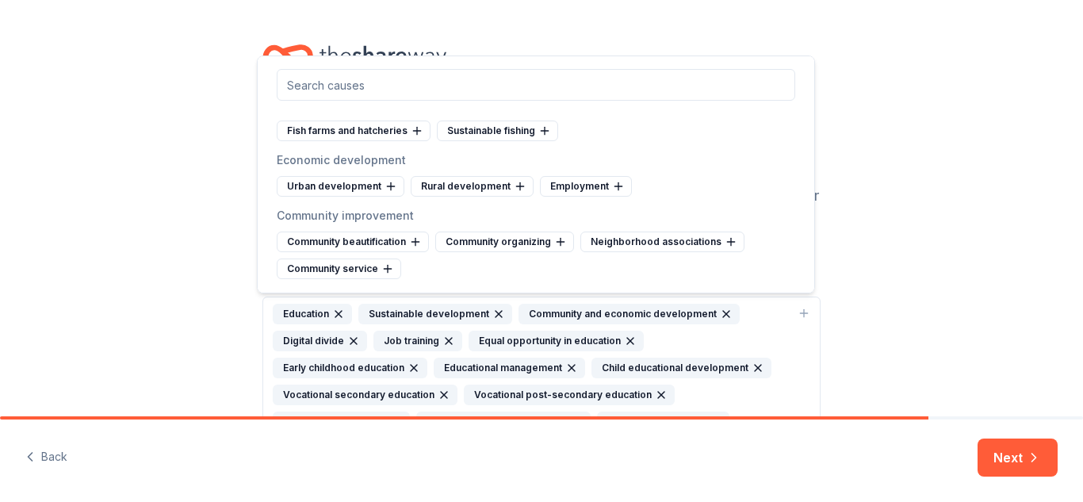
scroll to position [3640, 0]
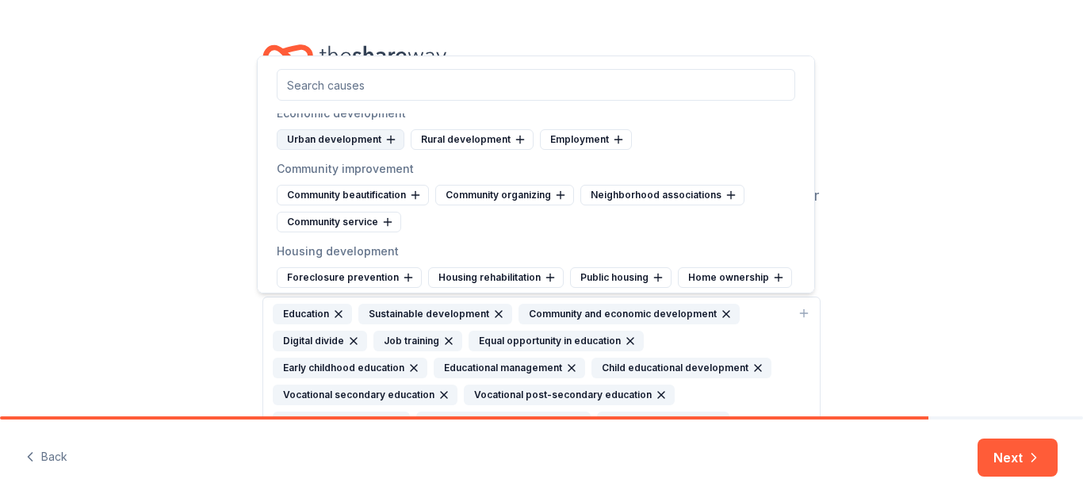
click at [331, 150] on div "Urban development" at bounding box center [341, 139] width 128 height 21
click at [331, 150] on div "Rural development" at bounding box center [338, 139] width 123 height 21
click at [331, 150] on div "Employment" at bounding box center [323, 139] width 92 height 21
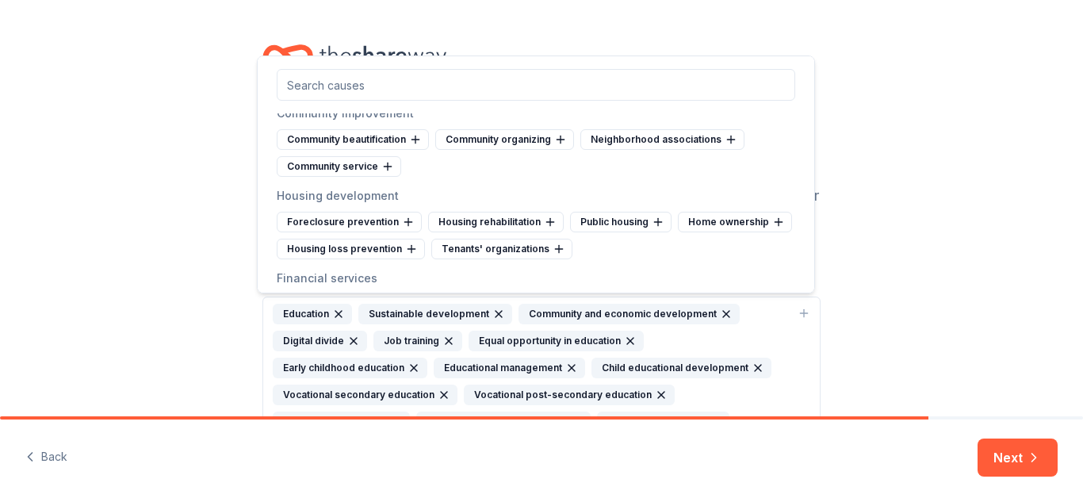
click at [331, 150] on div "Community beautification" at bounding box center [353, 139] width 152 height 21
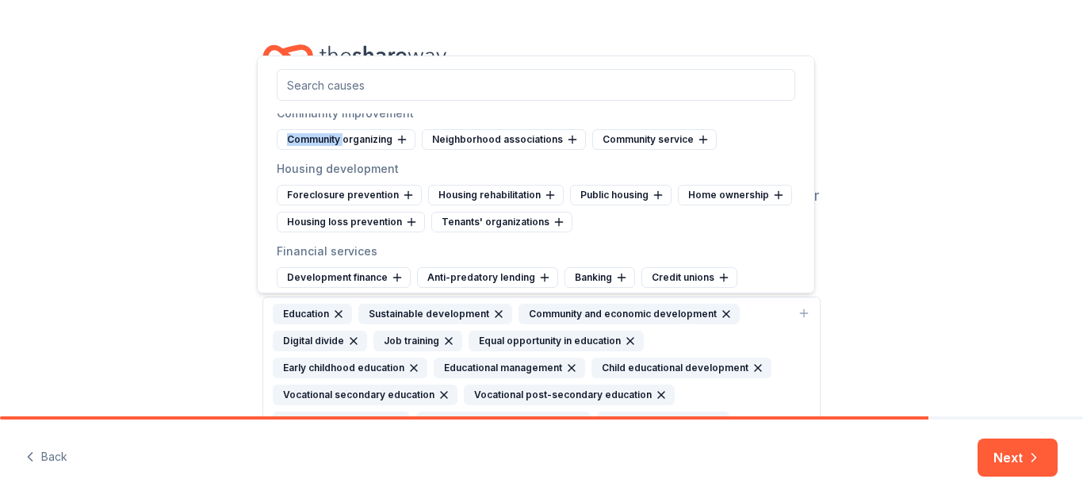
click at [331, 150] on div "Community organizing" at bounding box center [346, 139] width 139 height 21
click at [331, 150] on div "Neighborhood associations" at bounding box center [359, 139] width 164 height 21
click at [331, 150] on div "Community service" at bounding box center [339, 139] width 124 height 21
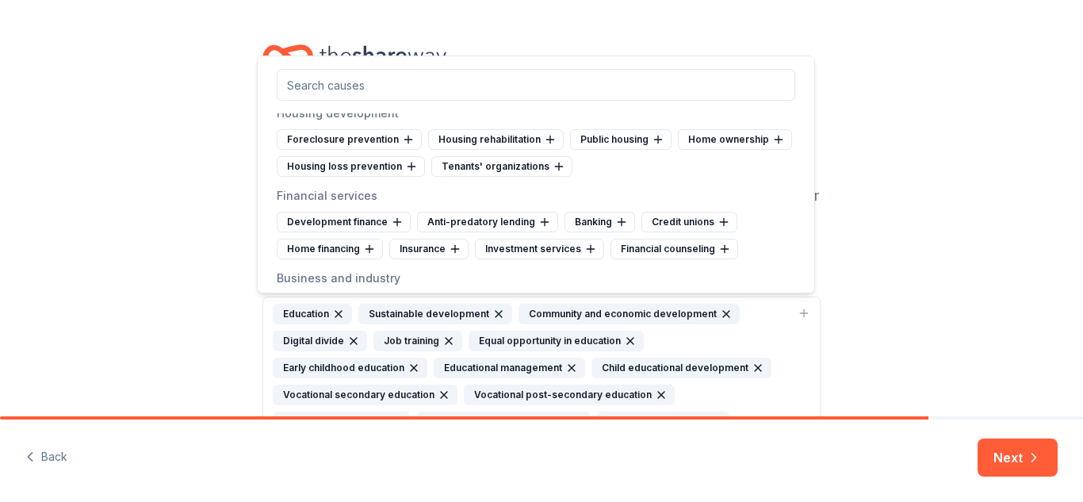
click at [331, 150] on div "Foreclosure prevention" at bounding box center [349, 139] width 145 height 21
click at [331, 150] on div "Housing rehabilitation" at bounding box center [345, 139] width 136 height 21
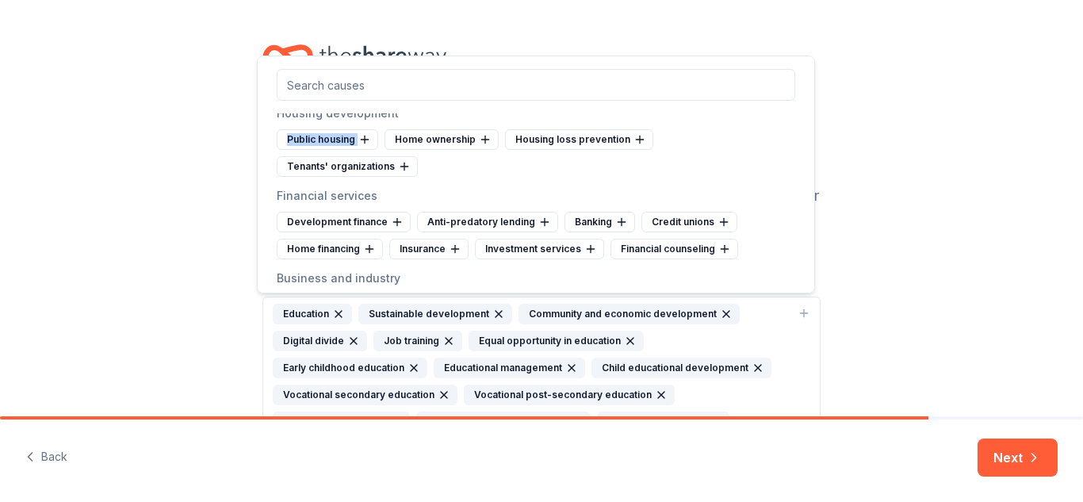
click at [331, 150] on div "Public housing" at bounding box center [327, 139] width 101 height 21
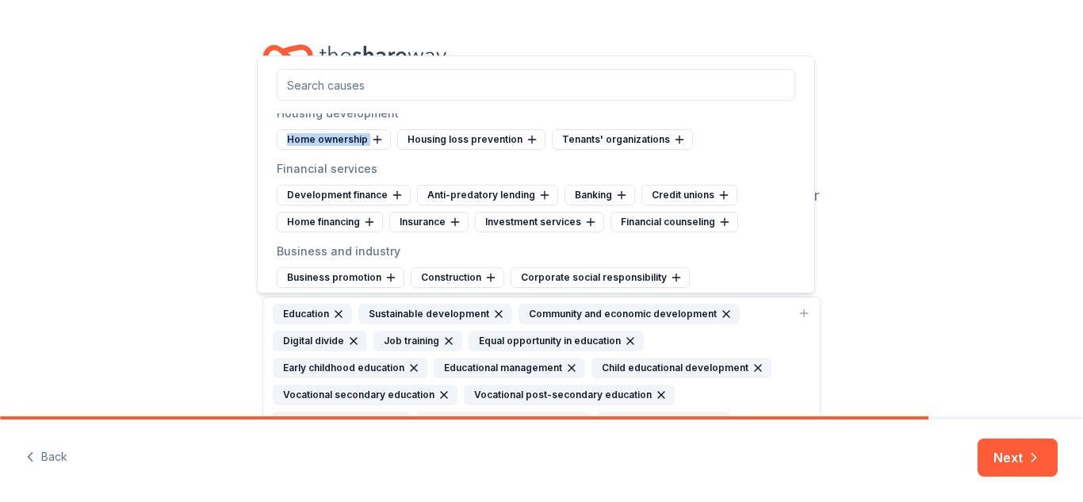
click at [331, 150] on div "Home ownership" at bounding box center [334, 139] width 114 height 21
click at [331, 150] on div "Housing loss prevention" at bounding box center [351, 139] width 148 height 21
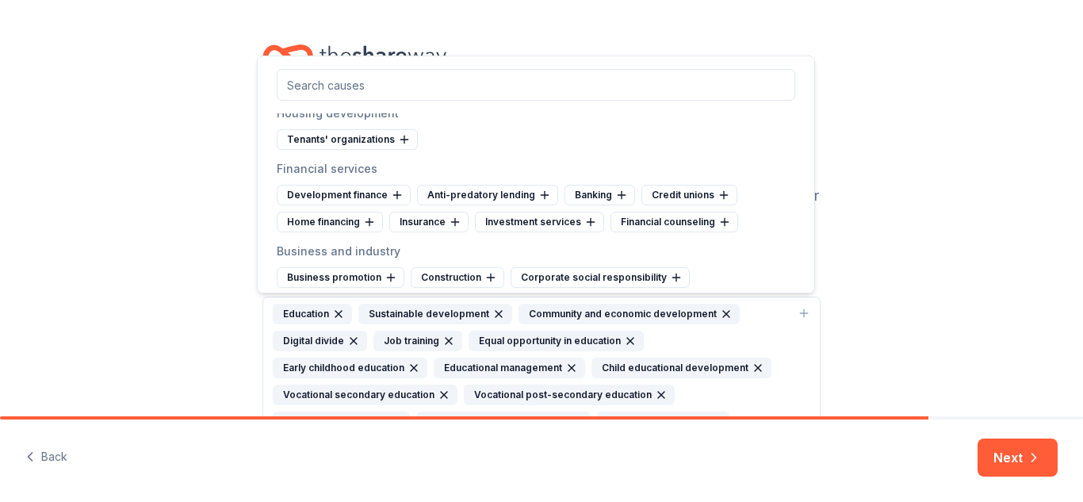
click at [331, 150] on div "Tenants' organizations" at bounding box center [347, 139] width 141 height 21
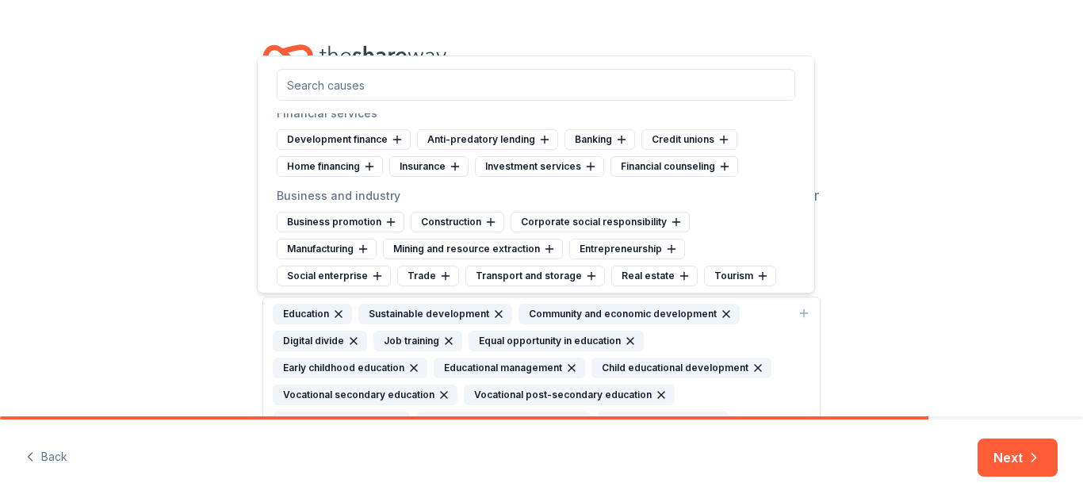
click at [331, 150] on div "Development finance" at bounding box center [344, 139] width 134 height 21
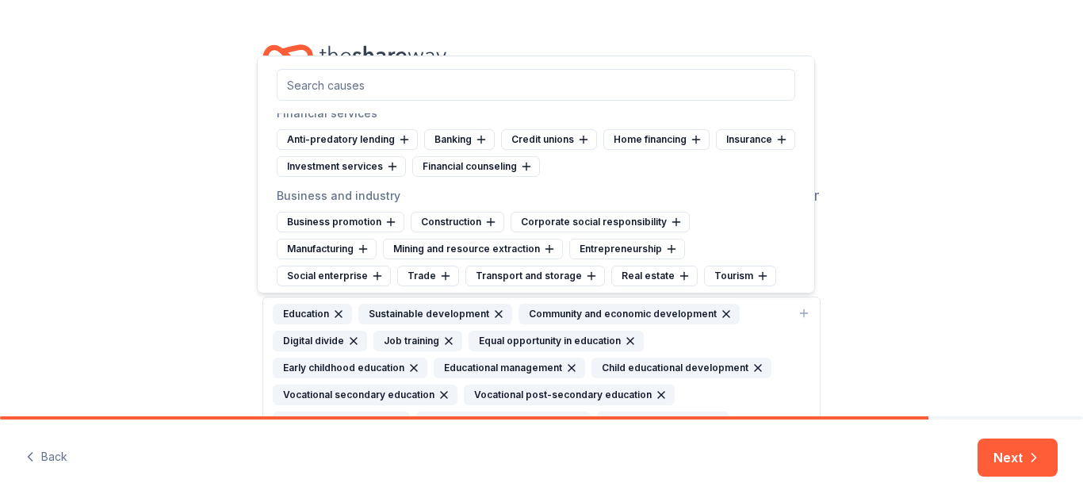
click at [331, 150] on div "Anti-predatory lending" at bounding box center [347, 139] width 141 height 21
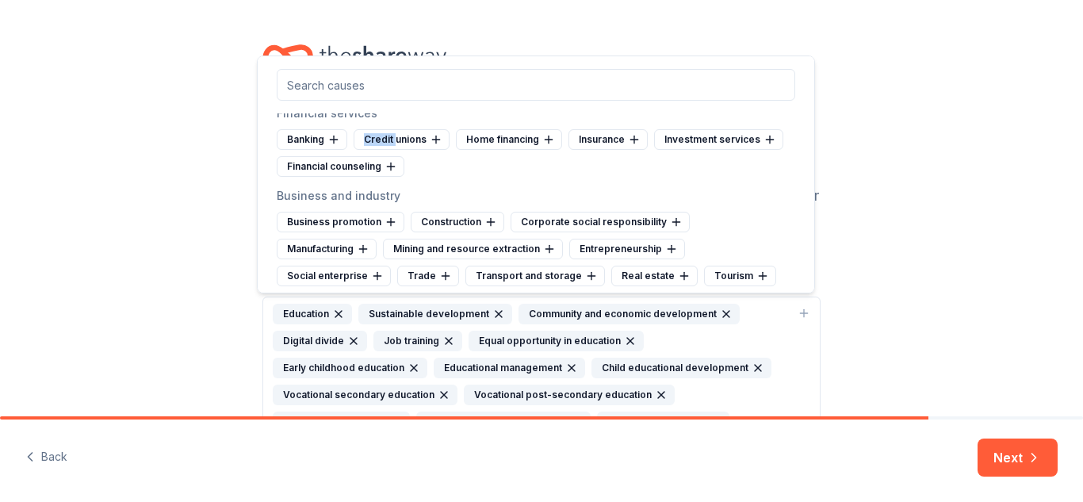
click at [331, 146] on icon at bounding box center [333, 139] width 13 height 13
click at [331, 150] on div "Credit unions" at bounding box center [325, 139] width 96 height 21
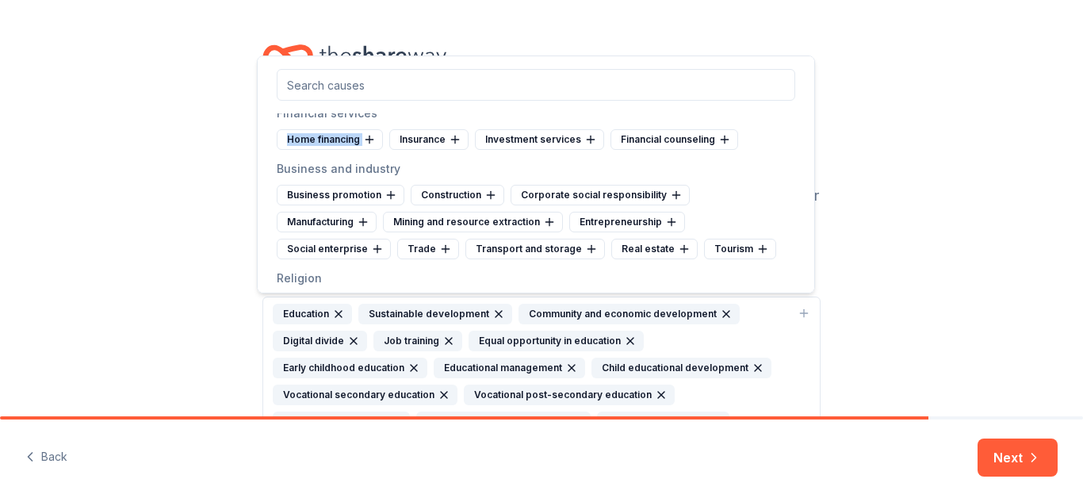
click at [331, 150] on div "Home financing" at bounding box center [330, 139] width 106 height 21
click at [331, 150] on div "Insurance" at bounding box center [316, 139] width 79 height 21
click at [331, 150] on div "Investment services" at bounding box center [341, 139] width 129 height 21
click at [331, 150] on div "Financial counseling" at bounding box center [341, 139] width 128 height 21
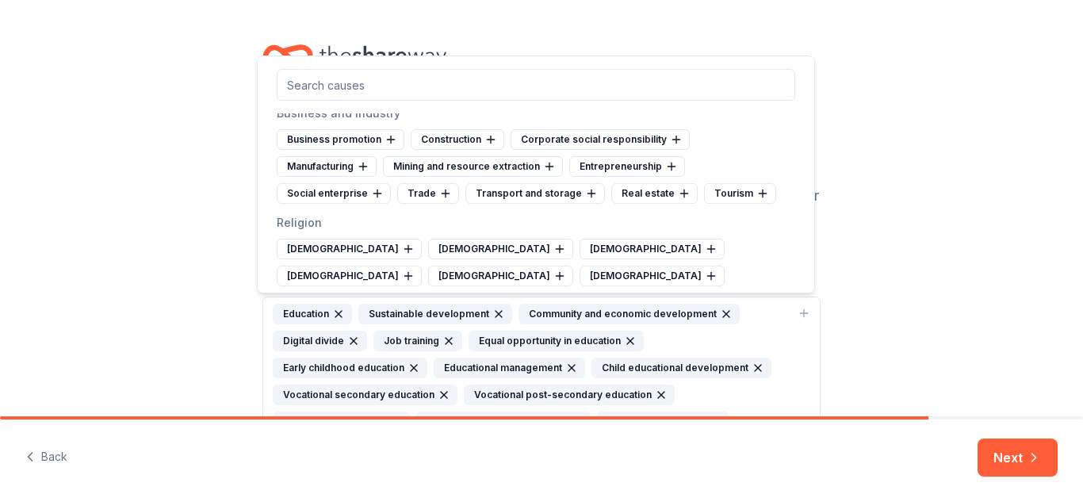
click at [331, 150] on div "Business promotion" at bounding box center [341, 139] width 128 height 21
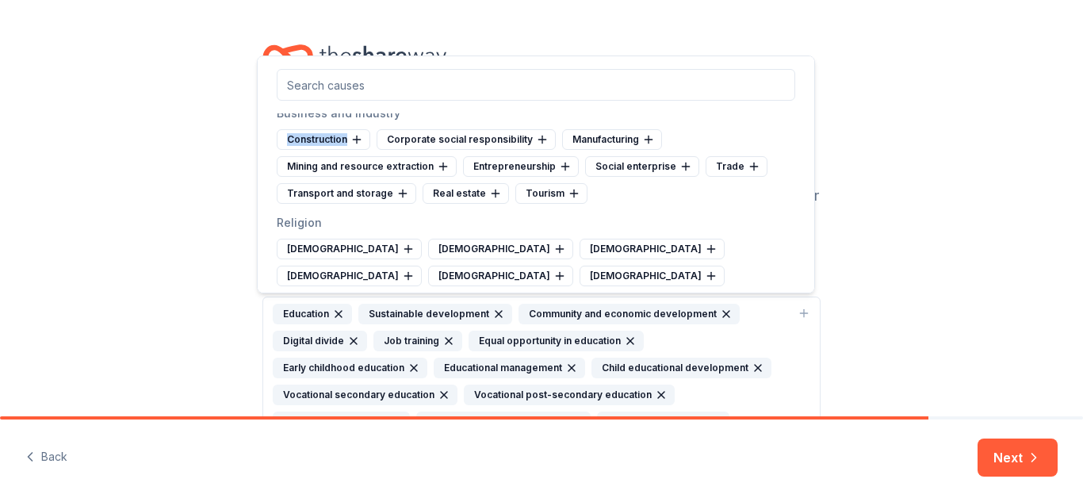
click at [331, 150] on div "Construction" at bounding box center [324, 139] width 94 height 21
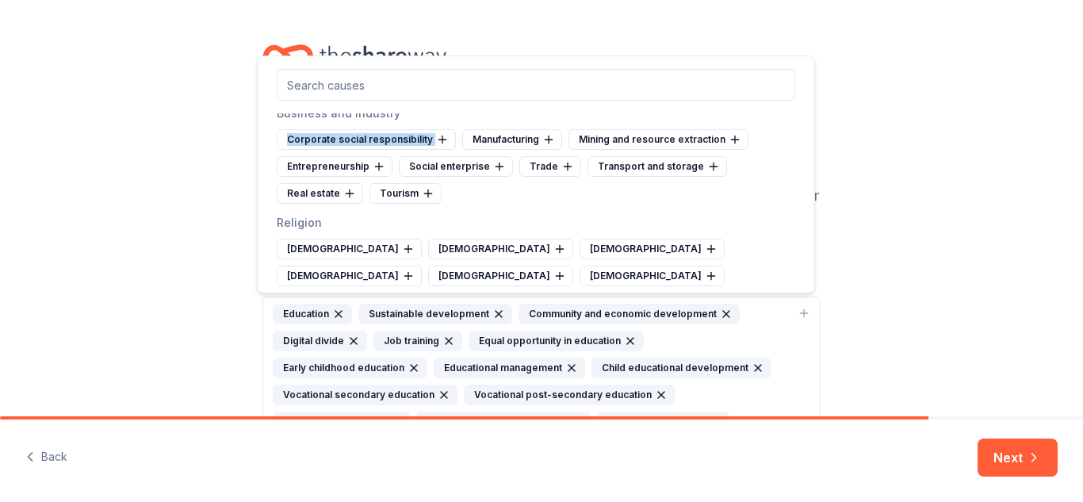
click at [331, 150] on div "Corporate social responsibility" at bounding box center [366, 139] width 179 height 21
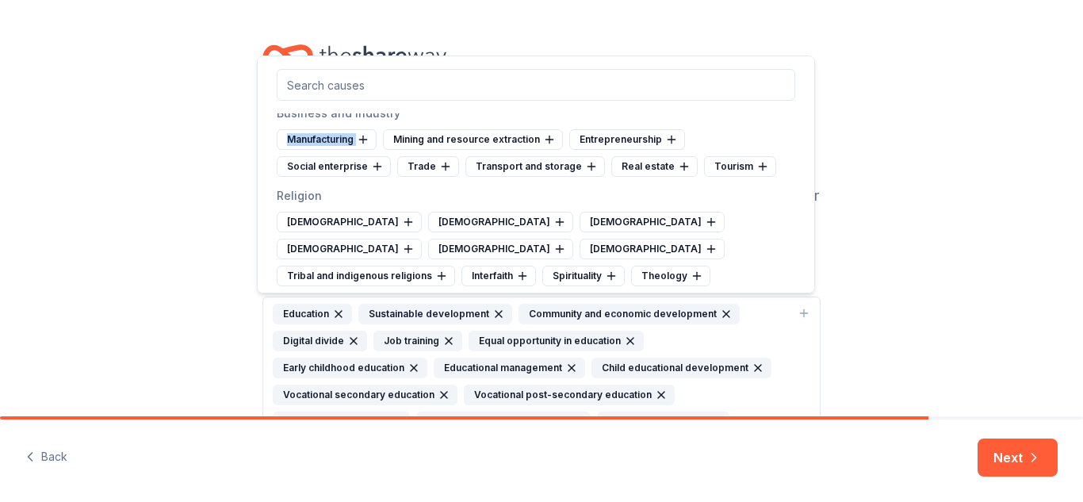
click at [331, 150] on div "Manufacturing" at bounding box center [327, 139] width 100 height 21
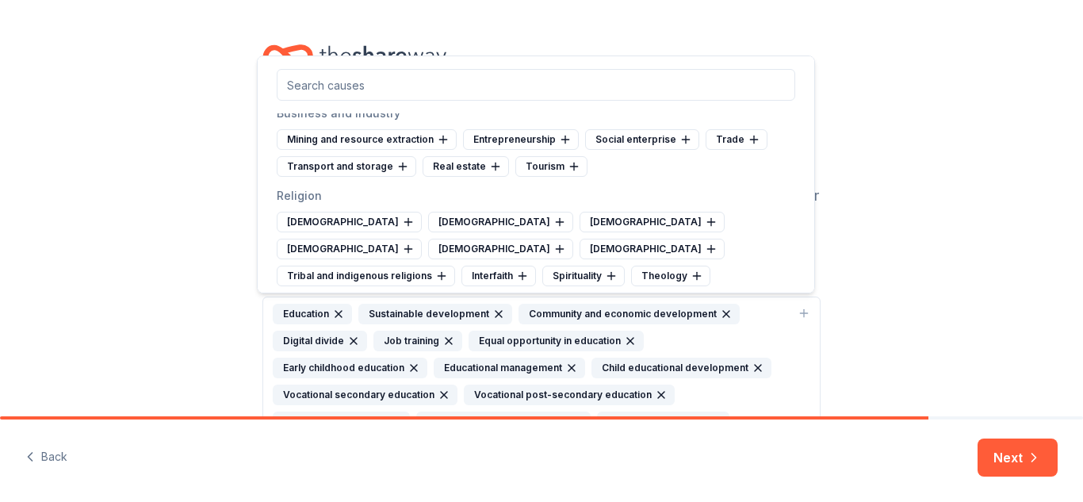
click at [331, 150] on div "Mining and resource extraction" at bounding box center [367, 139] width 180 height 21
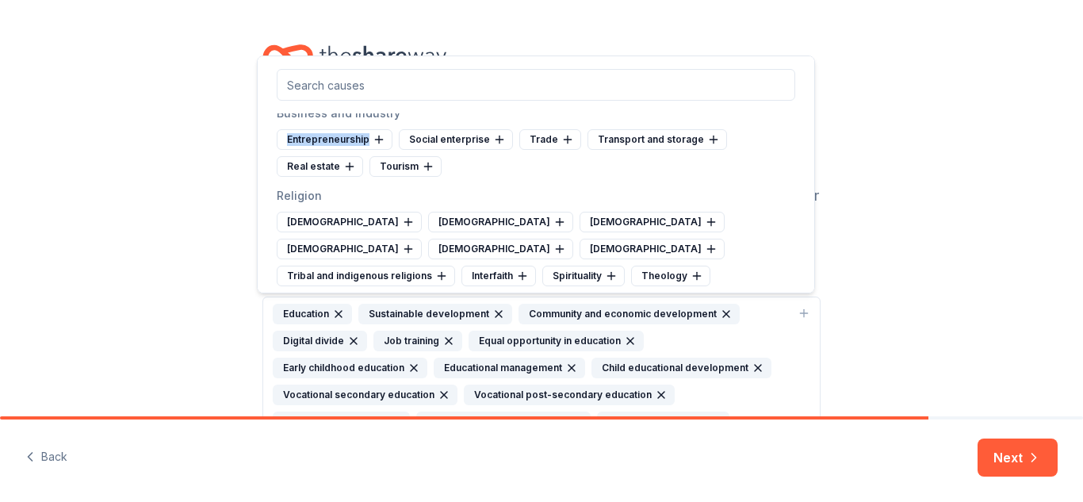
click at [331, 150] on div "Entrepreneurship" at bounding box center [335, 139] width 116 height 21
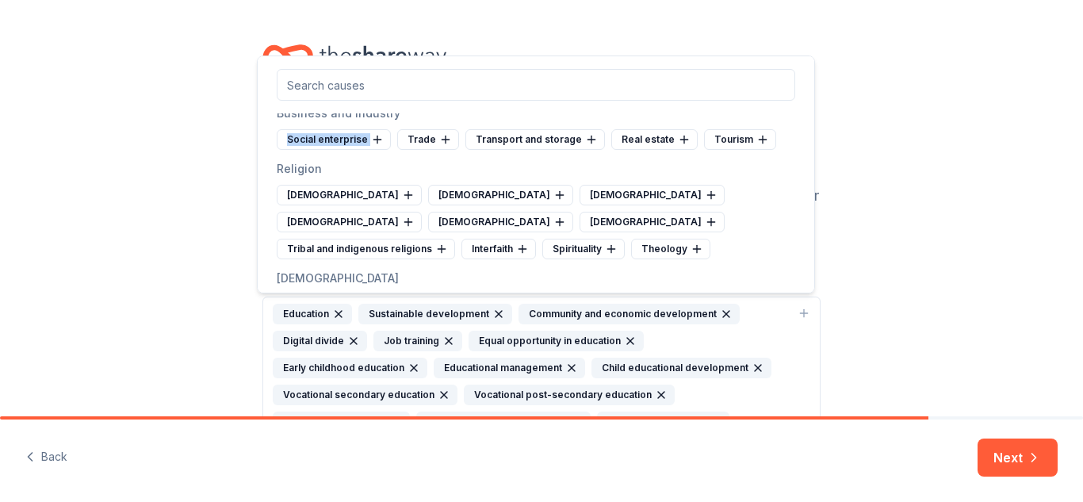
click at [331, 150] on div "Social enterprise" at bounding box center [334, 139] width 114 height 21
click at [331, 150] on div "Trade" at bounding box center [308, 139] width 62 height 21
click at [331, 150] on div "Transport and storage" at bounding box center [347, 139] width 140 height 21
click at [331, 150] on div "Real estate" at bounding box center [320, 139] width 86 height 21
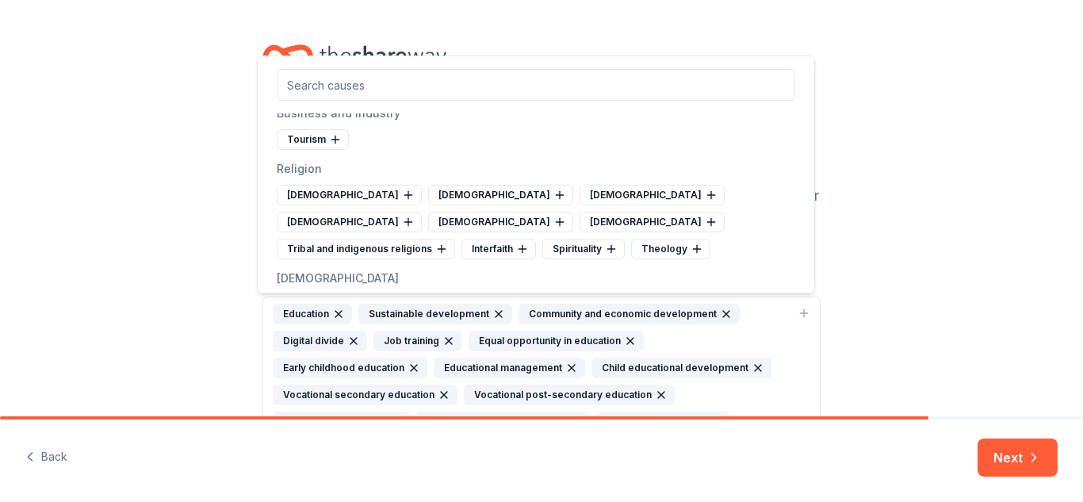
click at [331, 146] on icon at bounding box center [335, 139] width 13 height 13
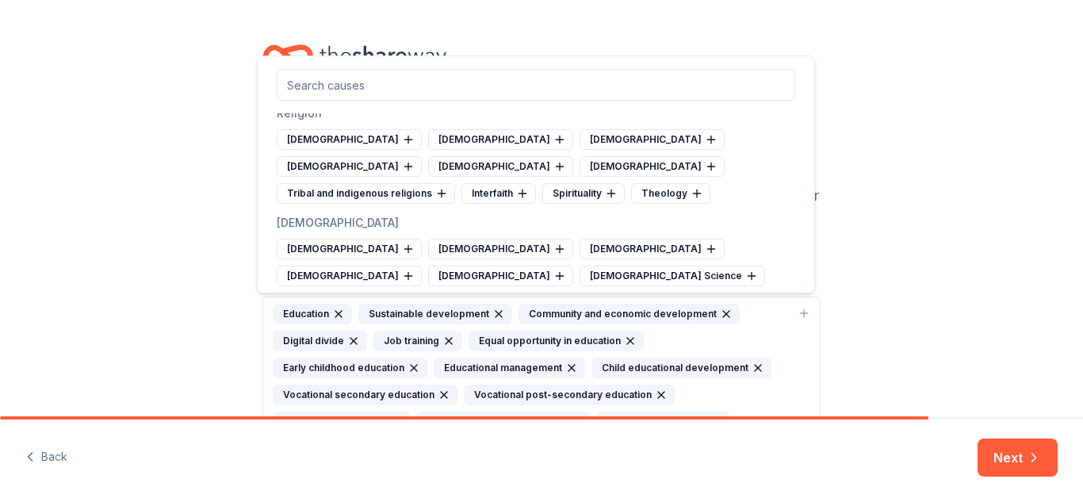
click at [331, 150] on div "Baha'i" at bounding box center [349, 139] width 145 height 21
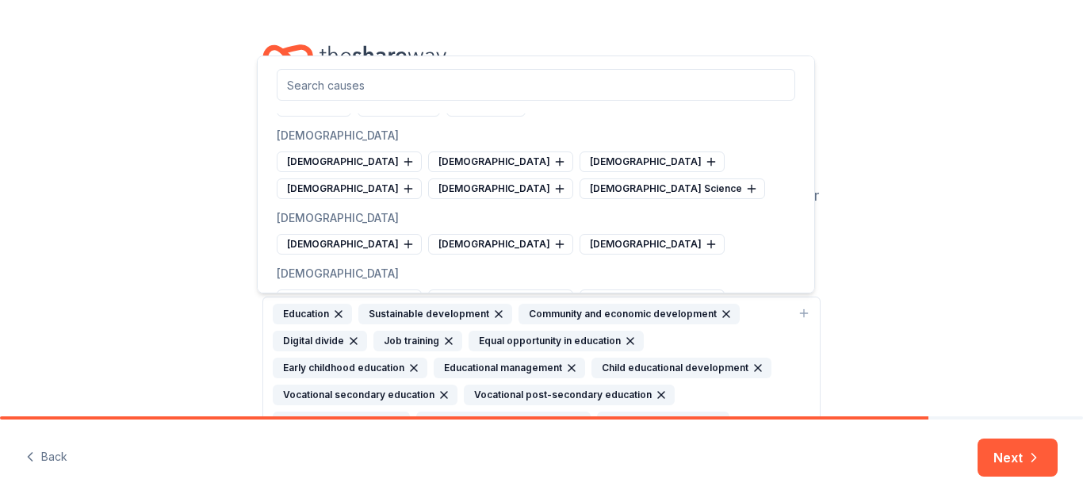
scroll to position [3749, 0]
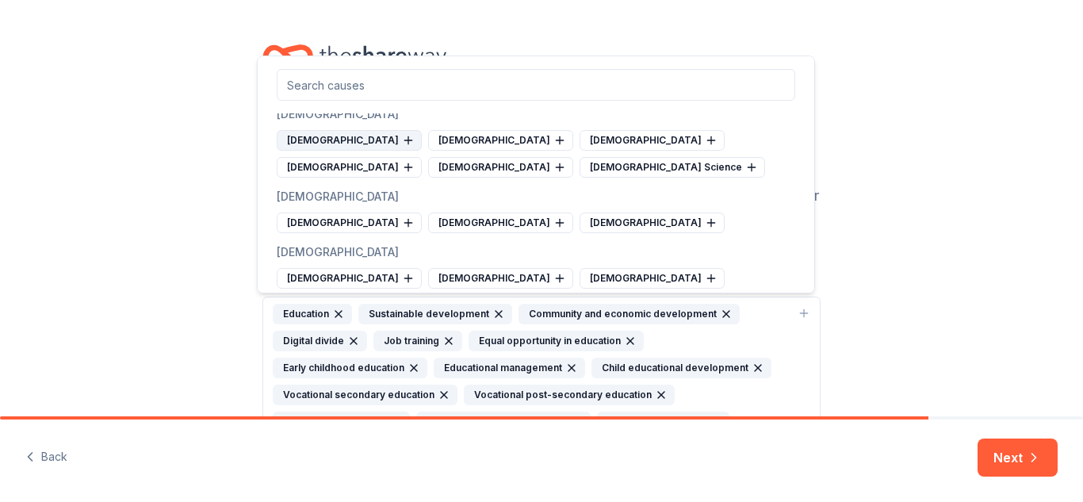
click at [310, 151] on div "Protestantism" at bounding box center [349, 140] width 145 height 21
click at [428, 151] on div "Catholicism" at bounding box center [500, 140] width 145 height 21
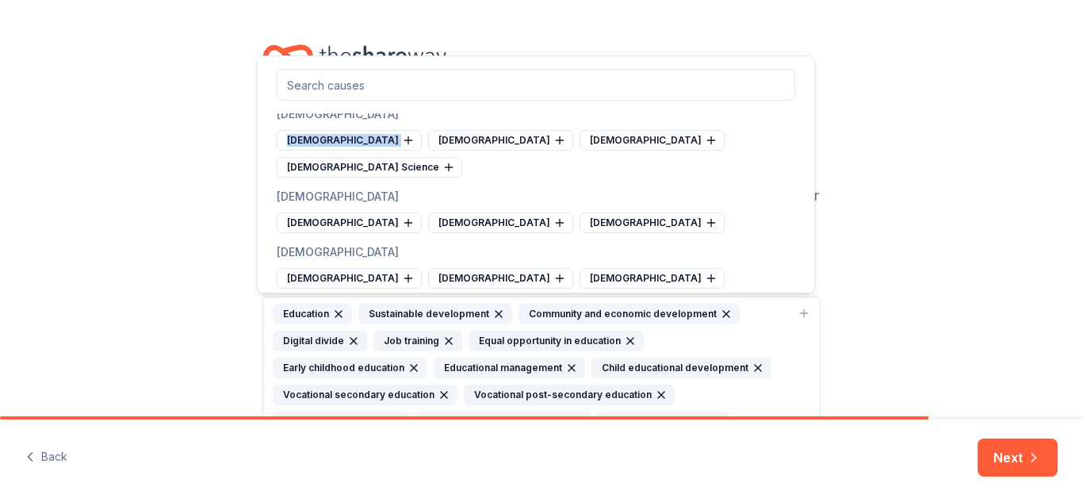
click at [310, 151] on div "Orthodox Christianity" at bounding box center [349, 140] width 145 height 21
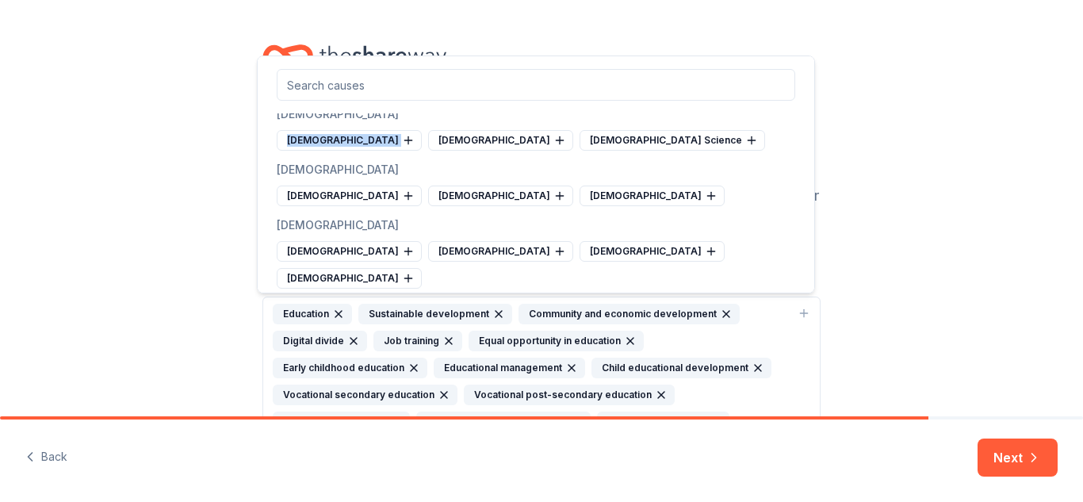
click at [310, 151] on div "Mormonism" at bounding box center [349, 140] width 145 height 21
click at [428, 151] on div "Evangelicalism" at bounding box center [500, 140] width 145 height 21
click at [310, 151] on div "Christian Science" at bounding box center [369, 140] width 185 height 21
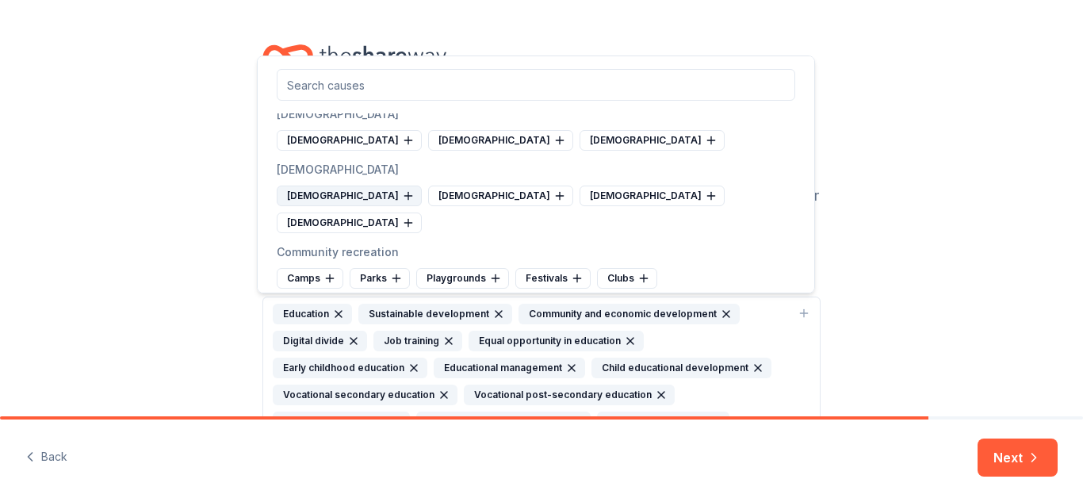
click at [357, 206] on div "Orthodox Judaism" at bounding box center [349, 195] width 145 height 21
click at [428, 206] on div "Reform Judaism" at bounding box center [500, 195] width 145 height 21
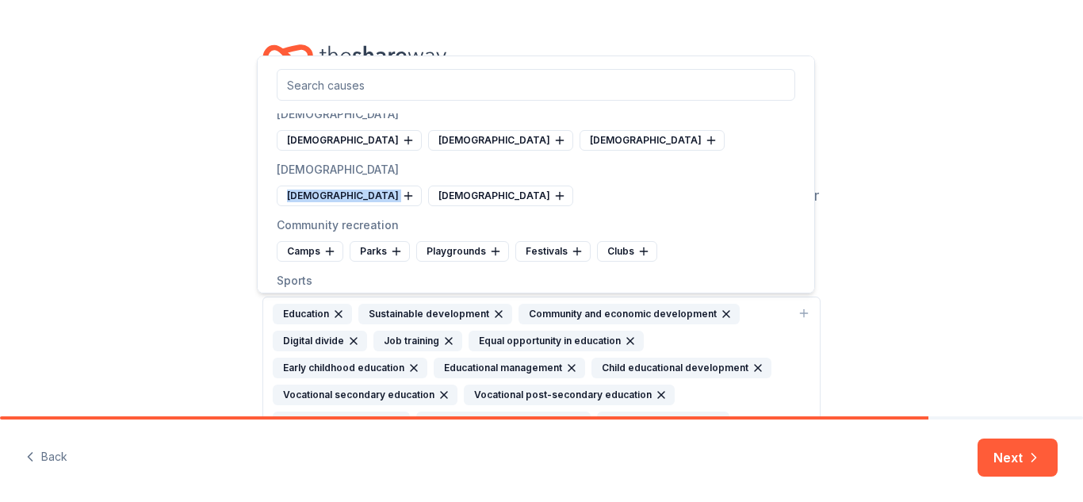
click at [357, 206] on div "Conservative Judaism" at bounding box center [349, 195] width 145 height 21
click at [357, 206] on div "Reconstructionist Judaism" at bounding box center [349, 195] width 145 height 21
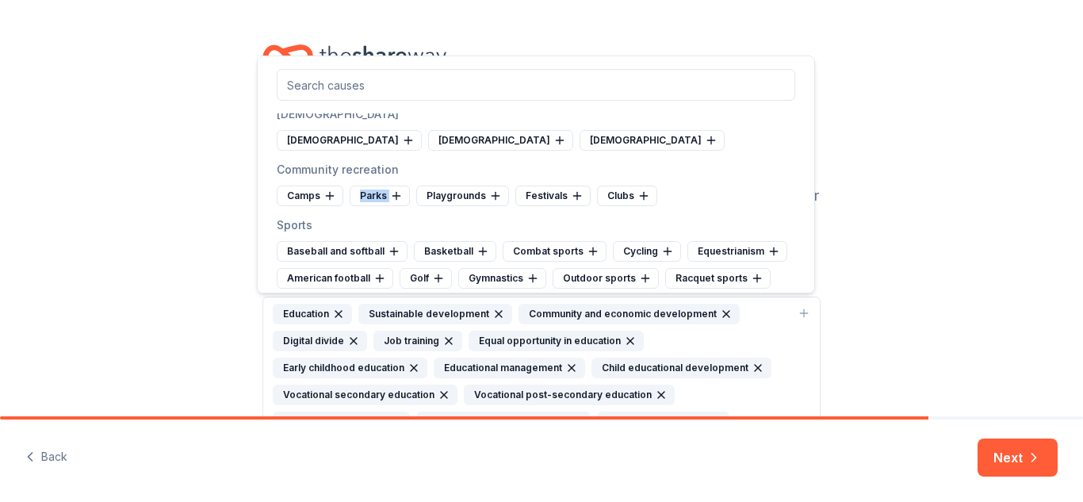
click at [357, 206] on div "Parks" at bounding box center [380, 195] width 60 height 21
click at [311, 206] on div "Camps" at bounding box center [310, 195] width 67 height 21
click at [311, 206] on div "Playgrounds" at bounding box center [323, 195] width 93 height 21
click at [311, 206] on div "Festivals" at bounding box center [314, 195] width 75 height 21
click at [311, 206] on div "Clubs" at bounding box center [307, 195] width 60 height 21
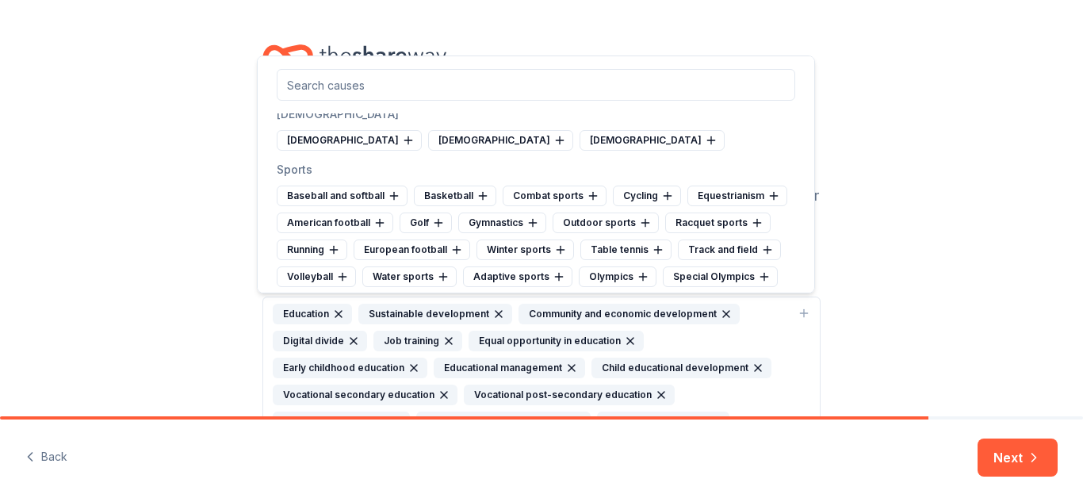
click at [311, 206] on div "Baseball and softball" at bounding box center [342, 195] width 131 height 21
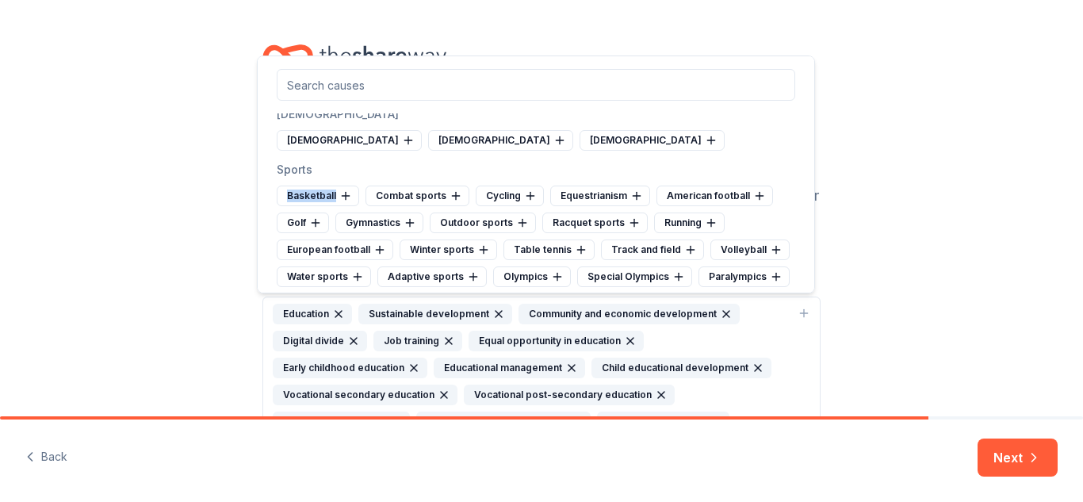
click at [311, 206] on div "Basketball" at bounding box center [318, 195] width 82 height 21
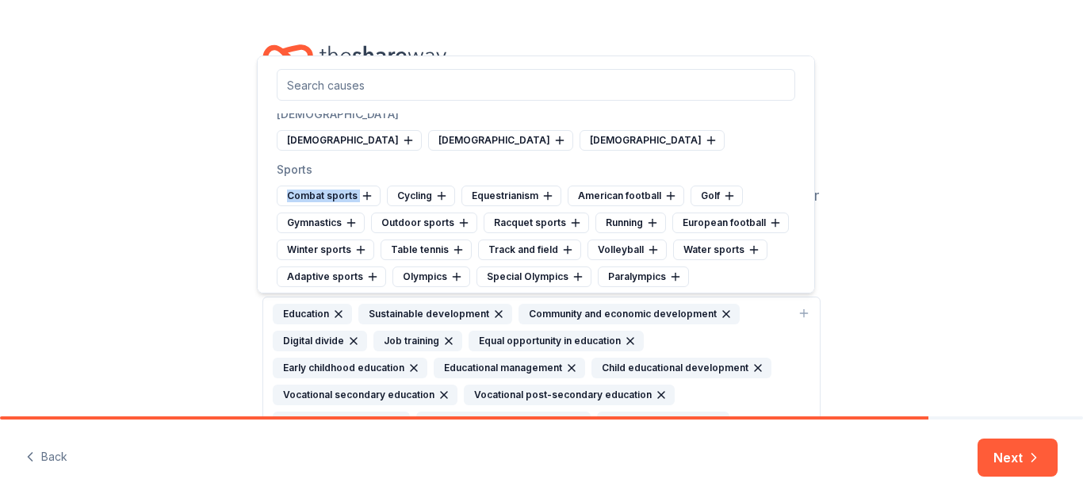
click at [311, 206] on div "Combat sports" at bounding box center [329, 195] width 104 height 21
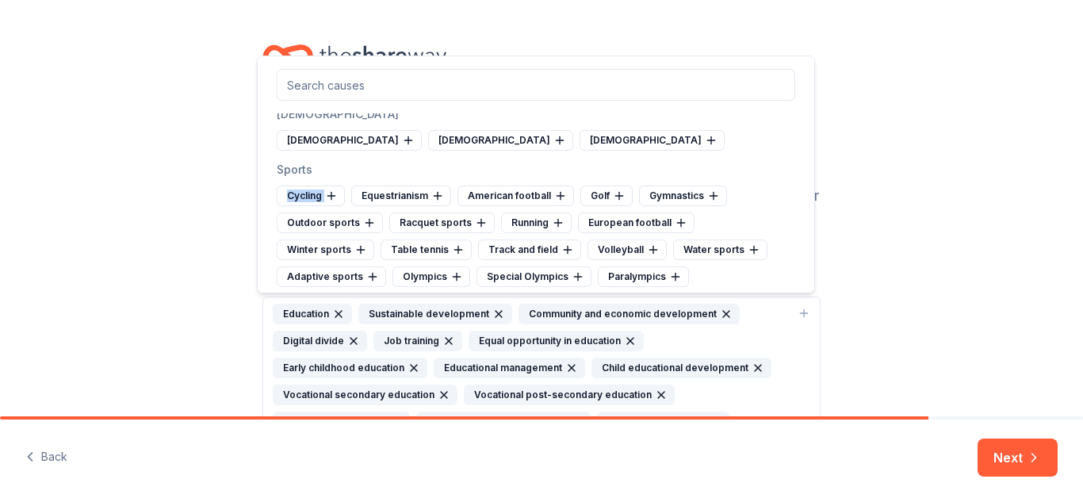
click at [311, 206] on div "Cycling" at bounding box center [311, 195] width 68 height 21
click at [351, 206] on div "Equestrianism" at bounding box center [401, 195] width 100 height 21
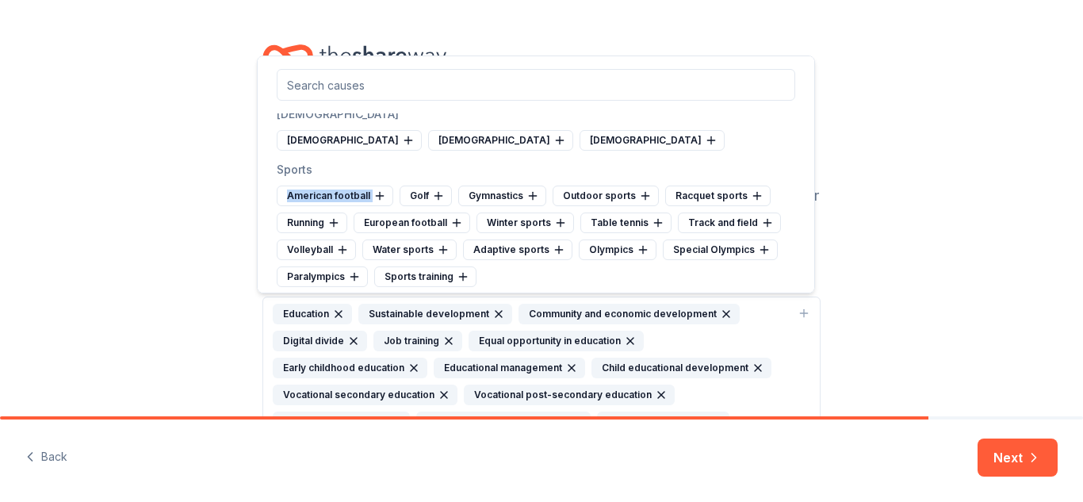
click at [311, 206] on div "American football" at bounding box center [335, 195] width 117 height 21
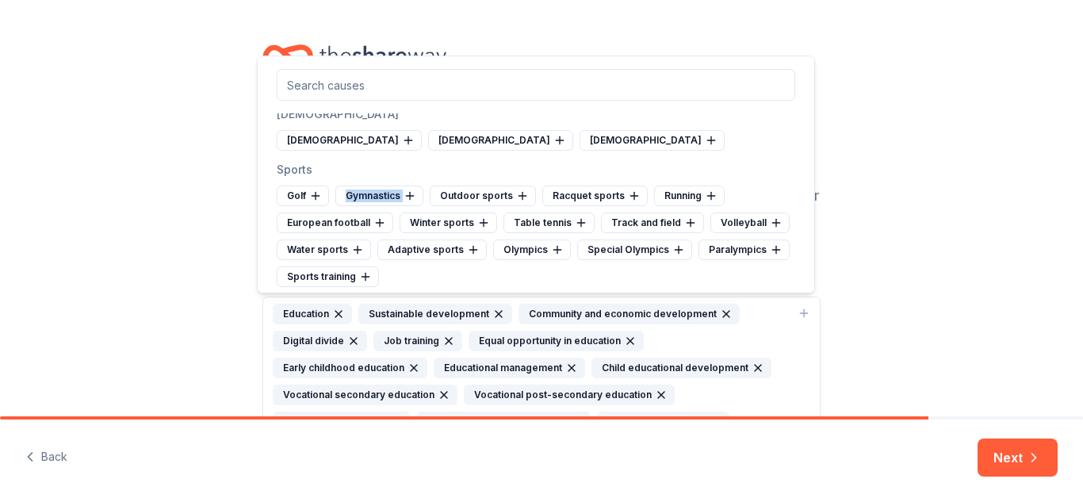
click at [311, 202] on icon at bounding box center [315, 195] width 13 height 13
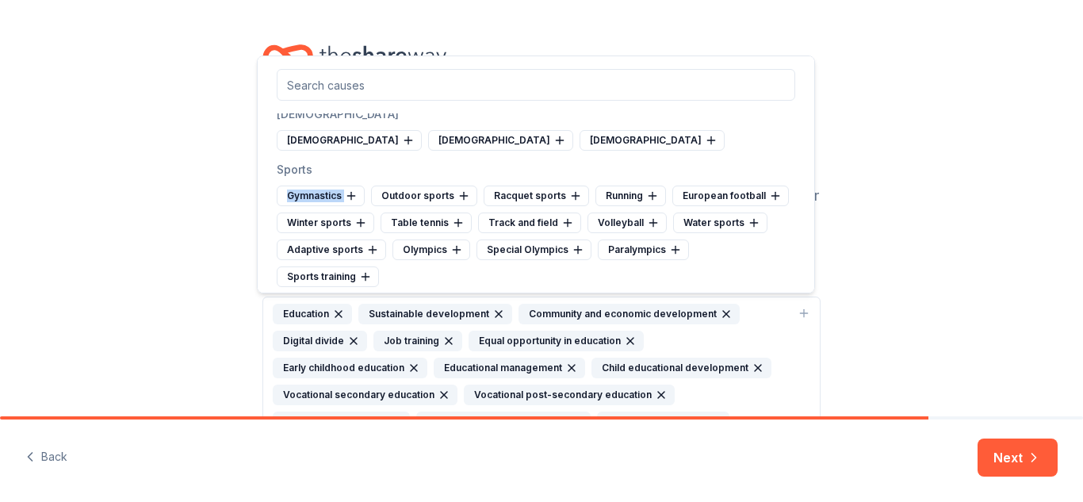
click at [311, 206] on div "Gymnastics" at bounding box center [321, 195] width 88 height 21
click at [371, 206] on div "Outdoor sports" at bounding box center [424, 195] width 106 height 21
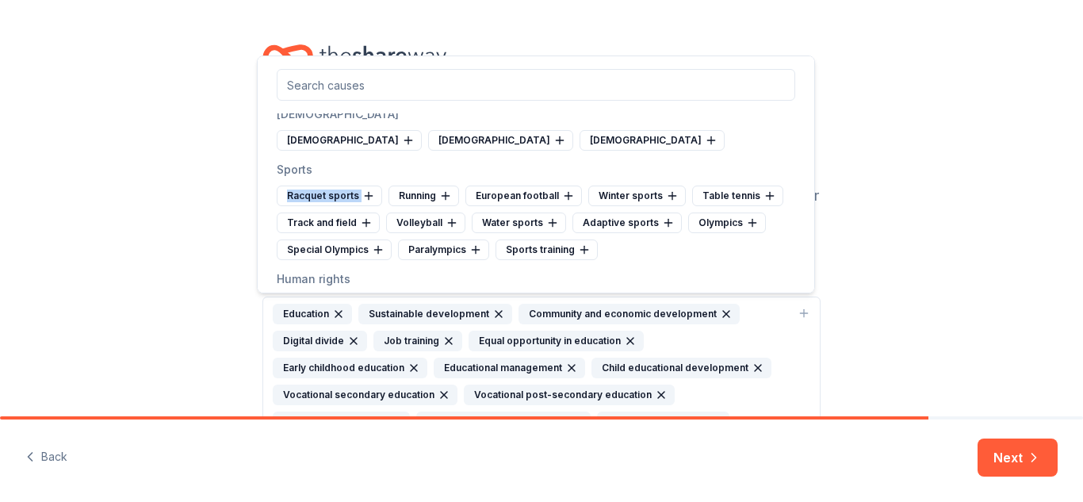
click at [311, 206] on div "Racquet sports" at bounding box center [329, 195] width 105 height 21
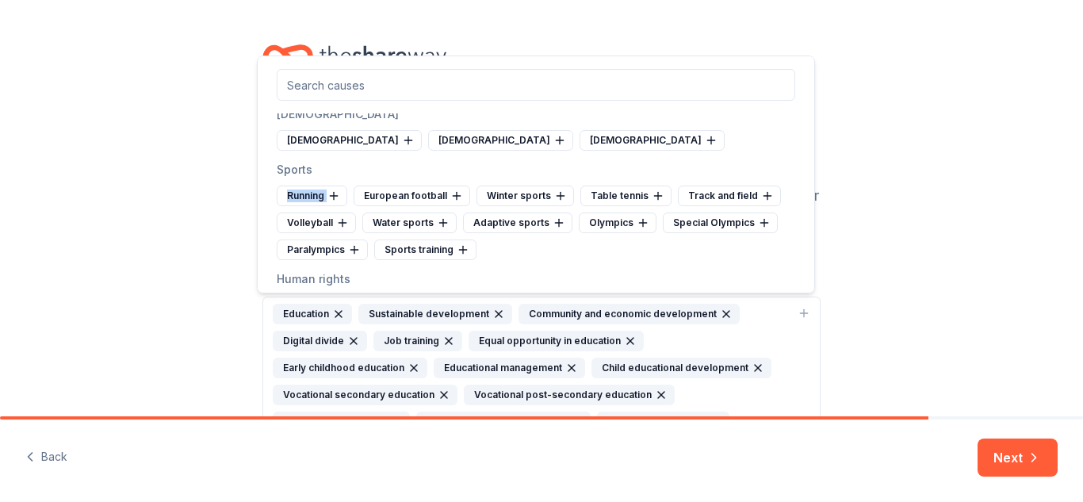
click at [311, 206] on div "Running" at bounding box center [312, 195] width 71 height 21
click at [354, 206] on div "European football" at bounding box center [412, 195] width 117 height 21
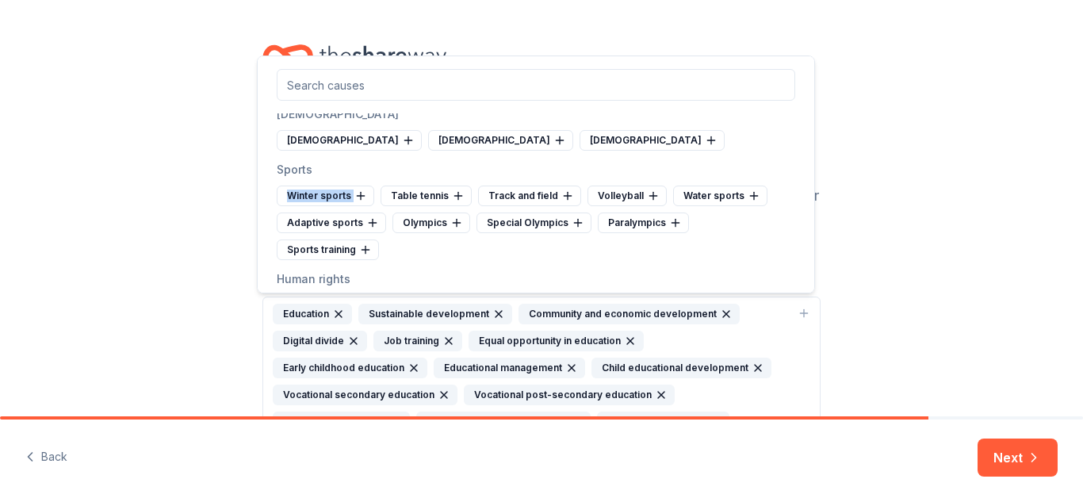
click at [311, 206] on div "Winter sports" at bounding box center [326, 195] width 98 height 21
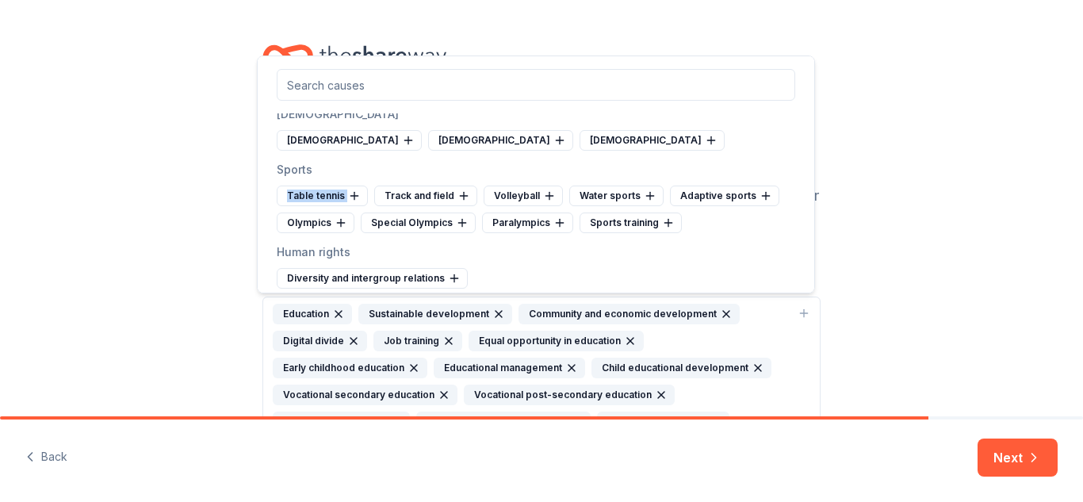
click at [311, 206] on div "Table tennis" at bounding box center [322, 195] width 91 height 21
click at [374, 206] on div "Track and field" at bounding box center [425, 195] width 103 height 21
click at [311, 206] on div "Volleyball" at bounding box center [316, 195] width 79 height 21
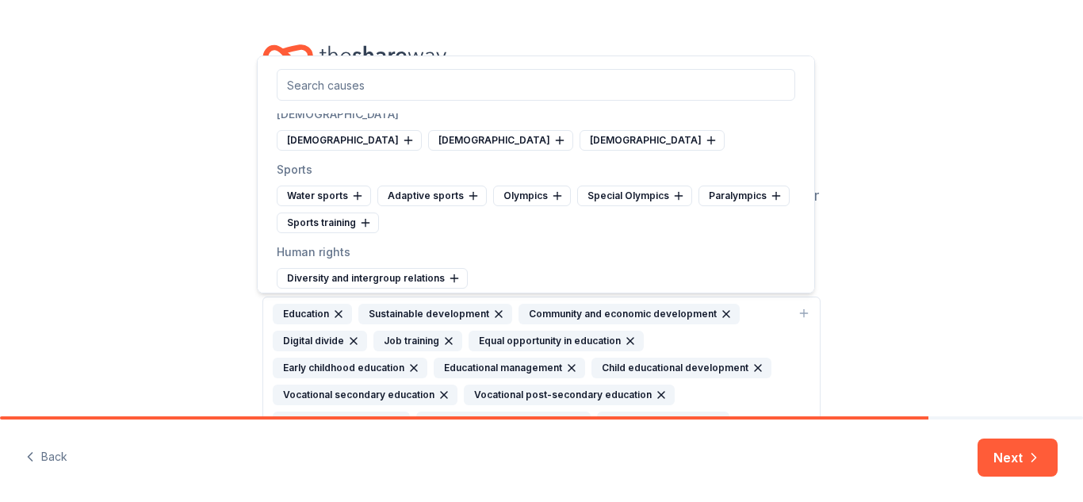
click at [311, 206] on div "Water sports" at bounding box center [324, 195] width 94 height 21
click at [311, 206] on div "Adaptive sports" at bounding box center [331, 195] width 109 height 21
click at [392, 206] on div "Olympics" at bounding box center [431, 195] width 78 height 21
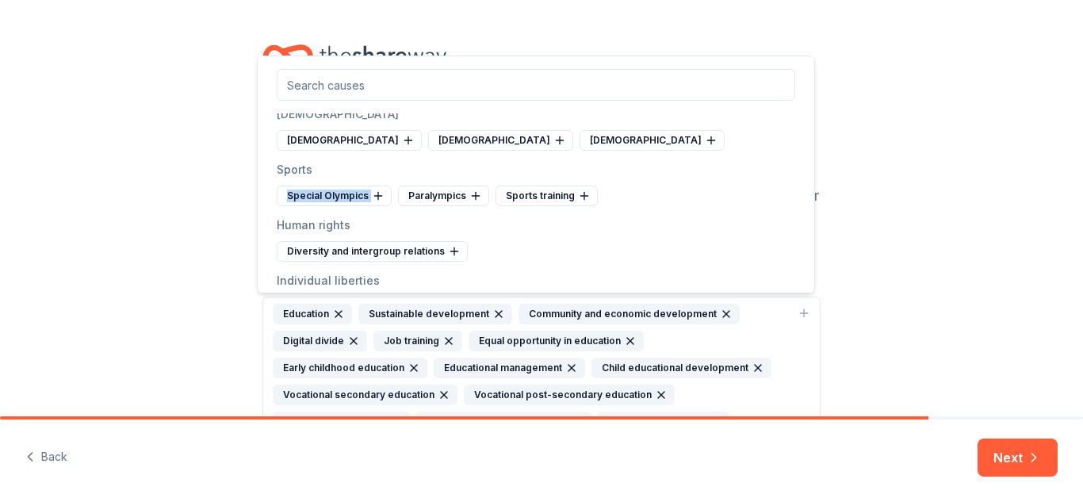
click at [311, 206] on div "Special Olympics" at bounding box center [334, 195] width 115 height 21
click at [311, 206] on div "Paralympics" at bounding box center [322, 195] width 91 height 21
click at [311, 206] on div "Sports training" at bounding box center [328, 195] width 102 height 21
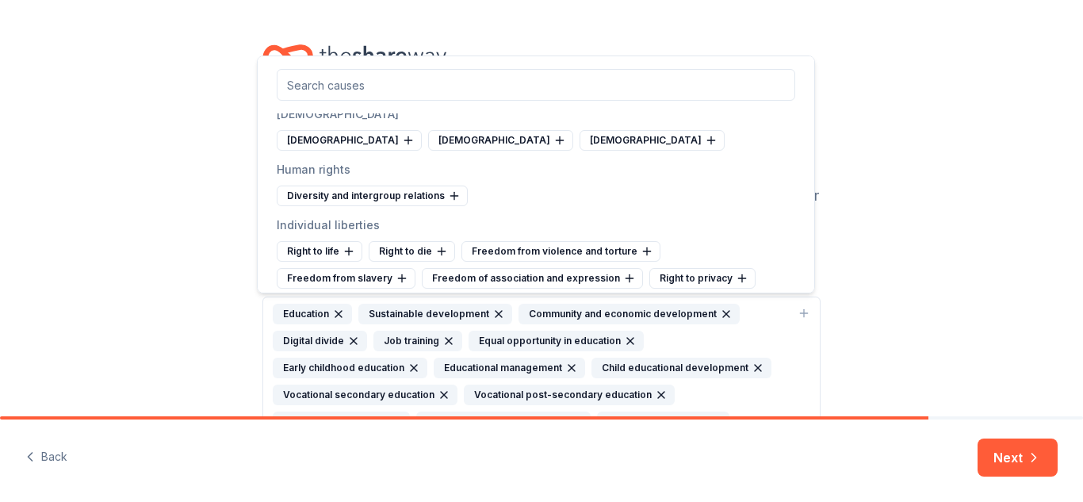
click at [311, 206] on div "Diversity and intergroup relations" at bounding box center [372, 195] width 191 height 21
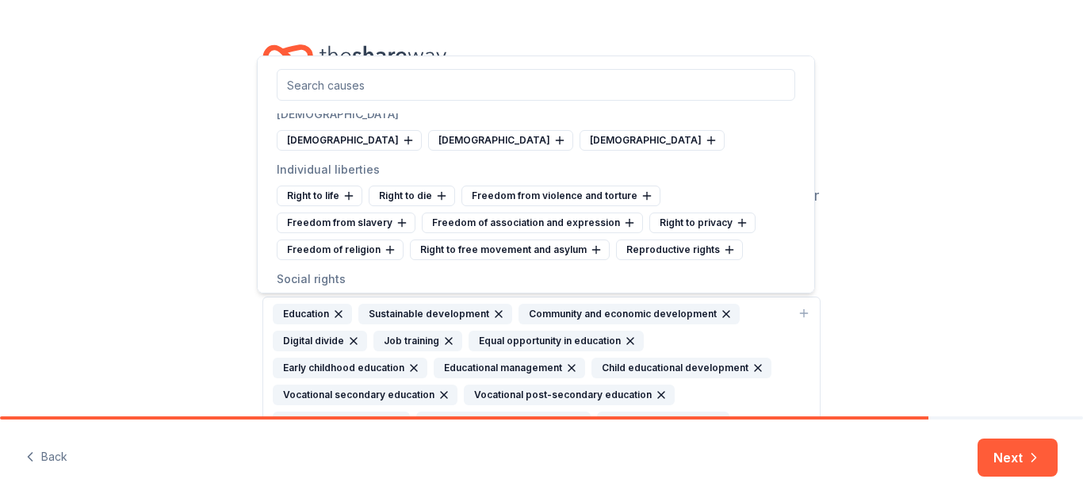
click at [311, 206] on div "Right to life" at bounding box center [320, 195] width 86 height 21
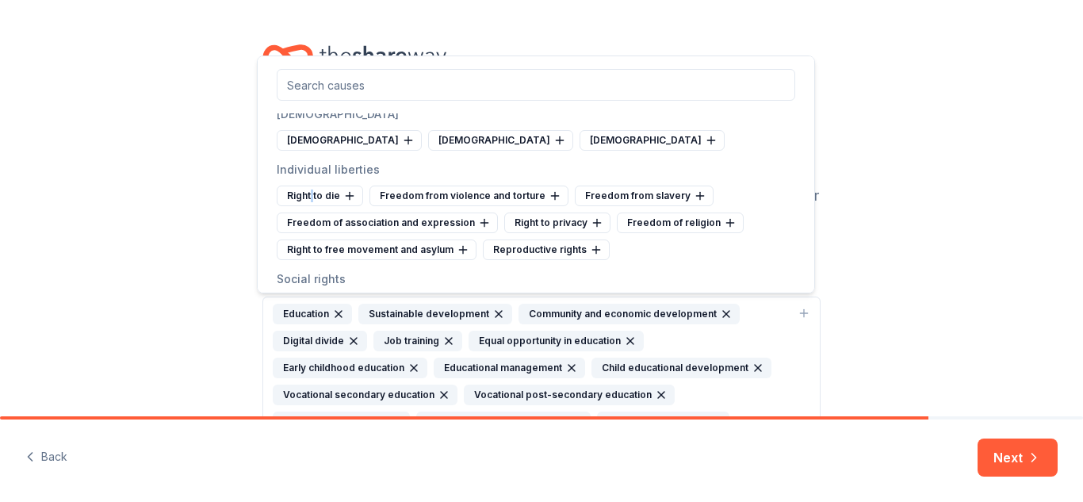
click at [311, 206] on div "Right to die" at bounding box center [320, 195] width 86 height 21
click at [311, 206] on div "Freedom from violence and torture" at bounding box center [376, 195] width 199 height 21
click at [482, 206] on div "Freedom from slavery" at bounding box center [551, 195] width 139 height 21
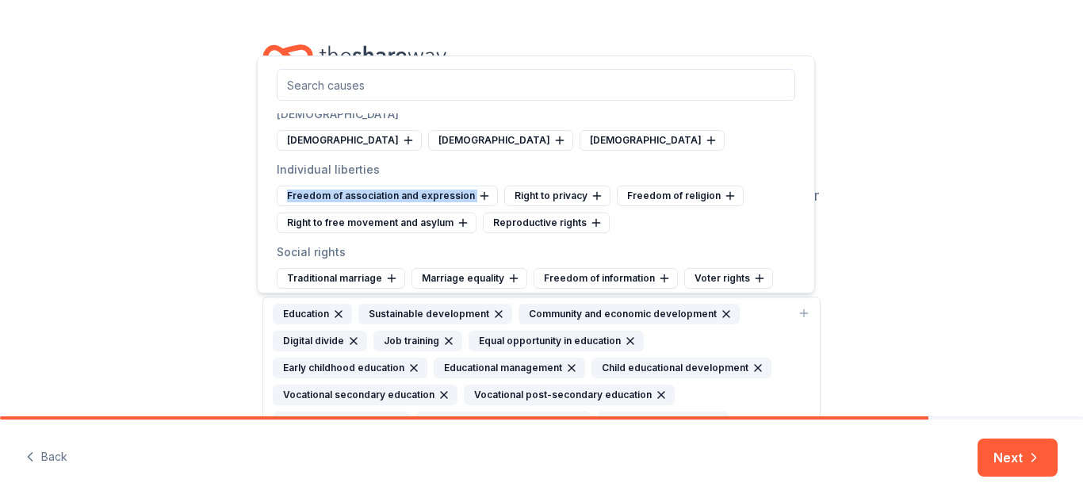
click at [311, 206] on div "Freedom of association and expression" at bounding box center [387, 195] width 221 height 21
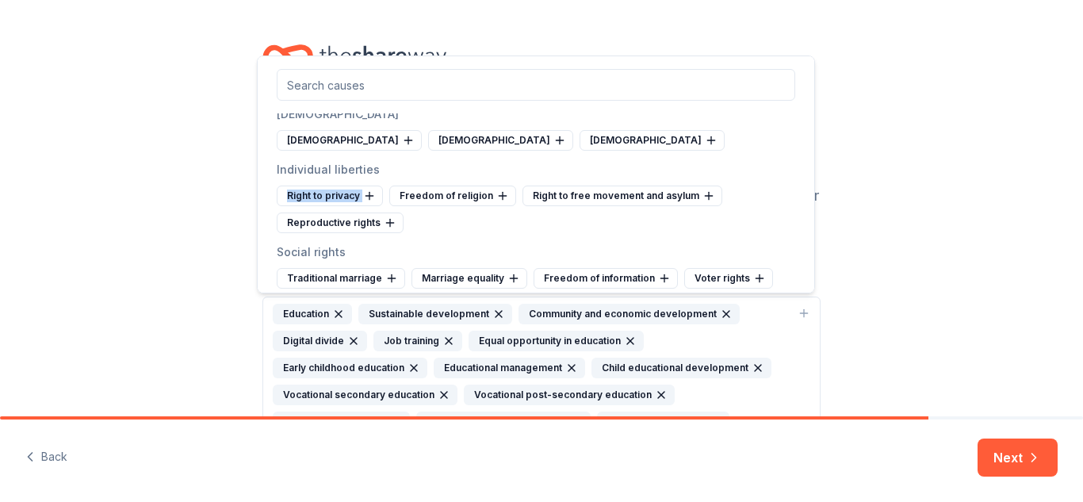
click at [311, 206] on div "Right to privacy" at bounding box center [330, 195] width 106 height 21
click at [389, 206] on div "Freedom of religion" at bounding box center [452, 195] width 127 height 21
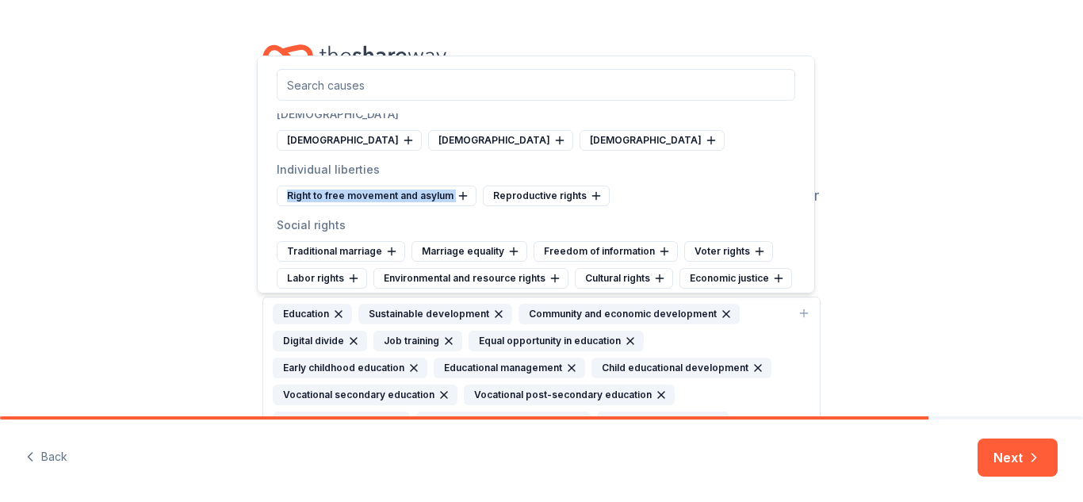
click at [311, 206] on div "Right to free movement and asylum" at bounding box center [377, 195] width 200 height 21
click at [311, 206] on div "Reproductive rights" at bounding box center [340, 195] width 127 height 21
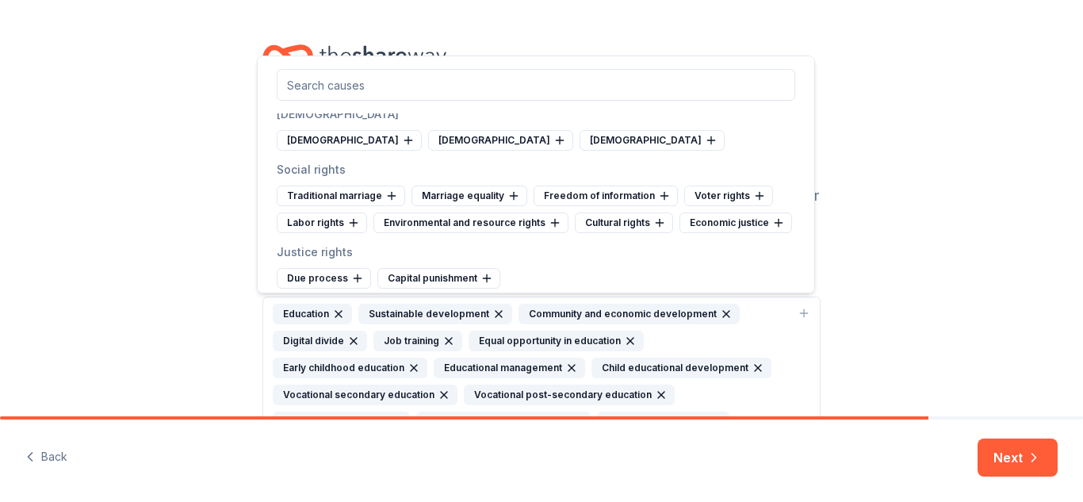
click at [311, 206] on div "Traditional marriage" at bounding box center [341, 195] width 128 height 21
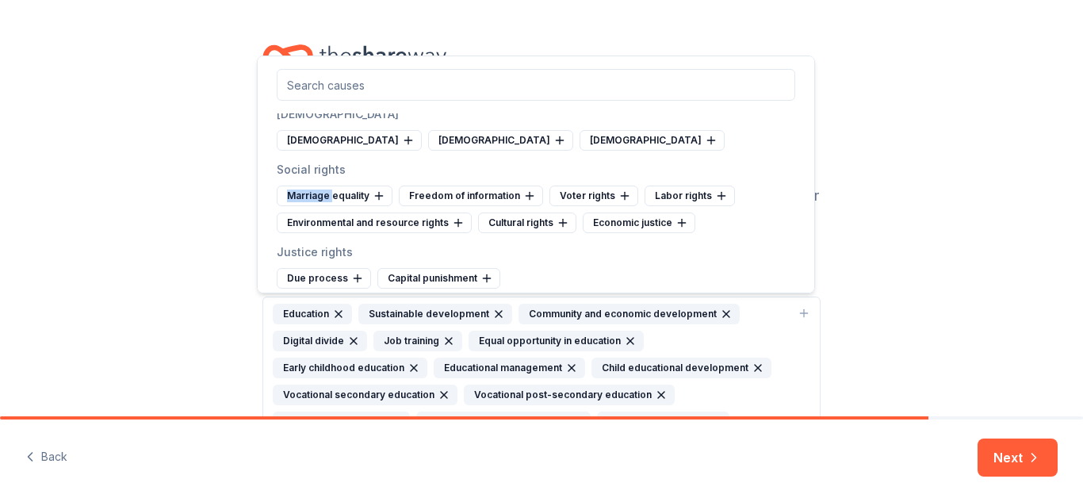
click at [311, 206] on div "Marriage equality" at bounding box center [335, 195] width 116 height 21
click at [311, 206] on div "Freedom of information" at bounding box center [349, 195] width 144 height 21
click at [427, 206] on div "Voter rights" at bounding box center [471, 195] width 89 height 21
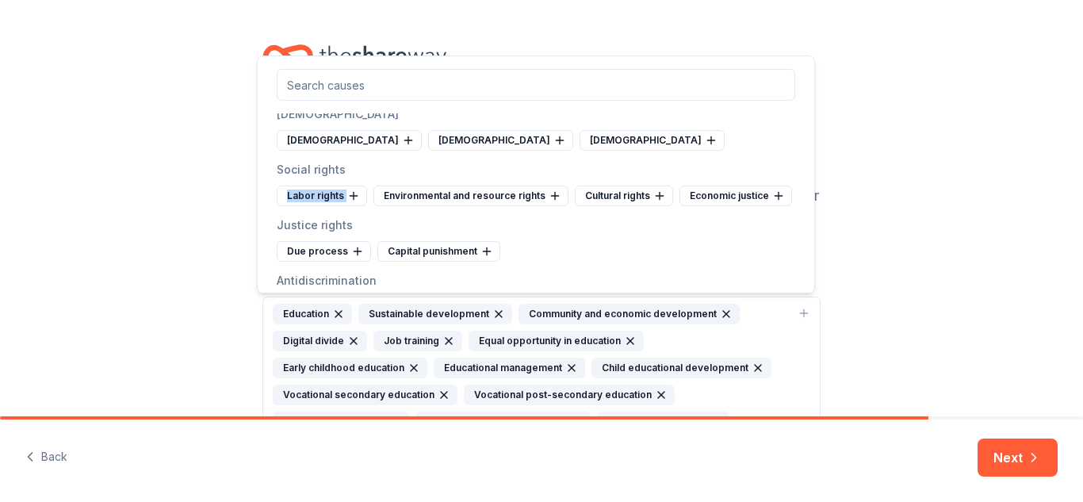
click at [311, 206] on div "Labor rights" at bounding box center [322, 195] width 90 height 21
click at [311, 206] on div "Environmental and resource rights" at bounding box center [374, 195] width 195 height 21
click at [478, 206] on div "Cultural rights" at bounding box center [527, 195] width 98 height 21
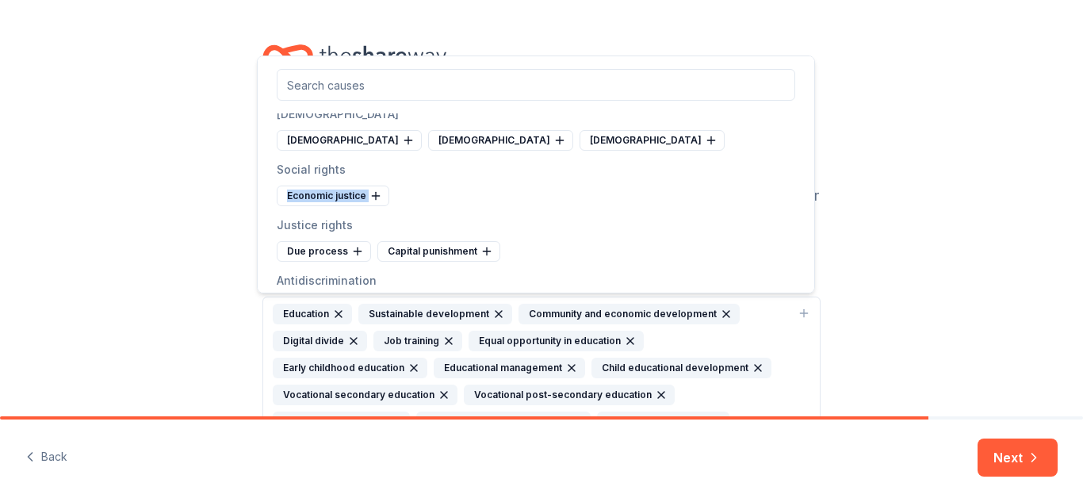
click at [311, 206] on div "Economic justice" at bounding box center [333, 195] width 113 height 21
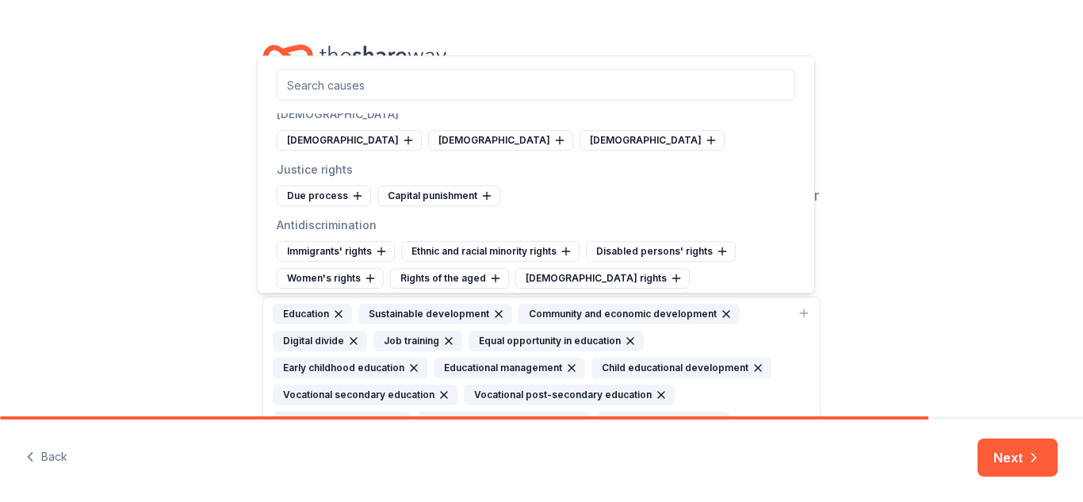
click at [311, 206] on div "Due process" at bounding box center [324, 195] width 94 height 21
click at [311, 206] on div "Capital punishment" at bounding box center [338, 195] width 123 height 21
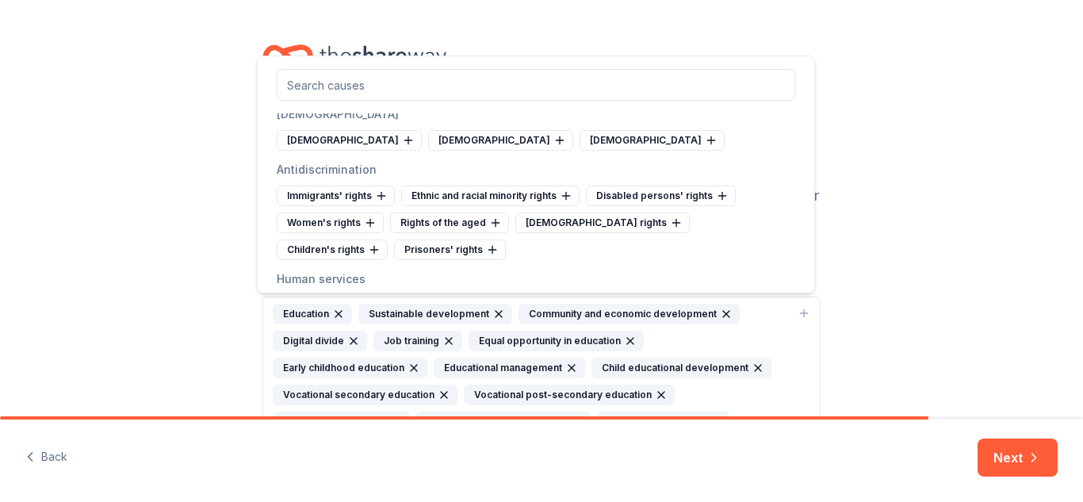
click at [311, 206] on div "Immigrants' rights" at bounding box center [336, 195] width 118 height 21
click at [401, 206] on div "Ethnic and racial minority rights" at bounding box center [490, 195] width 178 height 21
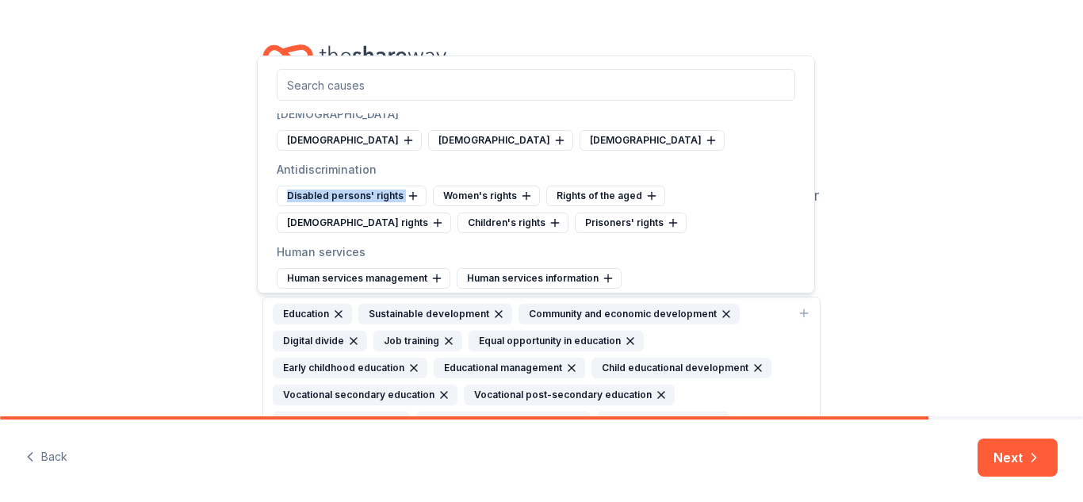
click at [311, 206] on div "Disabled persons' rights" at bounding box center [352, 195] width 150 height 21
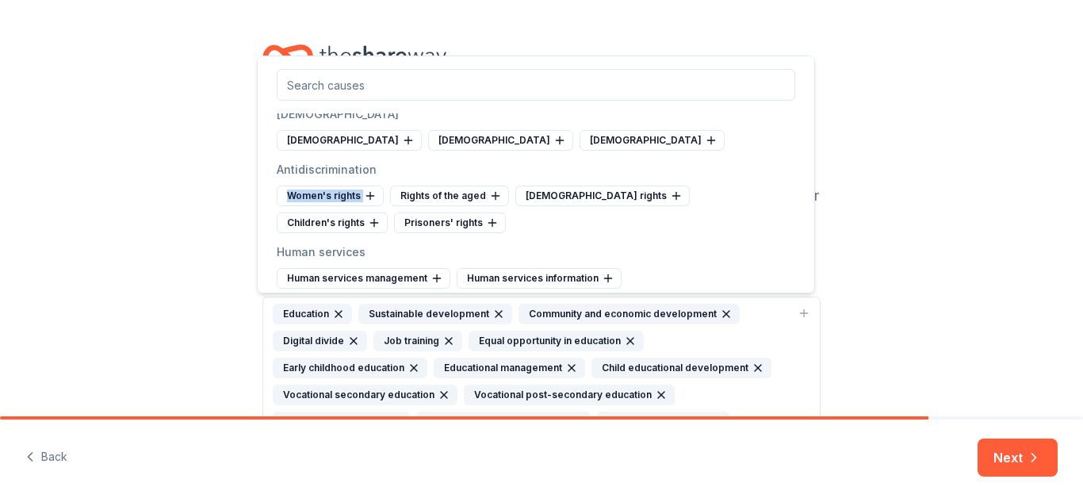
click at [311, 206] on div "Women's rights" at bounding box center [330, 195] width 107 height 21
click at [390, 206] on div "Rights of the aged" at bounding box center [449, 195] width 119 height 21
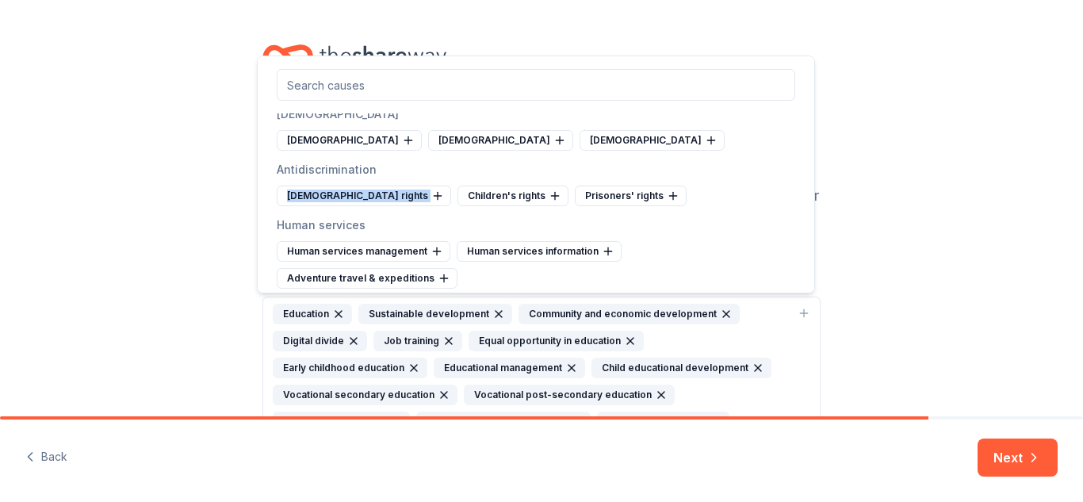
click at [311, 206] on div "LGBTQ rights" at bounding box center [364, 195] width 174 height 21
click at [311, 206] on div "Children's rights" at bounding box center [332, 195] width 111 height 21
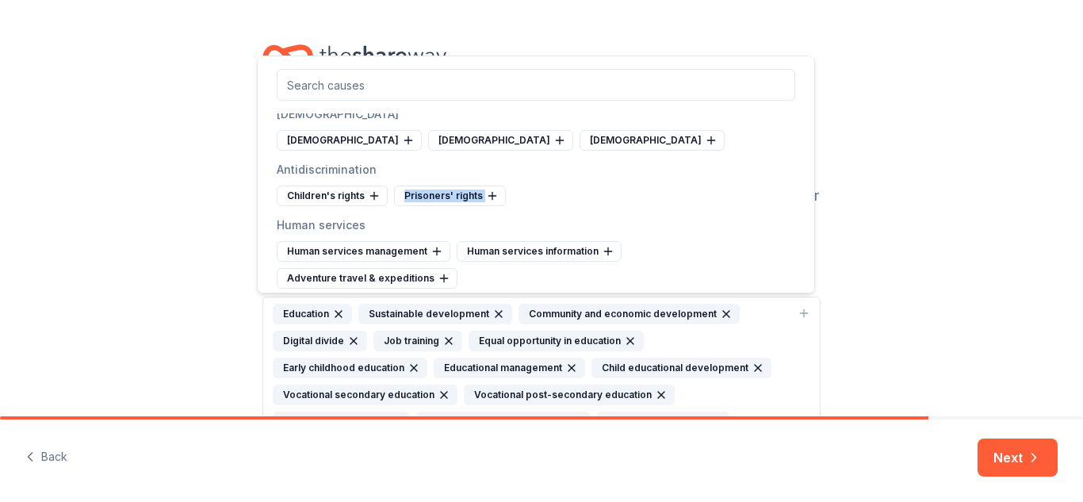
click at [394, 206] on div "Prisoners' rights" at bounding box center [450, 195] width 112 height 21
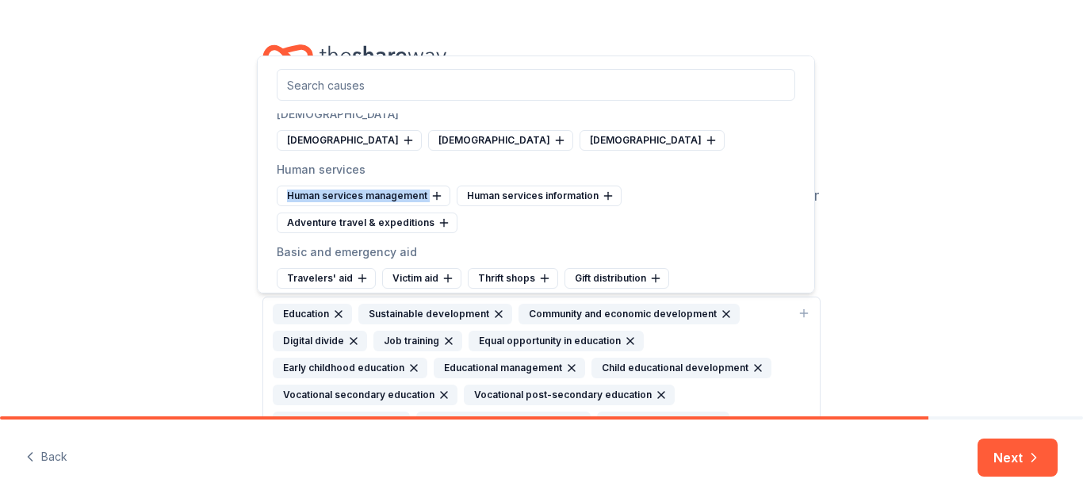
click at [311, 206] on div "Human services management" at bounding box center [364, 195] width 174 height 21
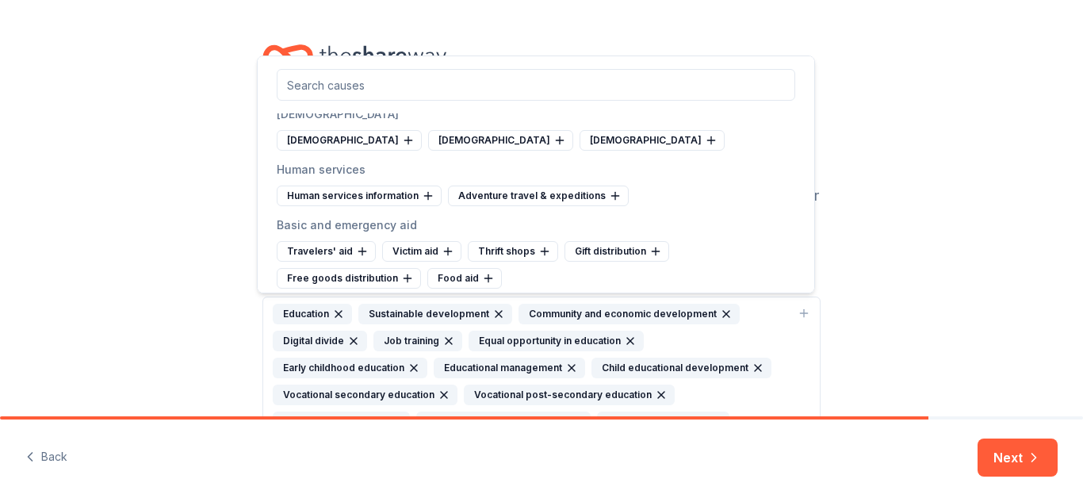
click at [311, 206] on div "Human services information" at bounding box center [359, 195] width 165 height 21
click at [311, 206] on div "Adventure travel & expeditions" at bounding box center [367, 195] width 181 height 21
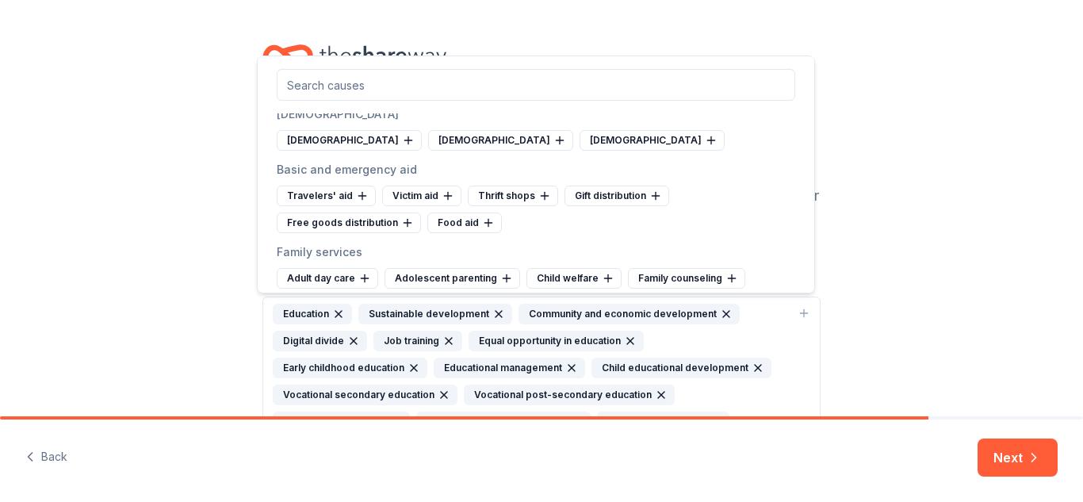
click at [311, 206] on div "Travelers' aid" at bounding box center [326, 195] width 99 height 21
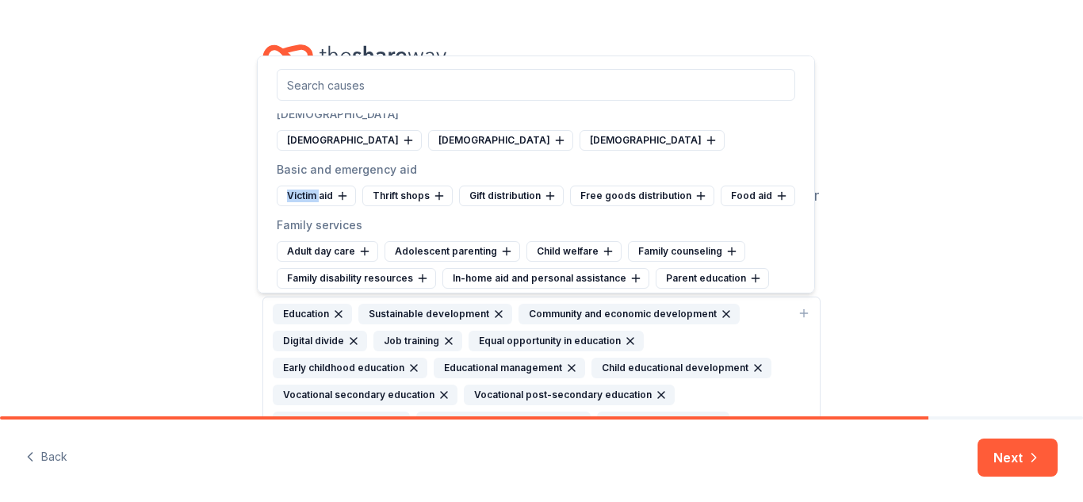
click at [311, 206] on div "Victim aid" at bounding box center [316, 195] width 79 height 21
click at [362, 206] on div "Thrift shops" at bounding box center [407, 195] width 90 height 21
click at [311, 206] on div "Gift distribution" at bounding box center [329, 195] width 105 height 21
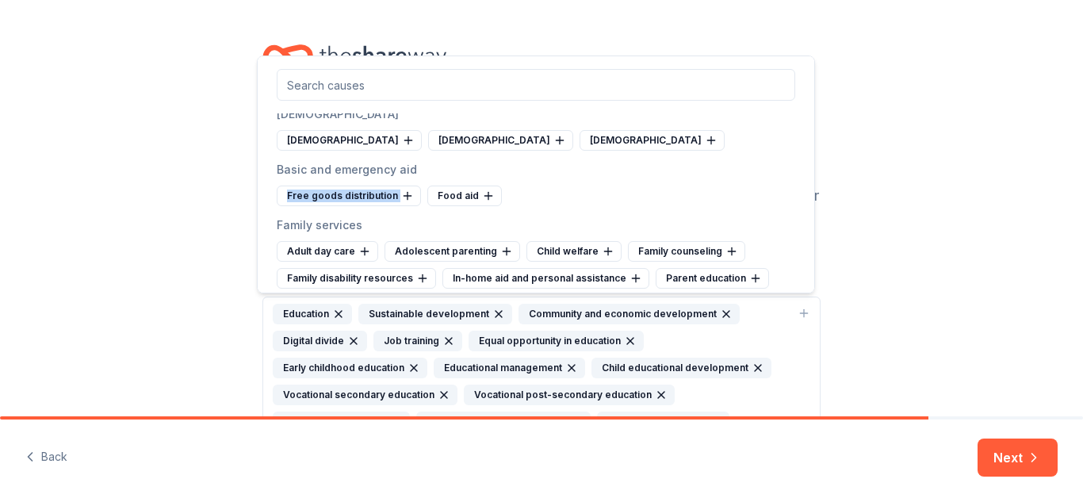
click at [311, 206] on div "Free goods distribution" at bounding box center [349, 195] width 144 height 21
click at [311, 206] on div "Food aid" at bounding box center [314, 195] width 75 height 21
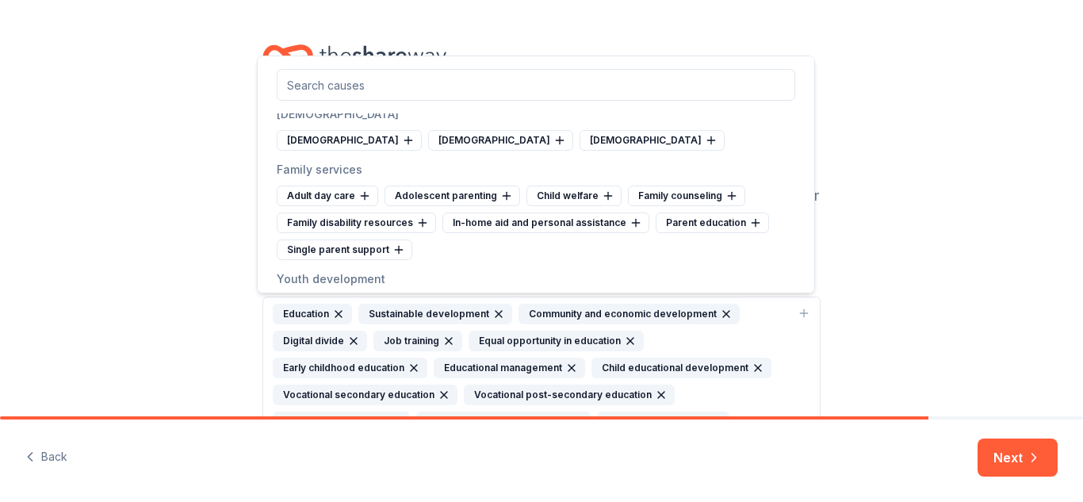
click at [311, 206] on div "Adult day care" at bounding box center [327, 195] width 101 height 21
click at [311, 206] on div "Adolescent parenting" at bounding box center [345, 195] width 136 height 21
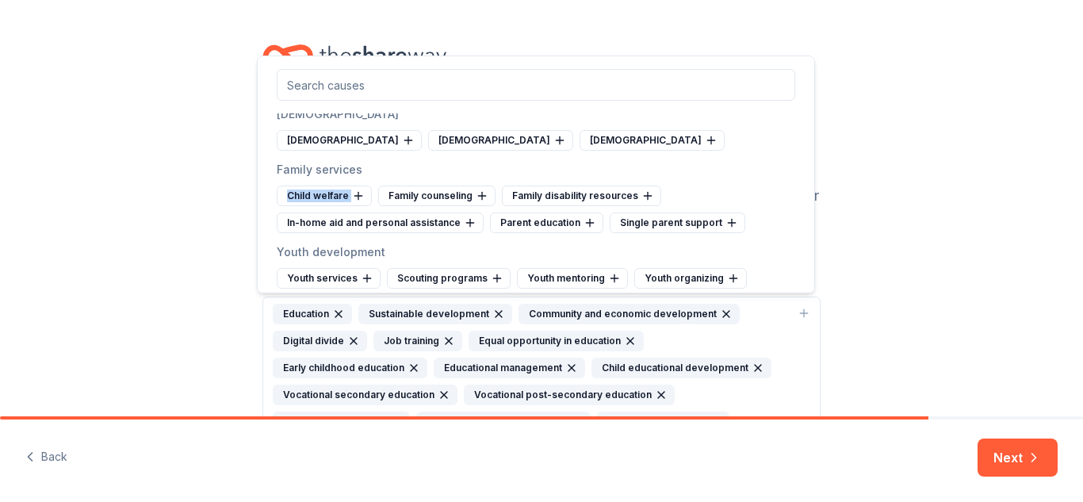
click at [311, 206] on div "Child welfare" at bounding box center [324, 195] width 95 height 21
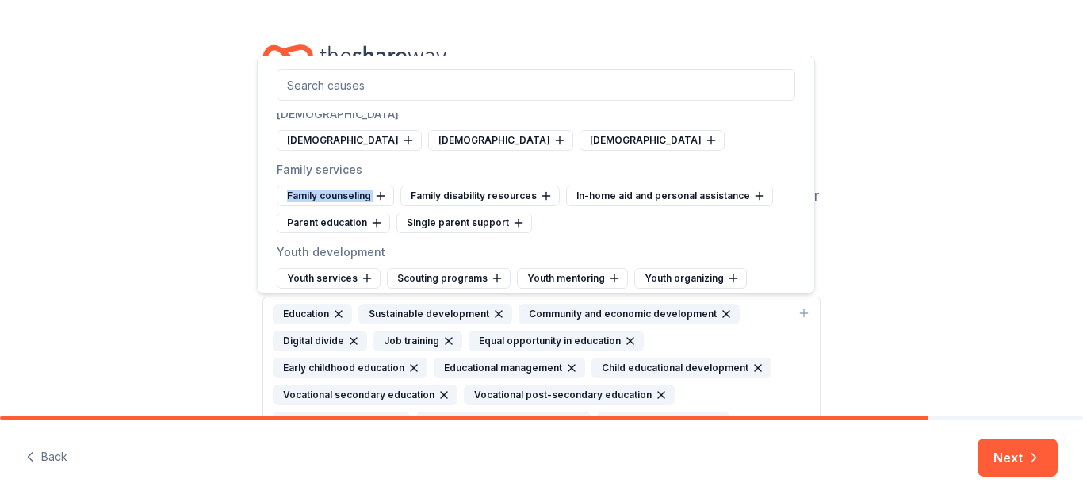
click at [311, 206] on div "Family counseling" at bounding box center [335, 195] width 117 height 21
click at [311, 206] on div "Family disability resources" at bounding box center [356, 195] width 159 height 21
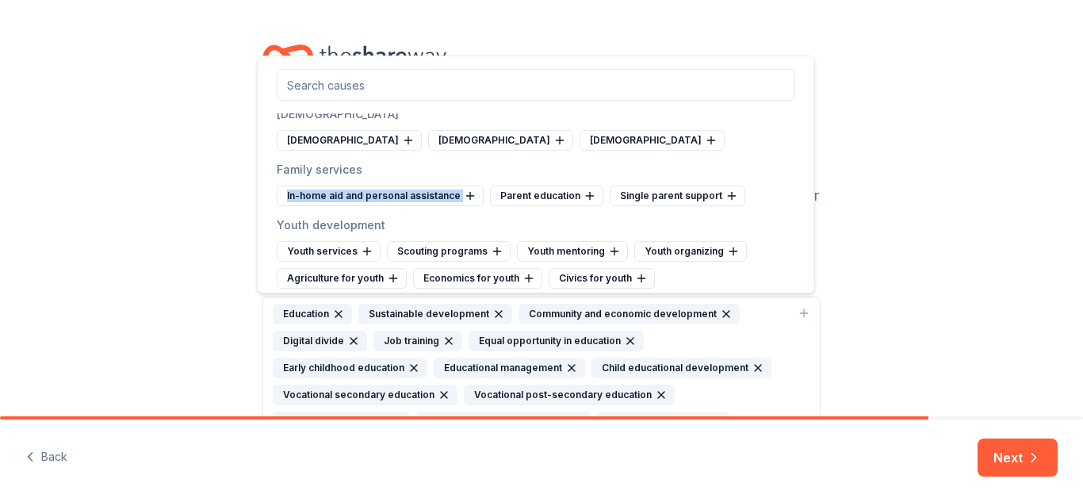
click at [311, 206] on div "In-home aid and personal assistance" at bounding box center [380, 195] width 207 height 21
click at [311, 206] on div "Parent education" at bounding box center [333, 195] width 113 height 21
click at [311, 206] on div "Single parent support" at bounding box center [345, 195] width 136 height 21
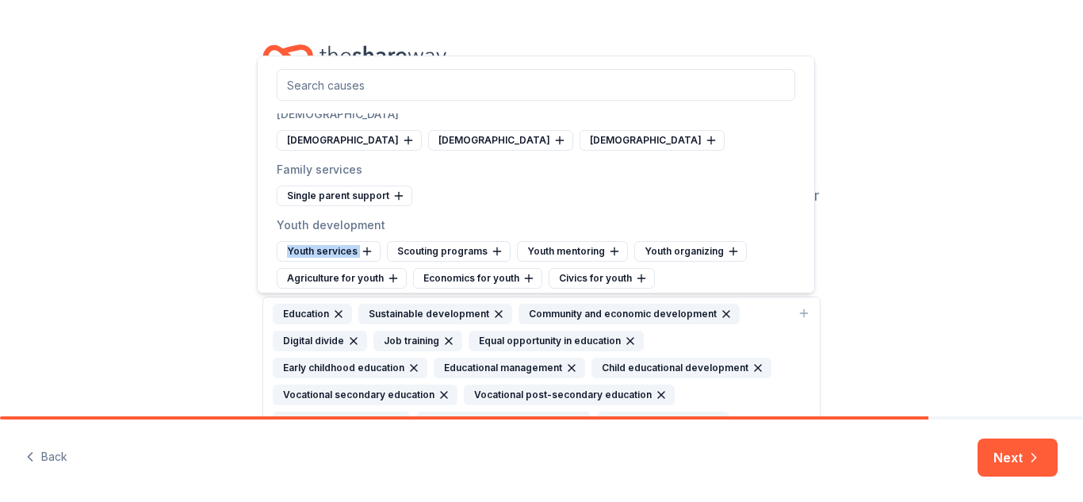
click at [311, 241] on div "Youth services" at bounding box center [329, 251] width 104 height 21
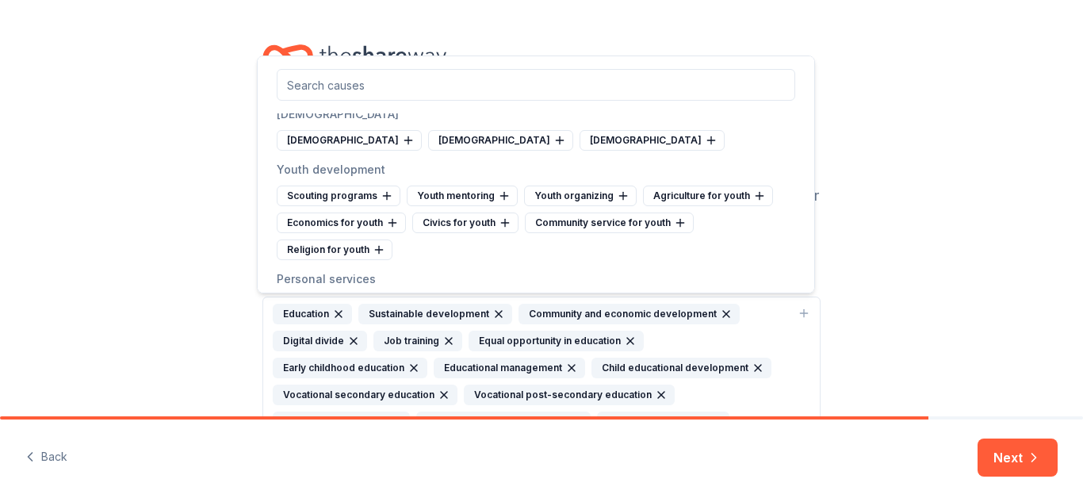
click at [311, 206] on div "Scouting programs" at bounding box center [339, 195] width 124 height 21
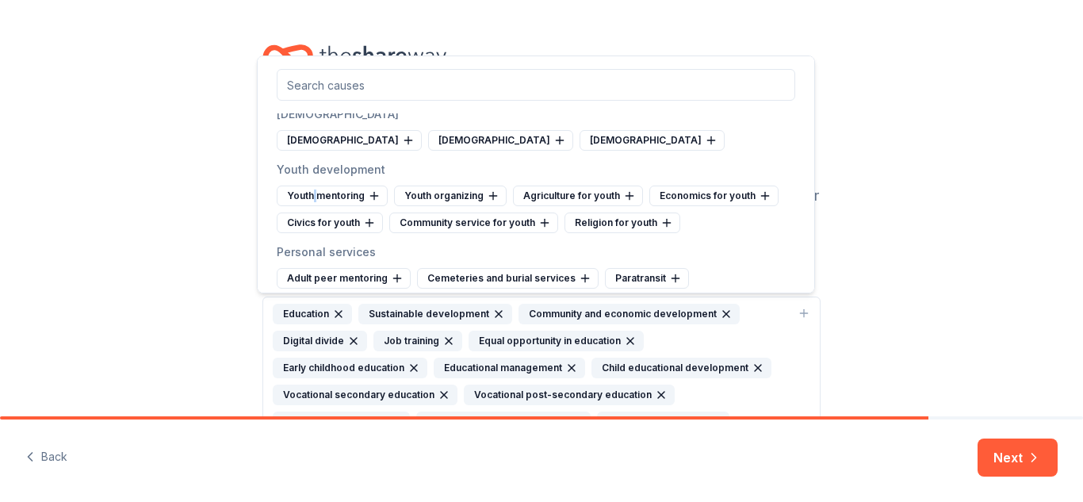
click at [311, 206] on div "Youth mentoring" at bounding box center [332, 195] width 111 height 21
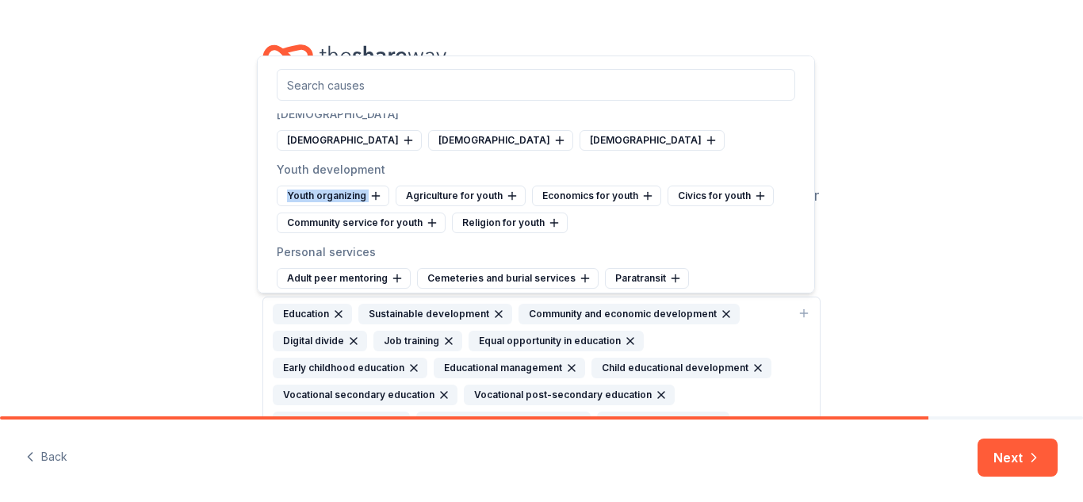
click at [311, 206] on div "Youth organizing" at bounding box center [333, 195] width 113 height 21
click at [311, 206] on div "Agriculture for youth" at bounding box center [342, 195] width 130 height 21
click at [413, 206] on div "Economics for youth" at bounding box center [477, 195] width 129 height 21
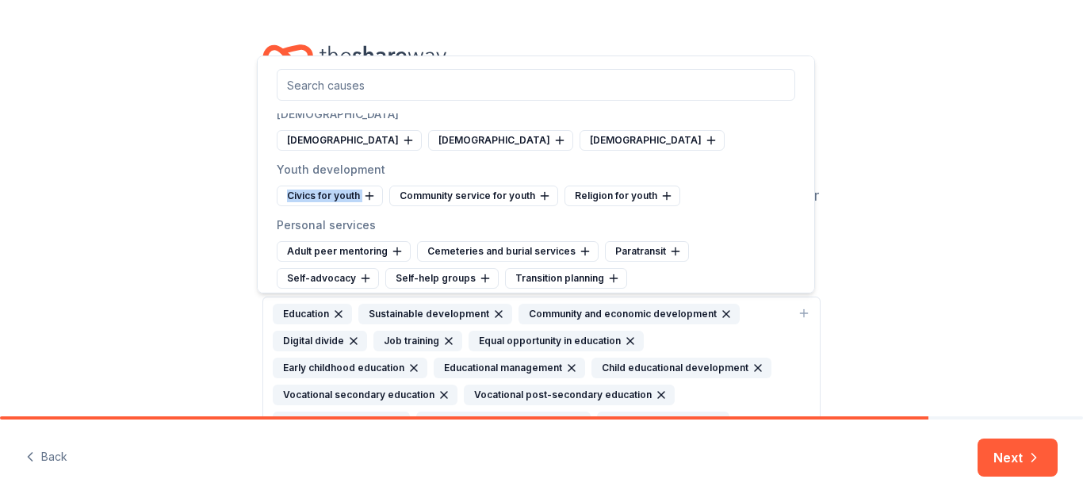
click at [311, 206] on div "Civics for youth" at bounding box center [330, 195] width 106 height 21
click at [311, 206] on div "Community service for youth" at bounding box center [361, 195] width 169 height 21
click at [311, 206] on div "Religion for youth" at bounding box center [335, 195] width 116 height 21
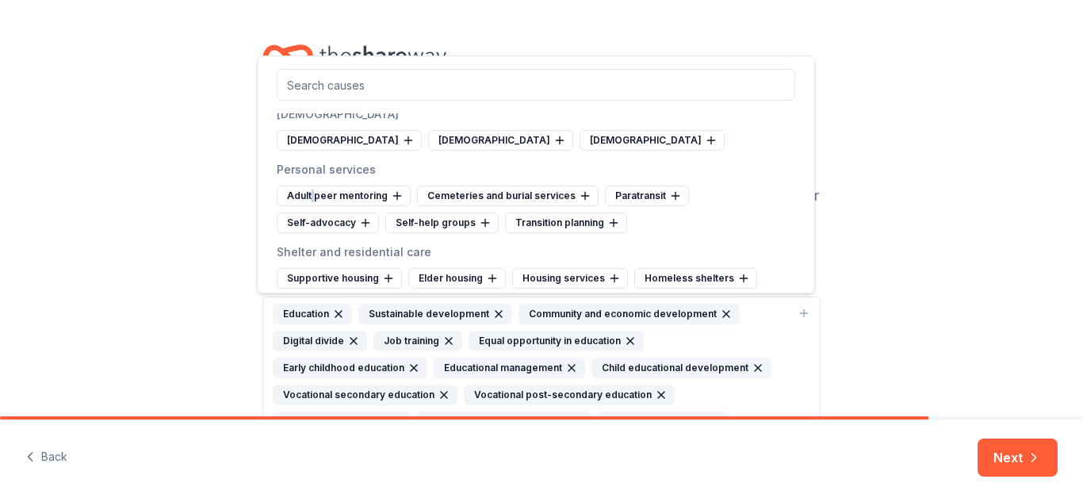
click at [311, 206] on div "Adult peer mentoring" at bounding box center [344, 195] width 134 height 21
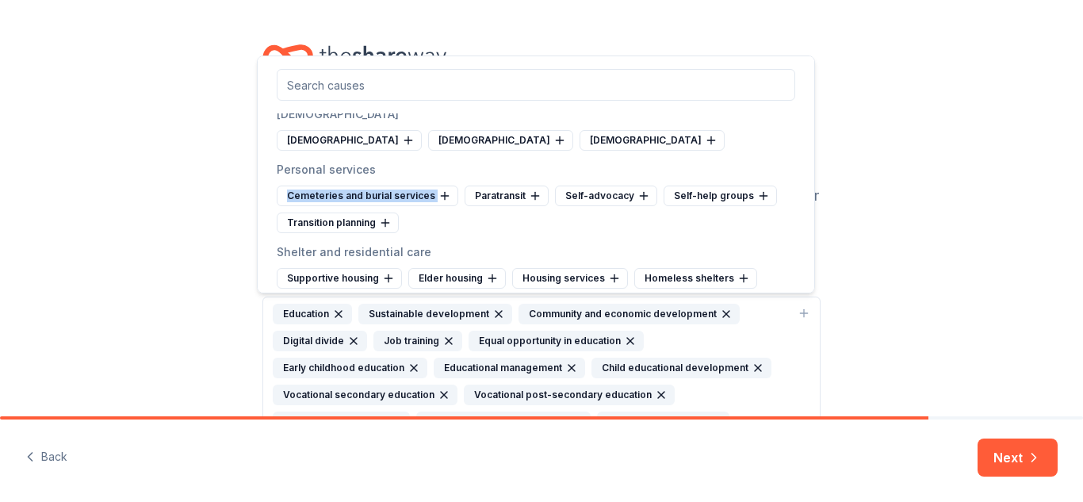
click at [311, 206] on div "Cemeteries and burial services" at bounding box center [368, 195] width 182 height 21
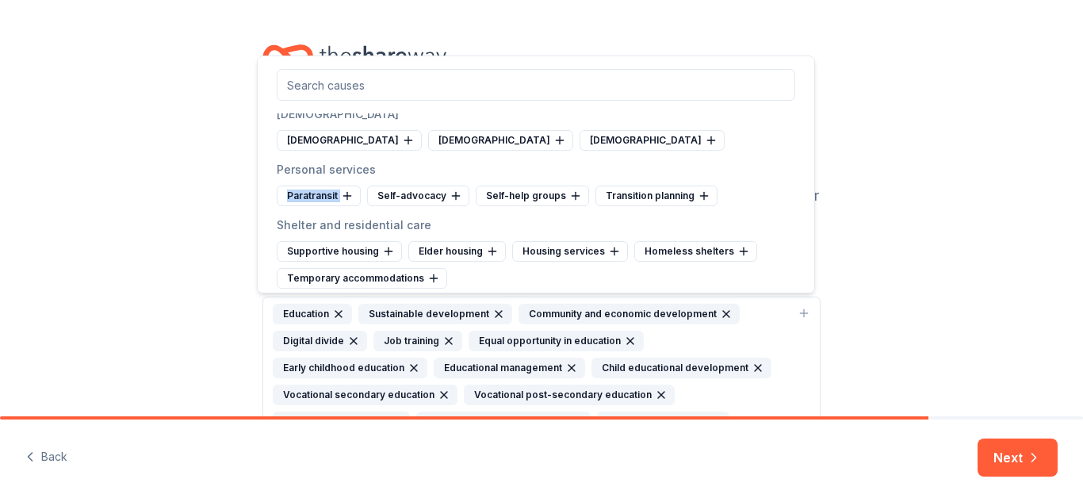
click at [311, 206] on div "Paratransit" at bounding box center [319, 195] width 84 height 21
click at [367, 206] on div "Self-advocacy" at bounding box center [418, 195] width 102 height 21
click at [311, 206] on div "Self-help groups" at bounding box center [333, 195] width 113 height 21
click at [311, 206] on div "Transition planning" at bounding box center [338, 195] width 122 height 21
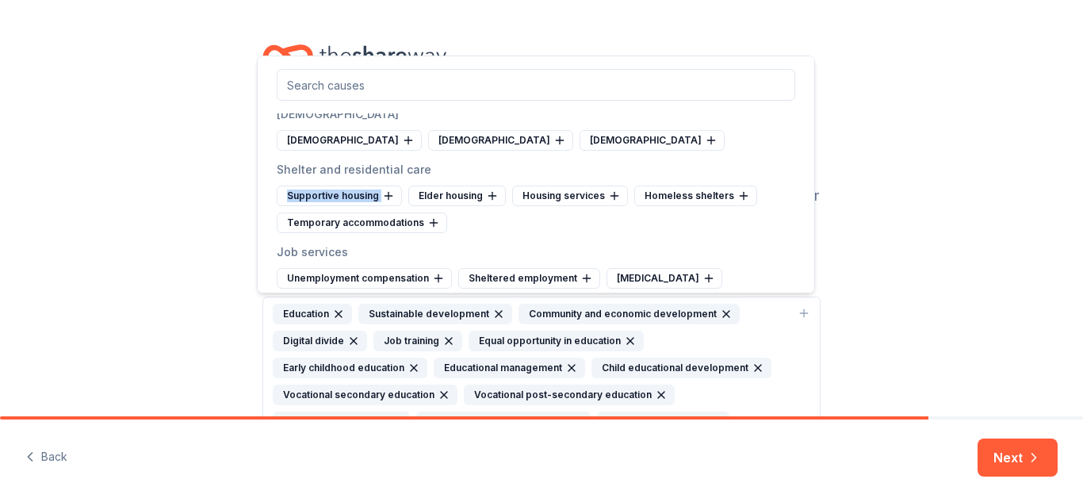
click at [311, 206] on div "Supportive housing" at bounding box center [339, 195] width 125 height 21
click at [311, 206] on div "Elder housing" at bounding box center [326, 195] width 98 height 21
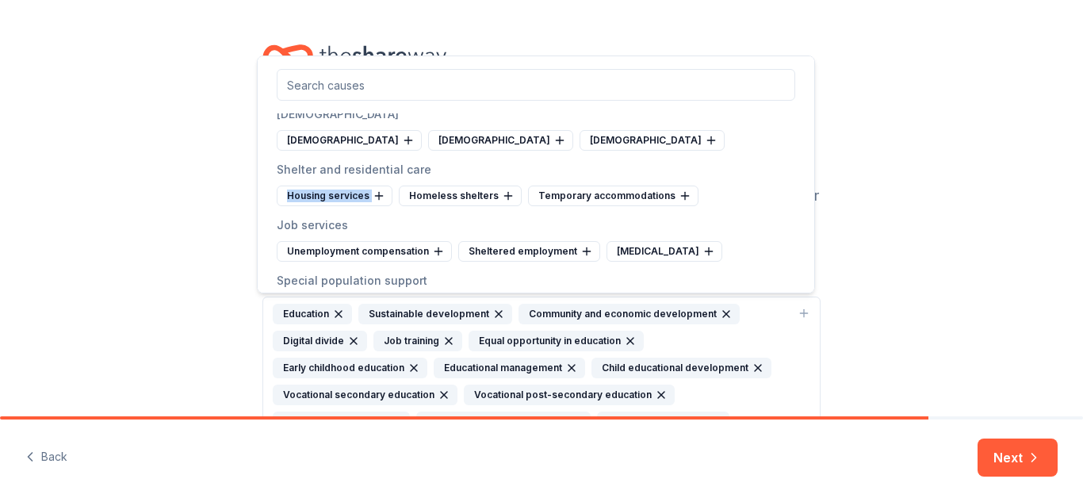
click at [311, 206] on div "Housing services" at bounding box center [335, 195] width 116 height 21
click at [311, 206] on div "Homeless shelters" at bounding box center [338, 195] width 123 height 21
click at [311, 206] on div "Temporary accommodations" at bounding box center [362, 195] width 170 height 21
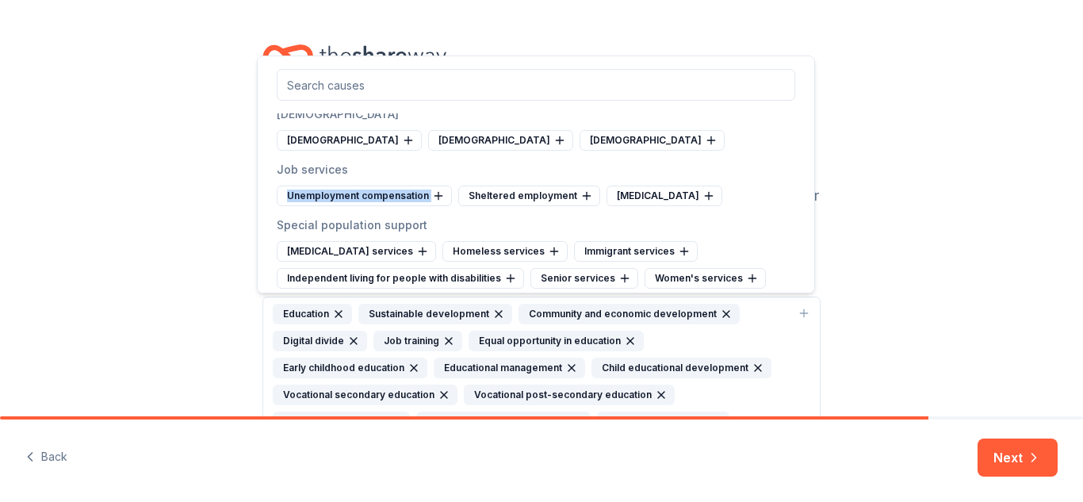
click at [311, 206] on div "Unemployment compensation" at bounding box center [364, 195] width 175 height 21
click at [311, 206] on div "Sheltered employment" at bounding box center [348, 195] width 142 height 21
click at [311, 206] on div "Vocational rehabilitation" at bounding box center [335, 195] width 116 height 21
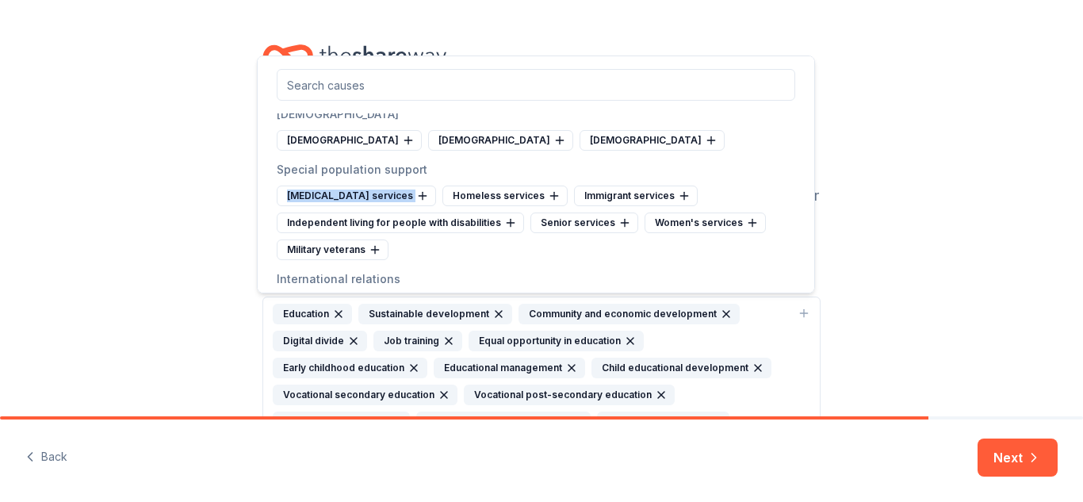
click at [311, 206] on div "Developmental disability services" at bounding box center [356, 195] width 159 height 21
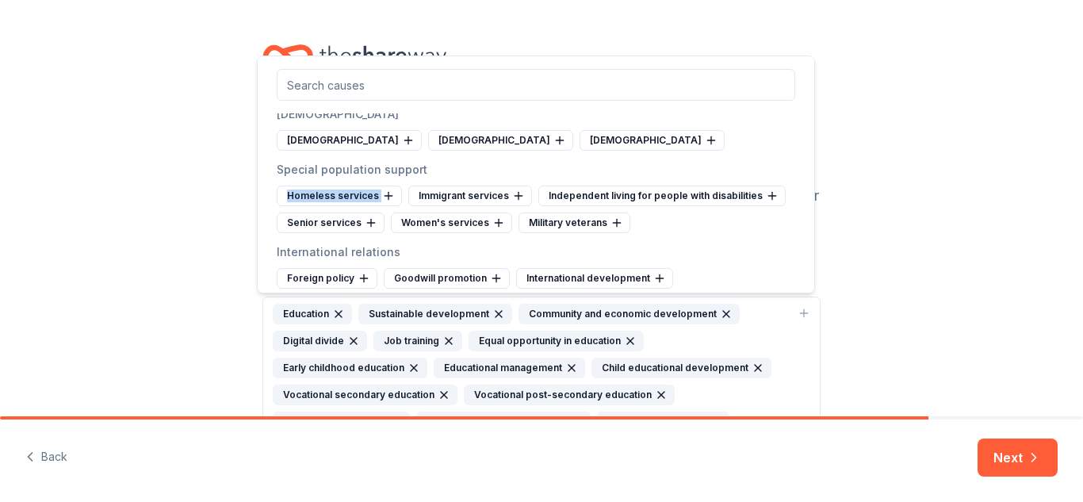
click at [311, 206] on div "Homeless services" at bounding box center [339, 195] width 125 height 21
click at [311, 206] on div "Immigrant services" at bounding box center [339, 195] width 124 height 21
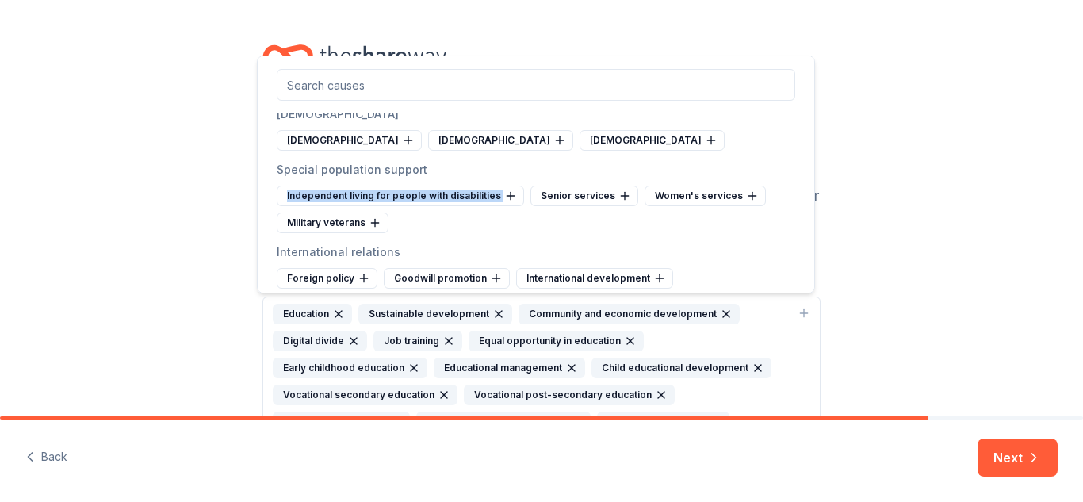
click at [311, 206] on div "Independent living for people with disabilities" at bounding box center [400, 195] width 247 height 21
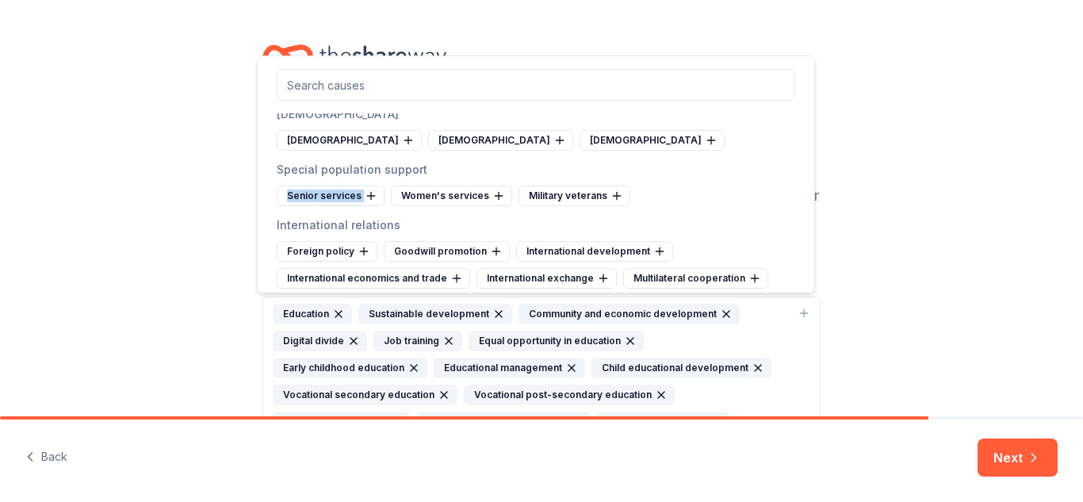
click at [311, 206] on div "Senior services" at bounding box center [331, 195] width 108 height 21
click at [311, 206] on div "Women's services" at bounding box center [337, 195] width 121 height 21
click at [311, 206] on div "Military veterans" at bounding box center [333, 195] width 112 height 21
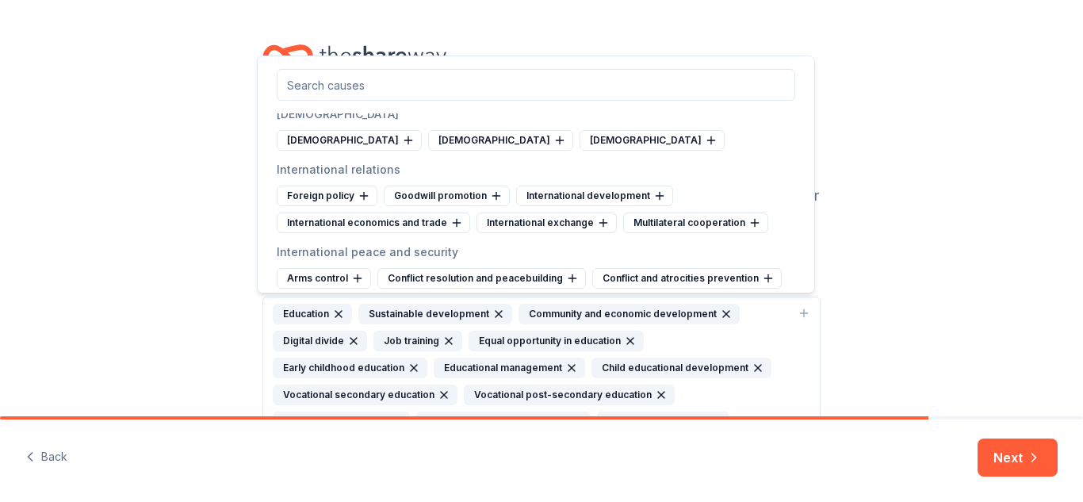
scroll to position [3784, 0]
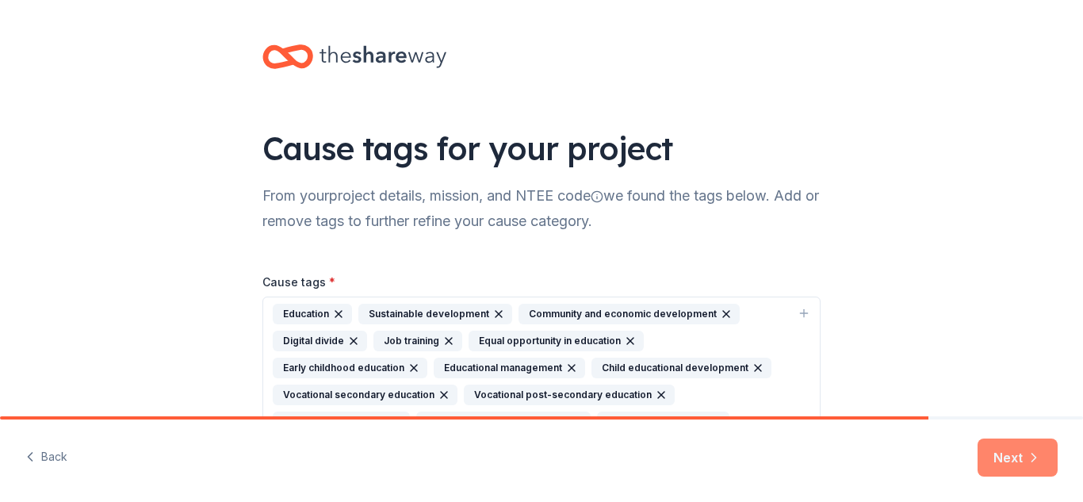
click at [1028, 449] on button "Next" at bounding box center [1017, 457] width 80 height 38
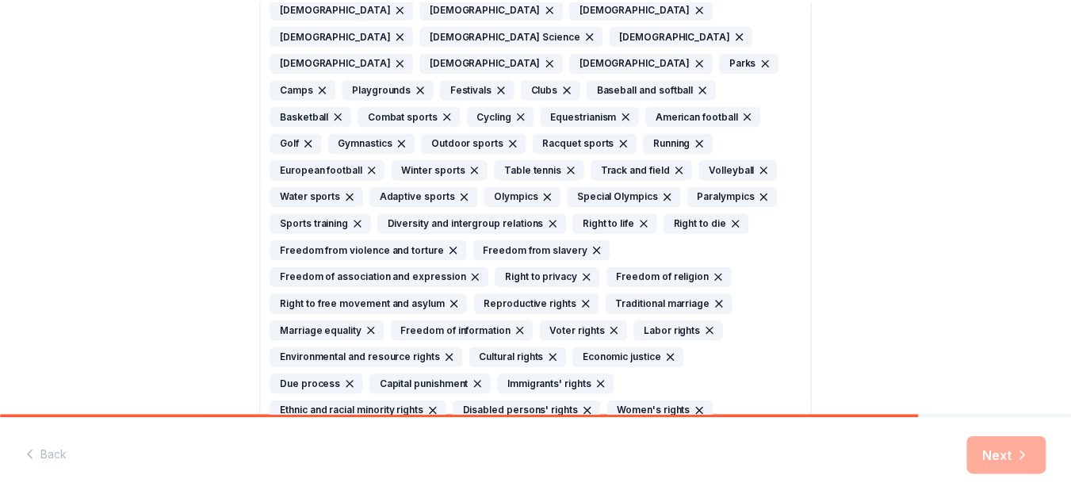
scroll to position [1363, 0]
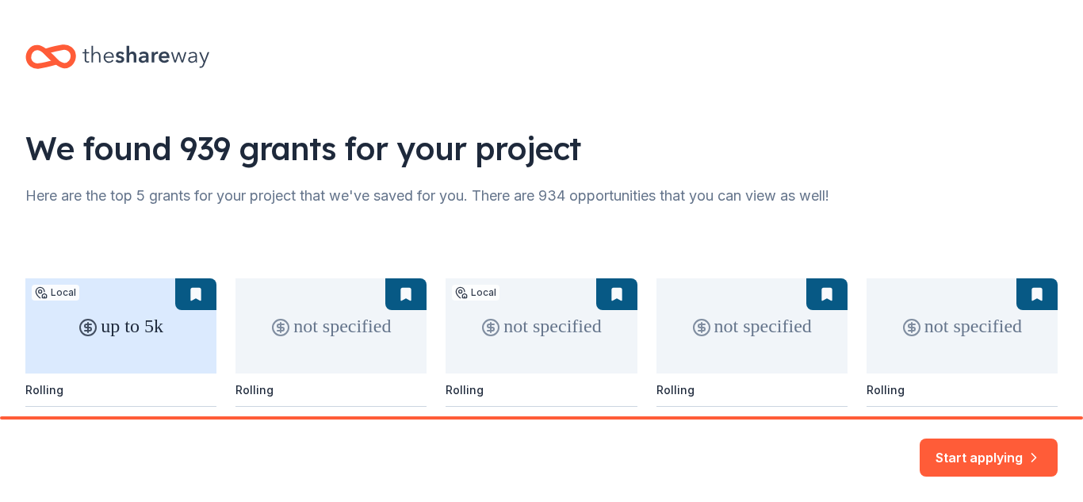
drag, startPoint x: 1082, startPoint y: 35, endPoint x: 1082, endPoint y: 531, distance: 496.2
click at [1023, 461] on button "Start applying" at bounding box center [989, 449] width 138 height 38
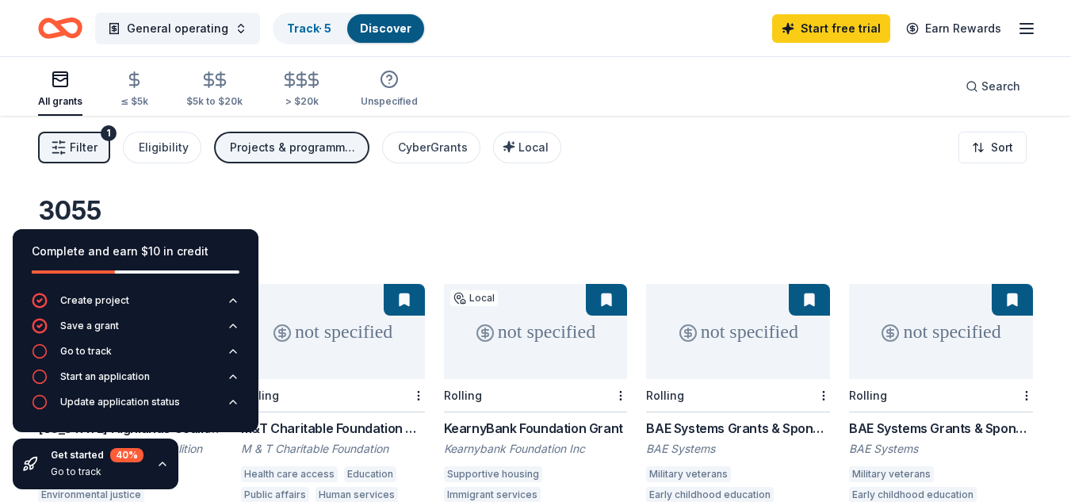
click at [829, 198] on div "3055 results in Paterson, NJ" at bounding box center [535, 230] width 995 height 70
click at [1012, 38] on div "Start free trial Earn Rewards" at bounding box center [904, 28] width 264 height 37
click at [1030, 24] on line "button" at bounding box center [1026, 24] width 13 height 0
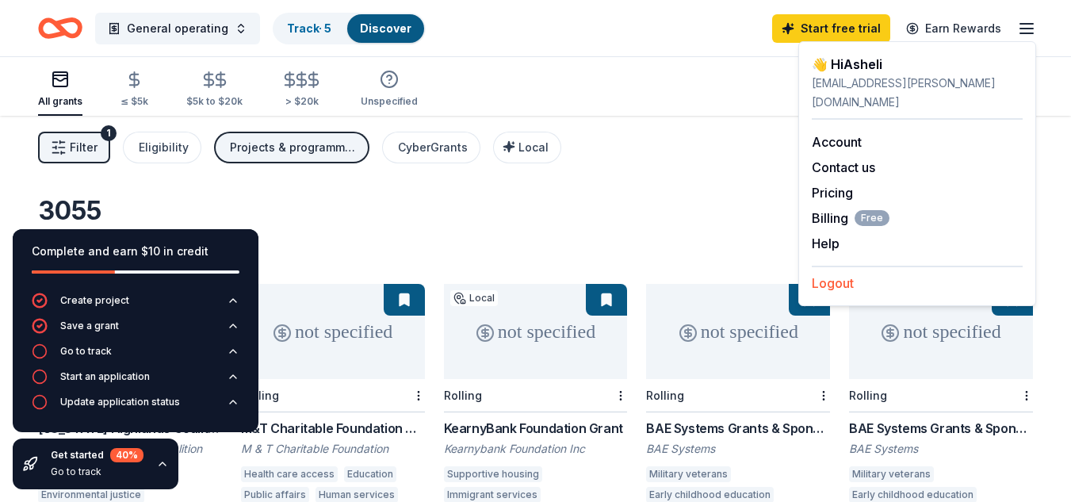
click at [818, 273] on button "Logout" at bounding box center [833, 282] width 42 height 19
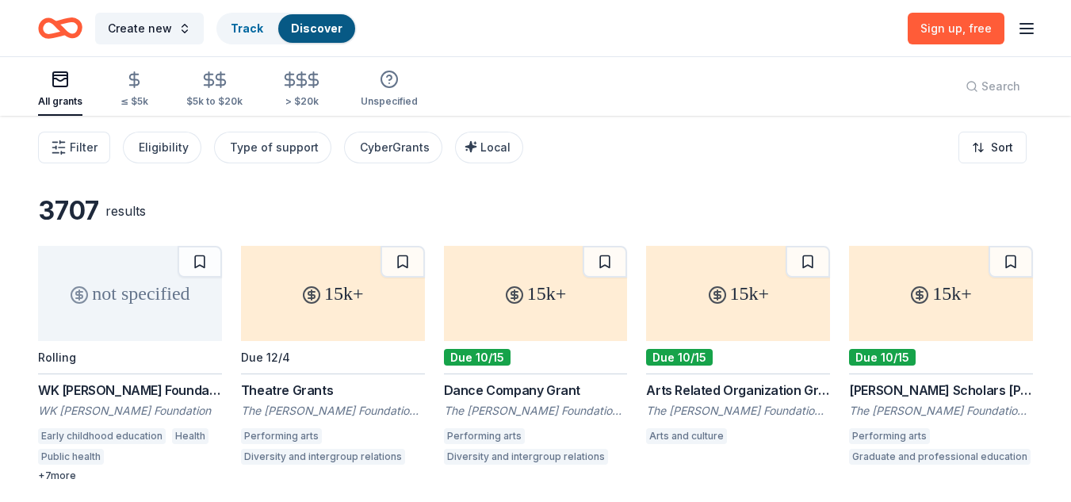
click at [1010, 24] on div "Sign up , free" at bounding box center [972, 28] width 128 height 37
click at [1020, 30] on icon "button" at bounding box center [1026, 28] width 19 height 19
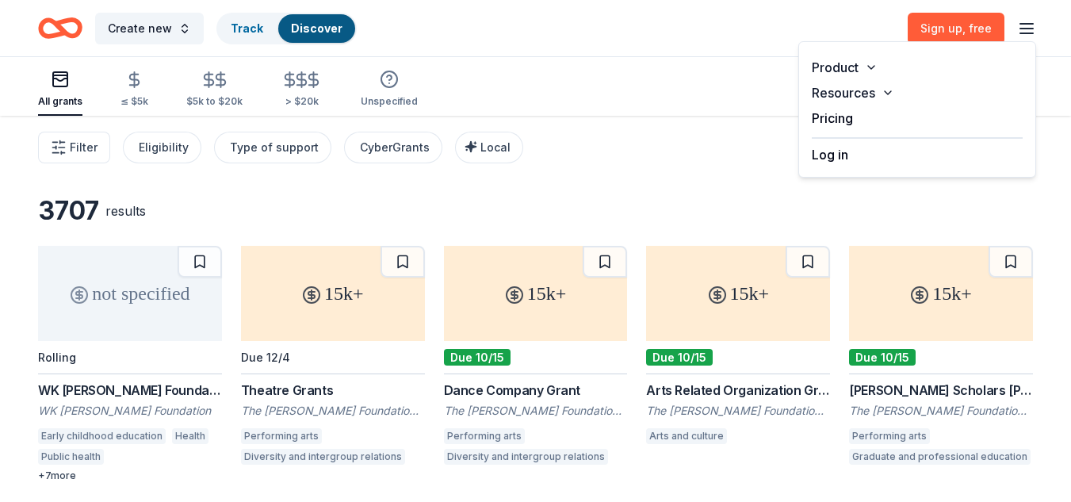
click at [849, 156] on div "Log in" at bounding box center [917, 150] width 211 height 27
click at [831, 151] on button "Log in" at bounding box center [830, 154] width 36 height 19
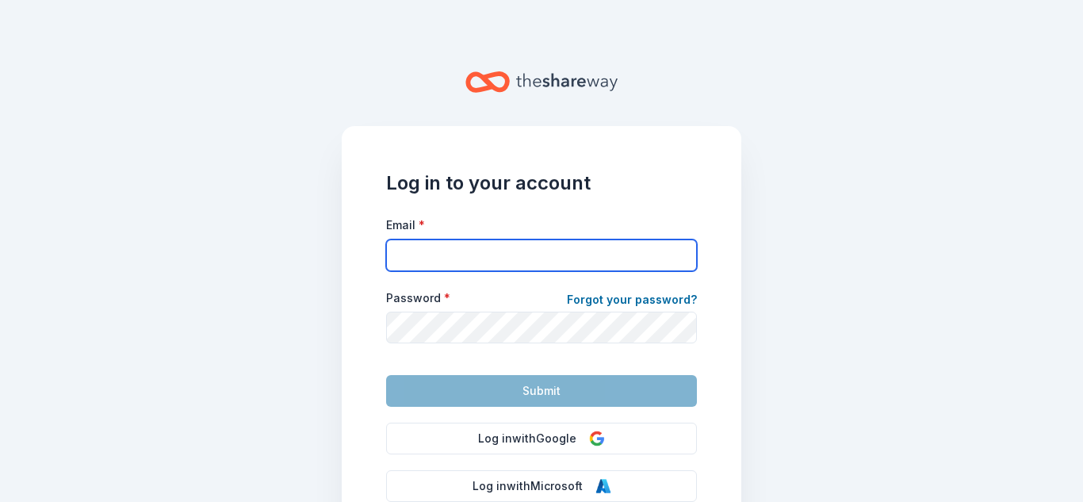
click at [572, 249] on input "Email *" at bounding box center [541, 255] width 311 height 32
type input "grants@fulmore.org"
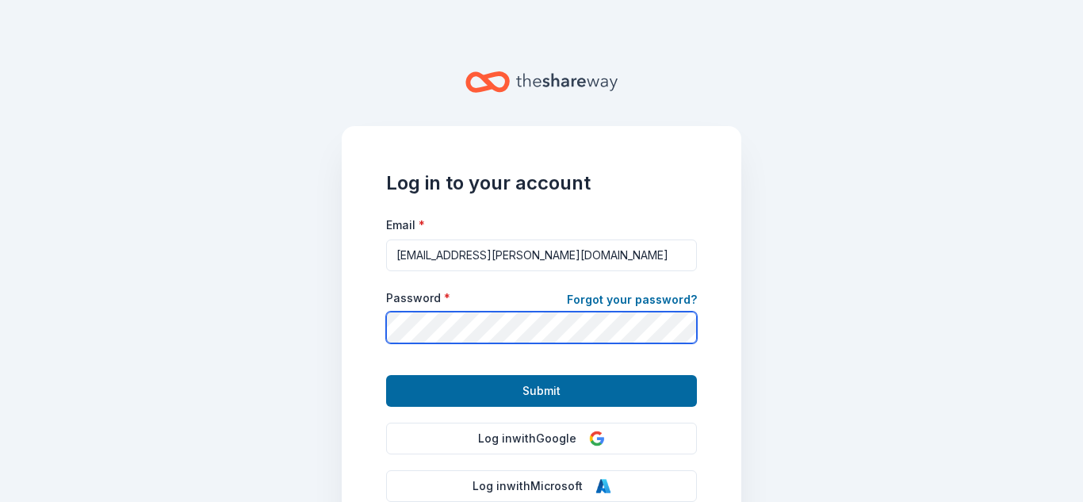
click at [386, 375] on button "Submit" at bounding box center [541, 391] width 311 height 32
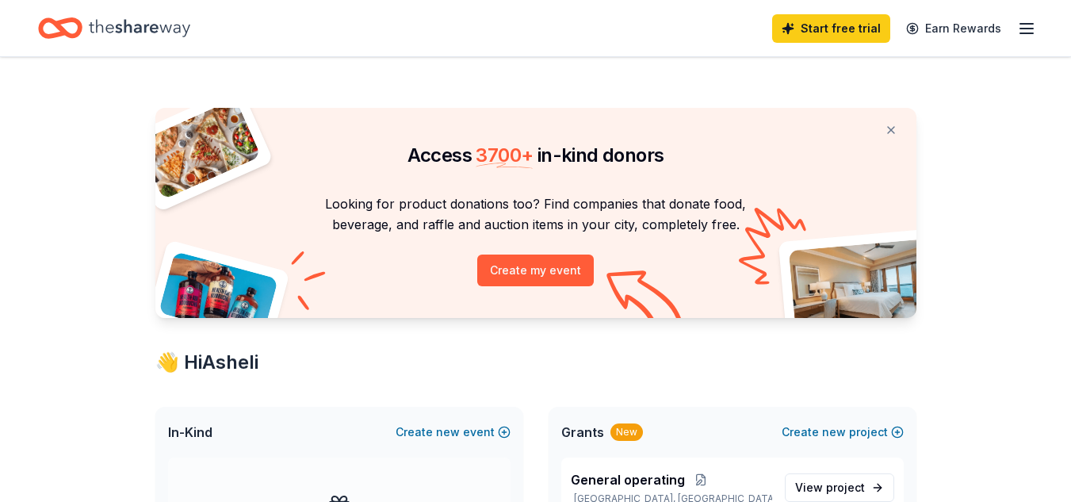
click at [1038, 22] on div "Start free trial Earn Rewards" at bounding box center [535, 28] width 1071 height 56
click at [1022, 24] on line "button" at bounding box center [1026, 24] width 13 height 0
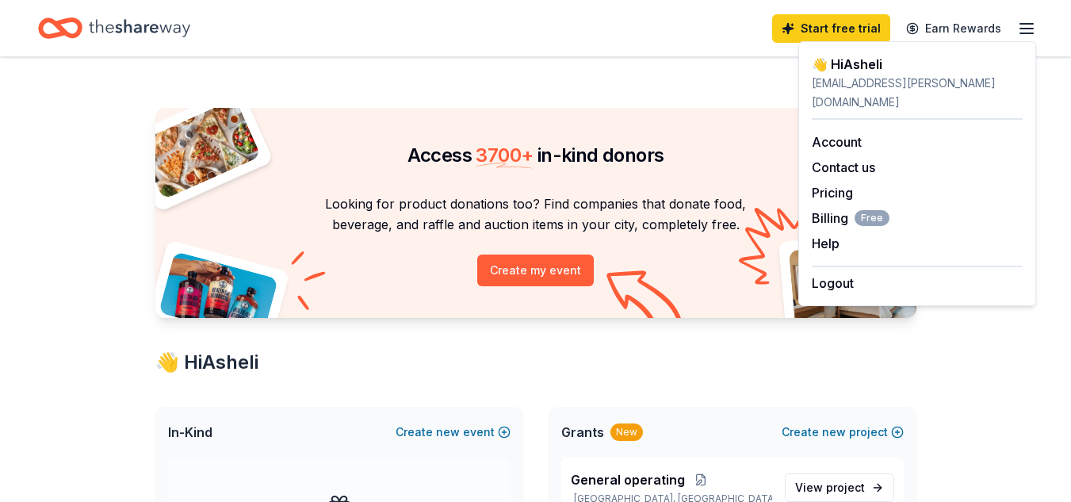
click at [859, 85] on div "grants@fulmore.org" at bounding box center [917, 93] width 211 height 38
click at [841, 132] on div "Account" at bounding box center [917, 141] width 211 height 19
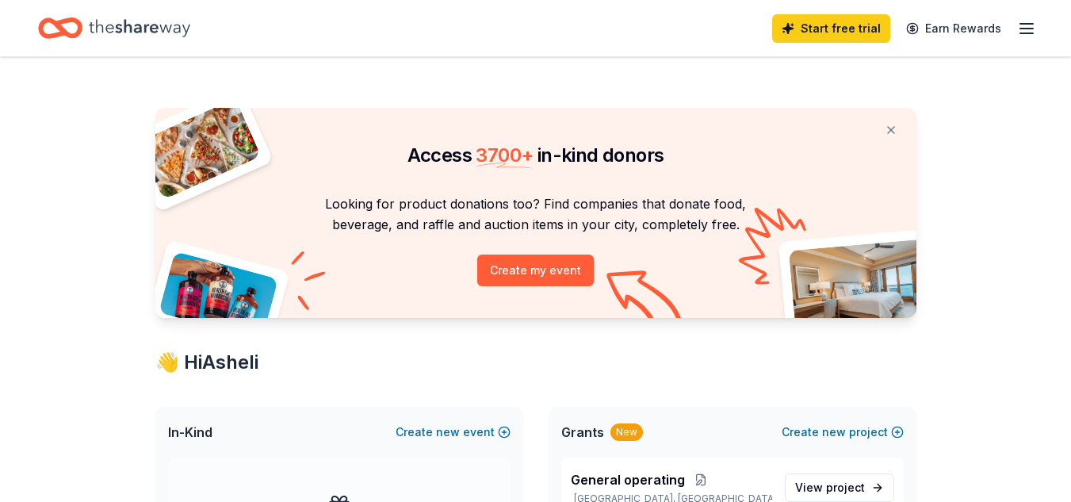
click at [1023, 27] on icon "button" at bounding box center [1026, 28] width 19 height 19
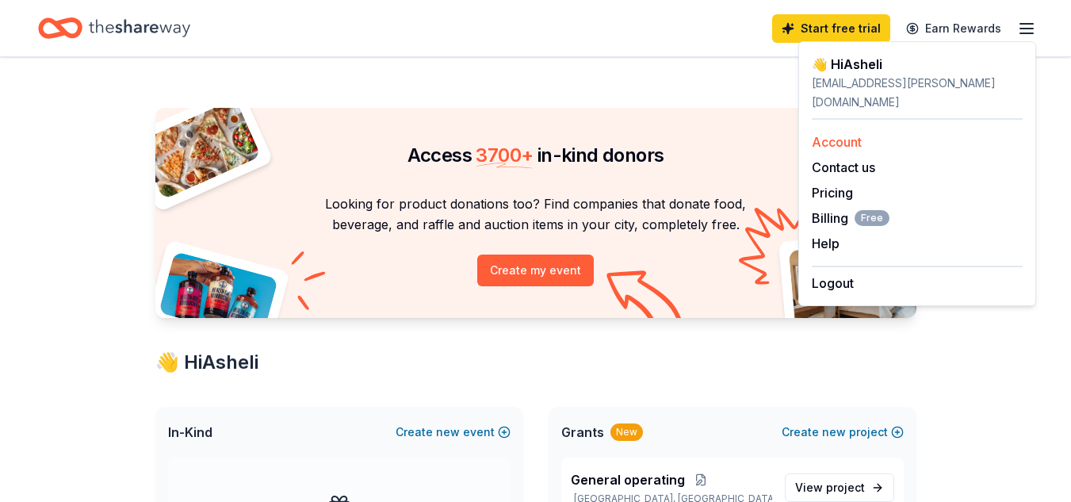
click at [824, 134] on link "Account" at bounding box center [837, 142] width 50 height 16
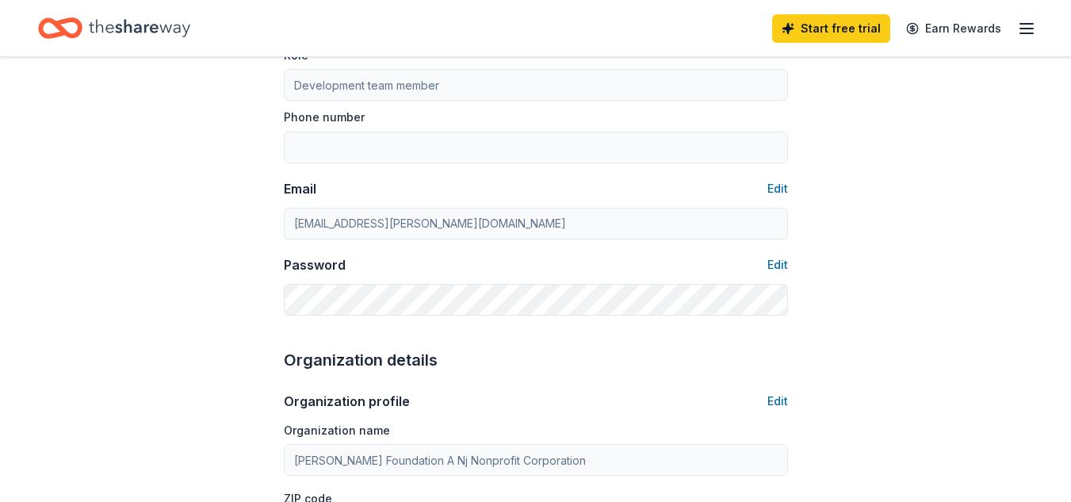
scroll to position [231, 0]
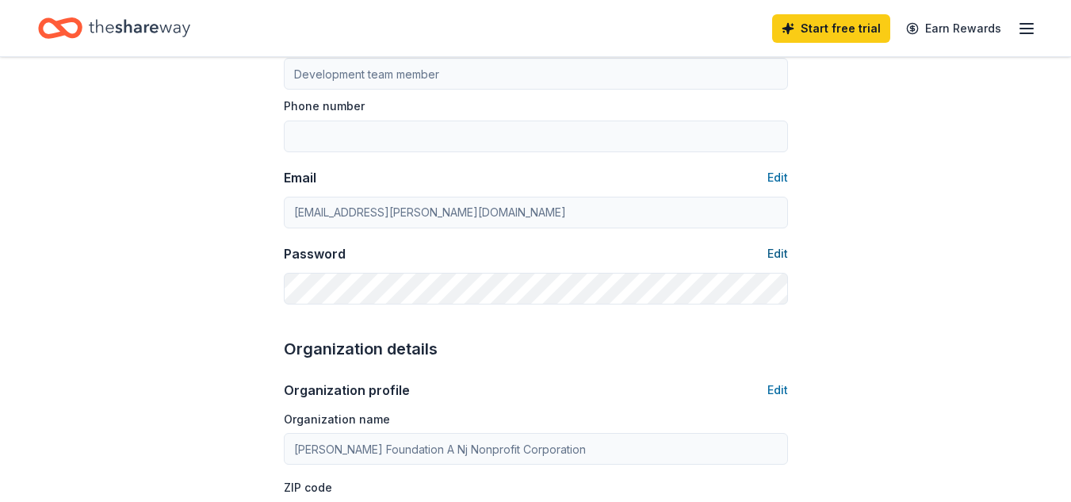
click at [777, 255] on button "Edit" at bounding box center [777, 253] width 21 height 19
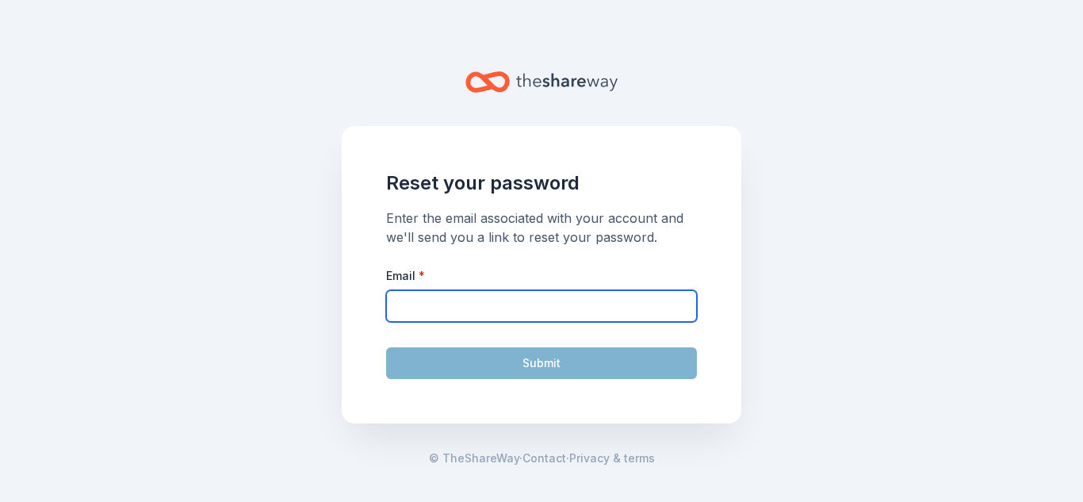
click at [564, 310] on input "Email *" at bounding box center [541, 306] width 311 height 32
type input "grants@fulmore.org"
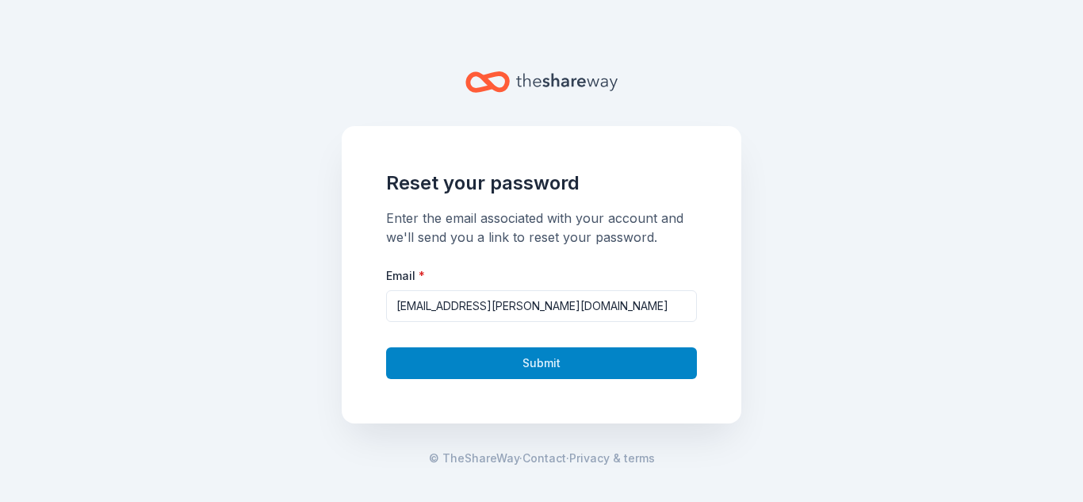
click at [542, 377] on button "Submit" at bounding box center [541, 363] width 311 height 32
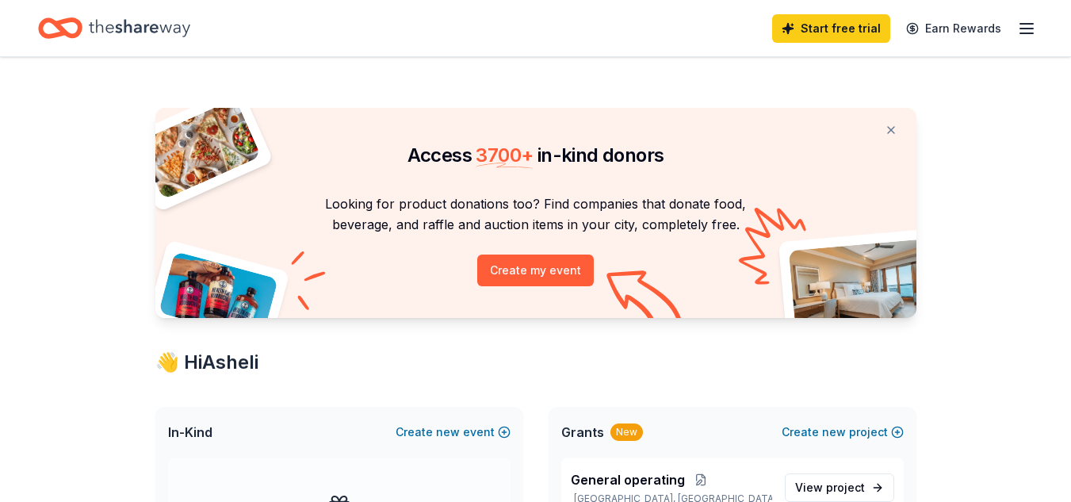
click at [1020, 24] on line "button" at bounding box center [1026, 24] width 13 height 0
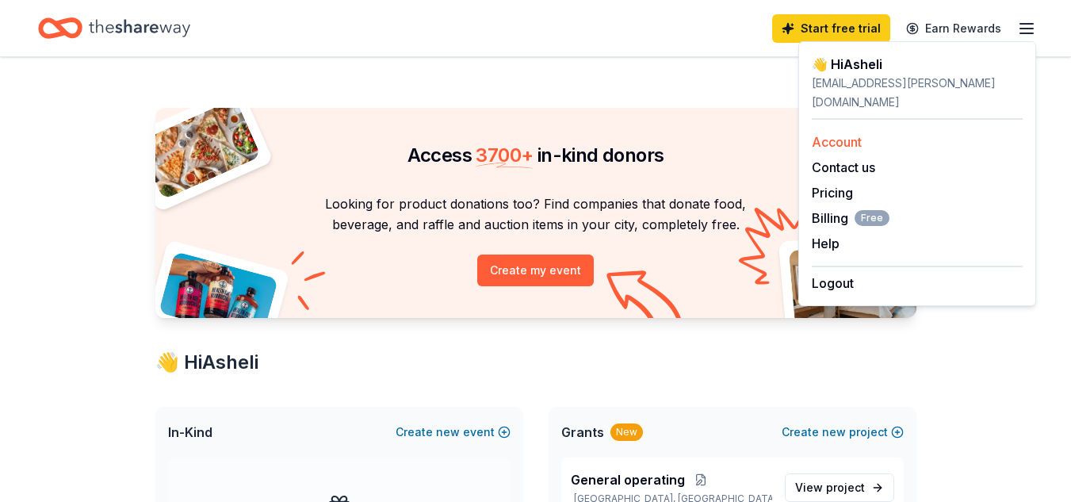
click at [839, 134] on link "Account" at bounding box center [837, 142] width 50 height 16
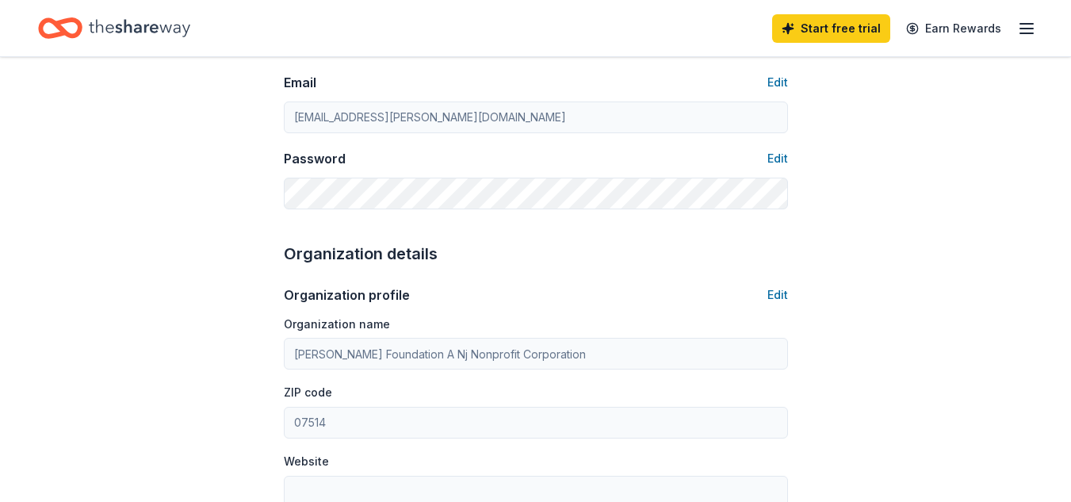
scroll to position [335, 0]
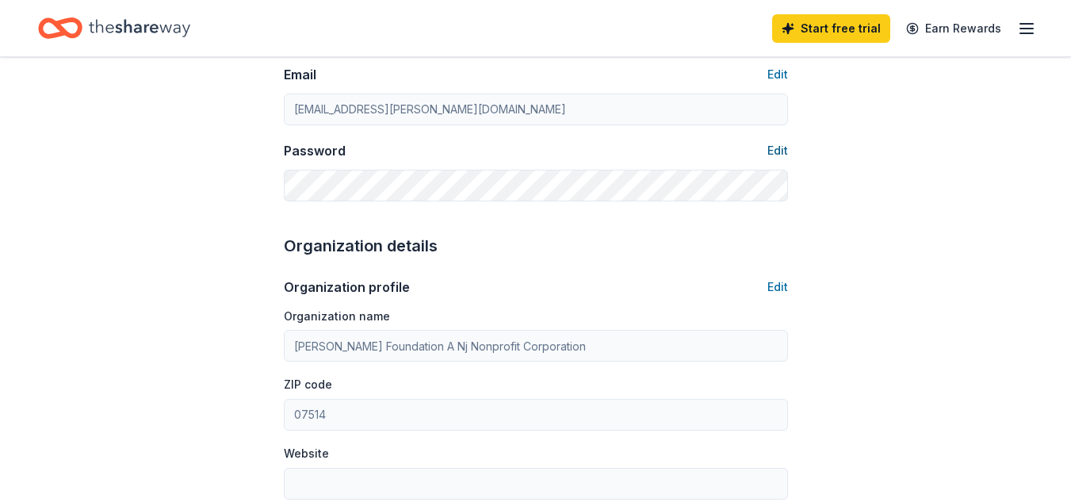
click at [777, 151] on button "Edit" at bounding box center [777, 150] width 21 height 19
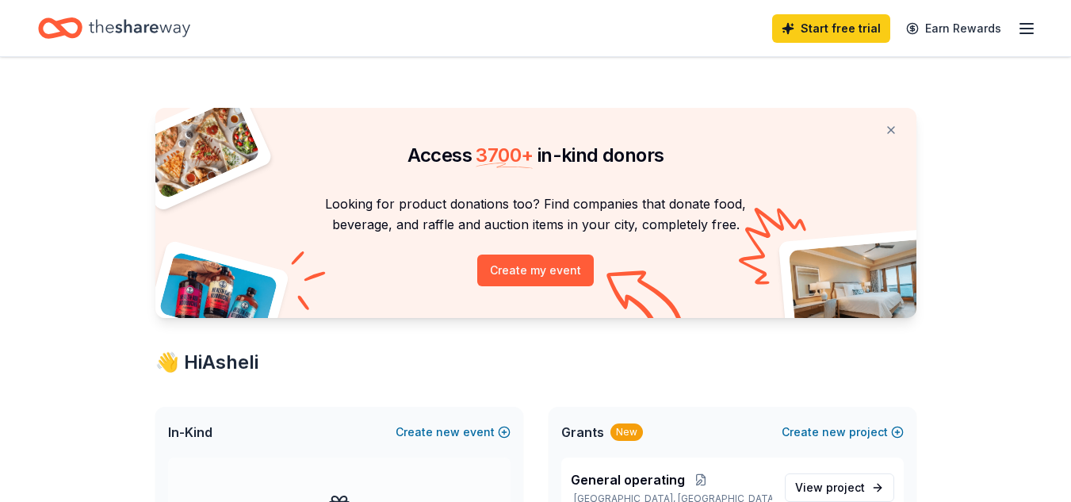
click at [1015, 29] on div "Start free trial Earn Rewards" at bounding box center [904, 28] width 264 height 37
click at [1030, 25] on icon "button" at bounding box center [1026, 28] width 19 height 19
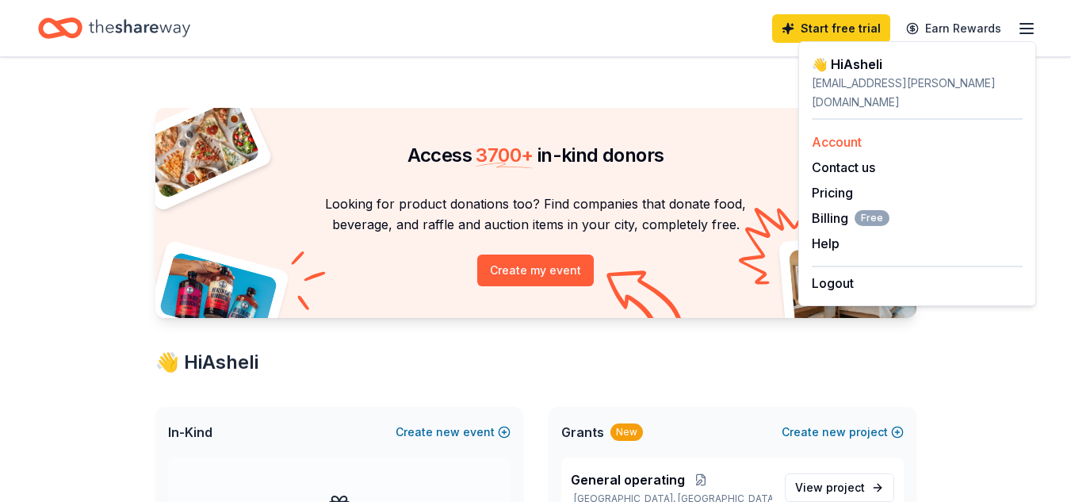
click at [828, 134] on link "Account" at bounding box center [837, 142] width 50 height 16
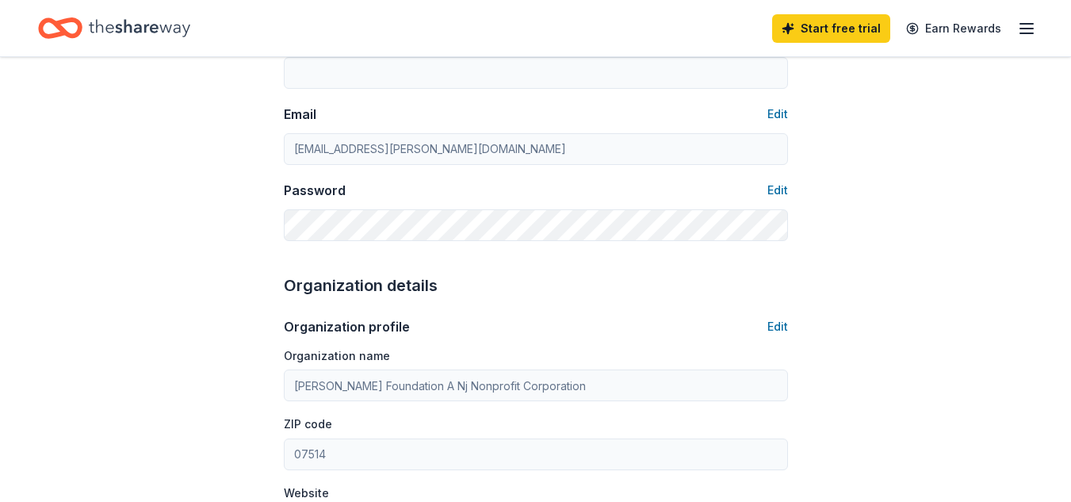
scroll to position [306, 0]
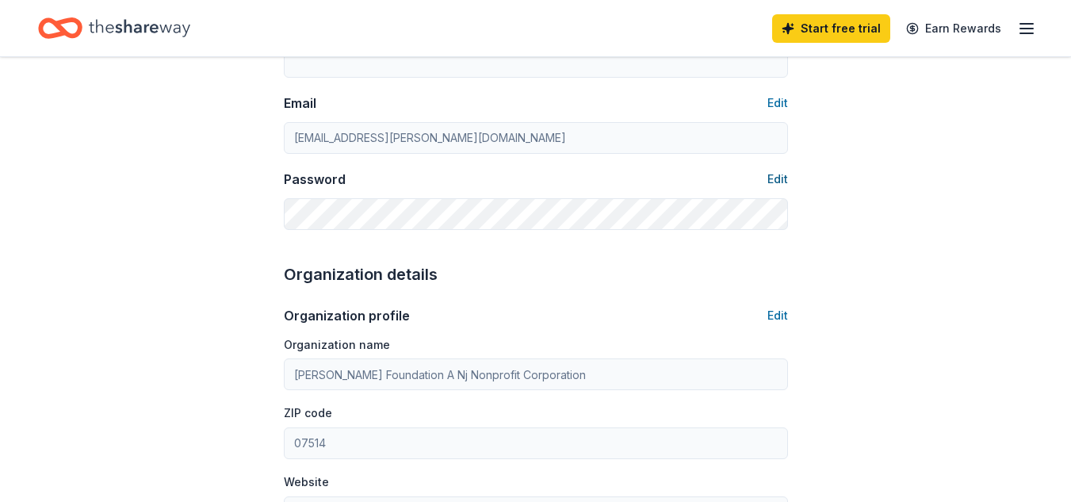
click at [777, 182] on button "Edit" at bounding box center [777, 179] width 21 height 19
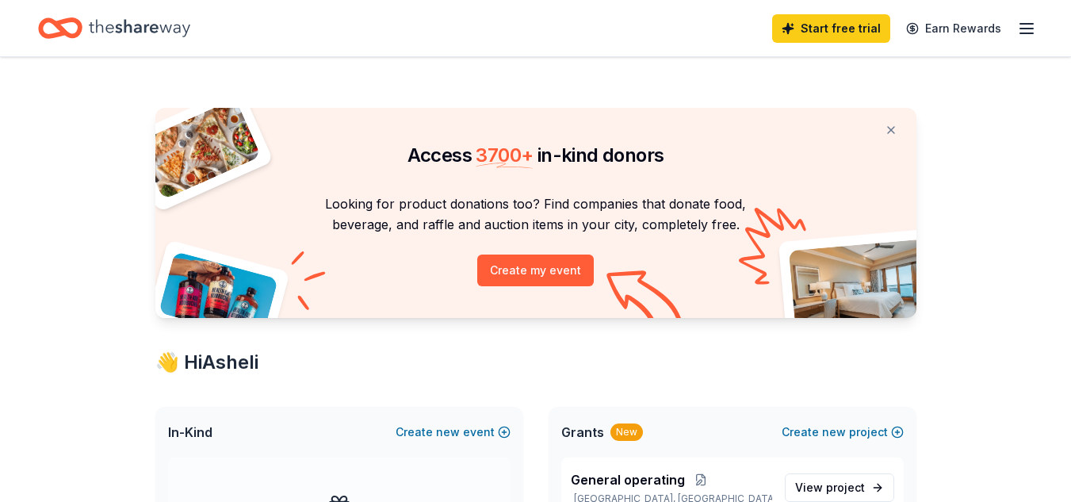
click at [1027, 36] on icon "button" at bounding box center [1026, 28] width 19 height 19
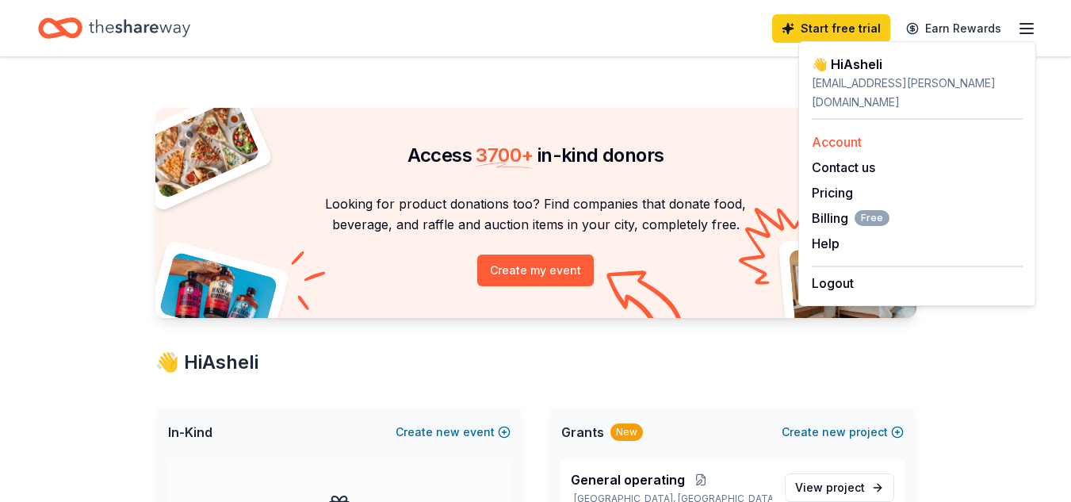
click at [836, 134] on link "Account" at bounding box center [837, 142] width 50 height 16
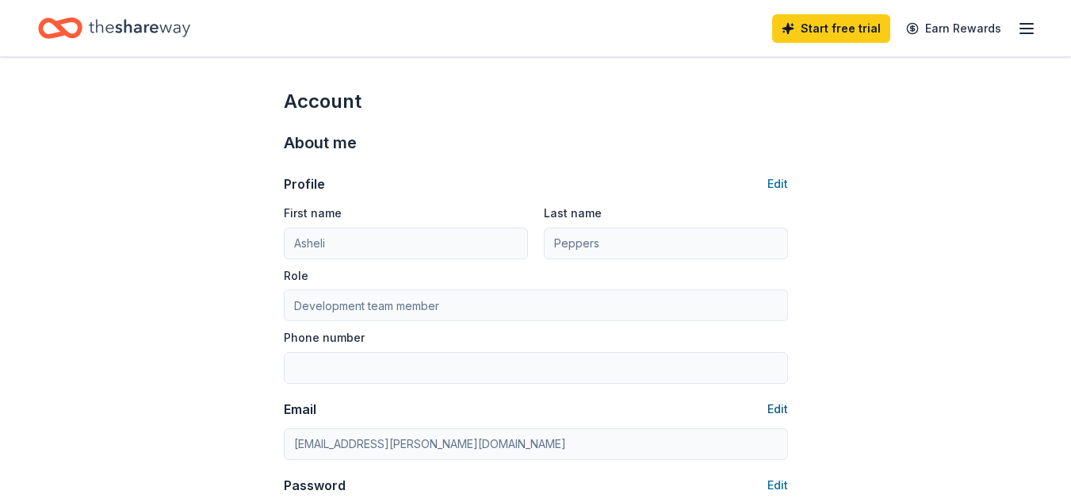
click at [778, 407] on button "Edit" at bounding box center [777, 409] width 21 height 19
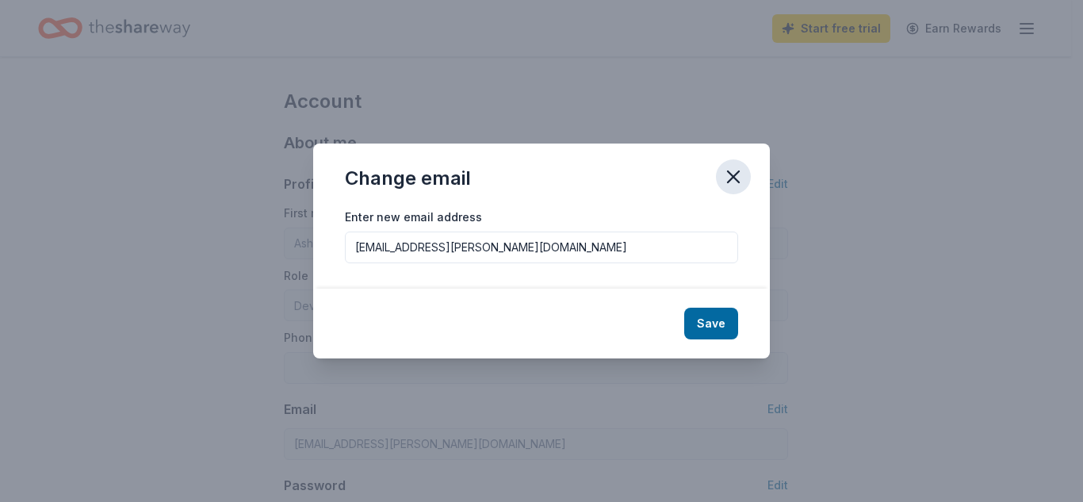
click at [729, 180] on icon "button" at bounding box center [733, 176] width 11 height 11
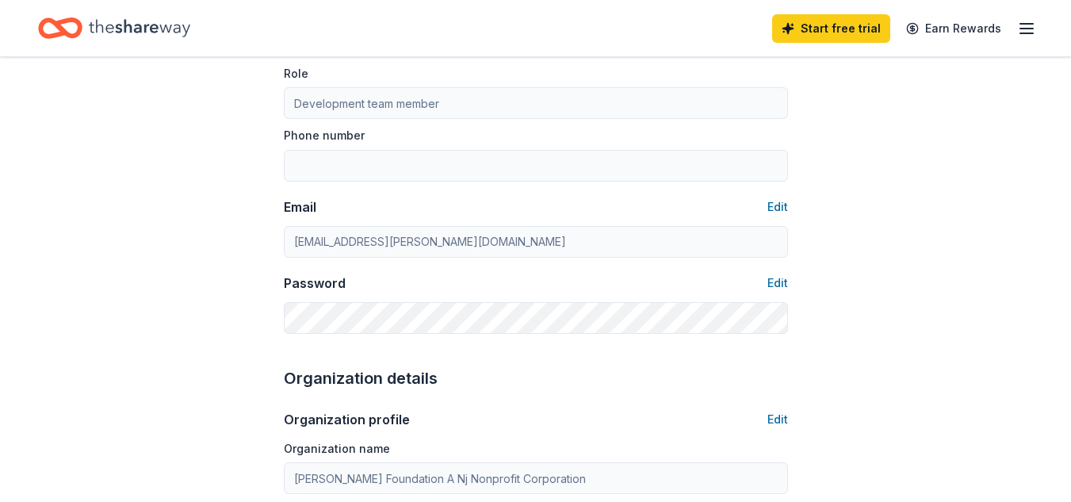
scroll to position [208, 0]
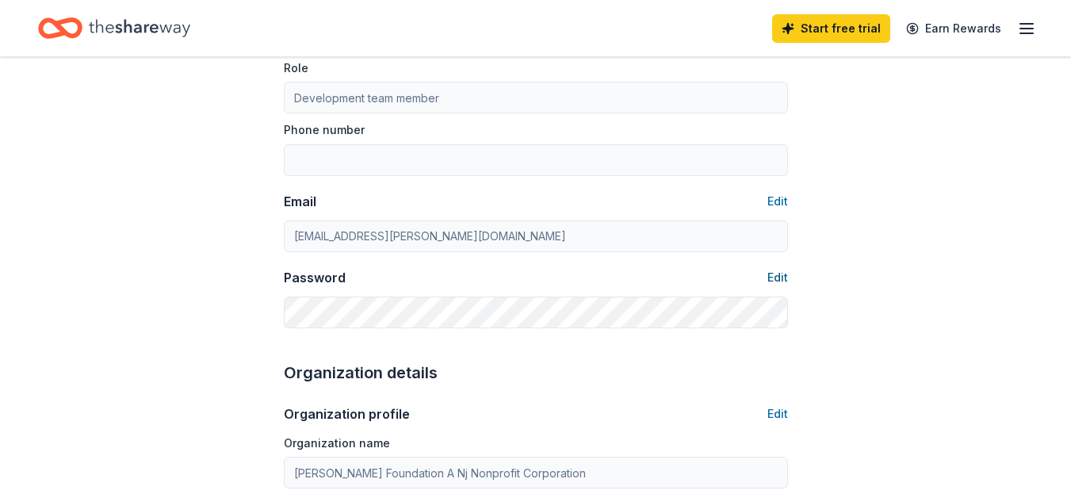
click at [779, 279] on button "Edit" at bounding box center [777, 277] width 21 height 19
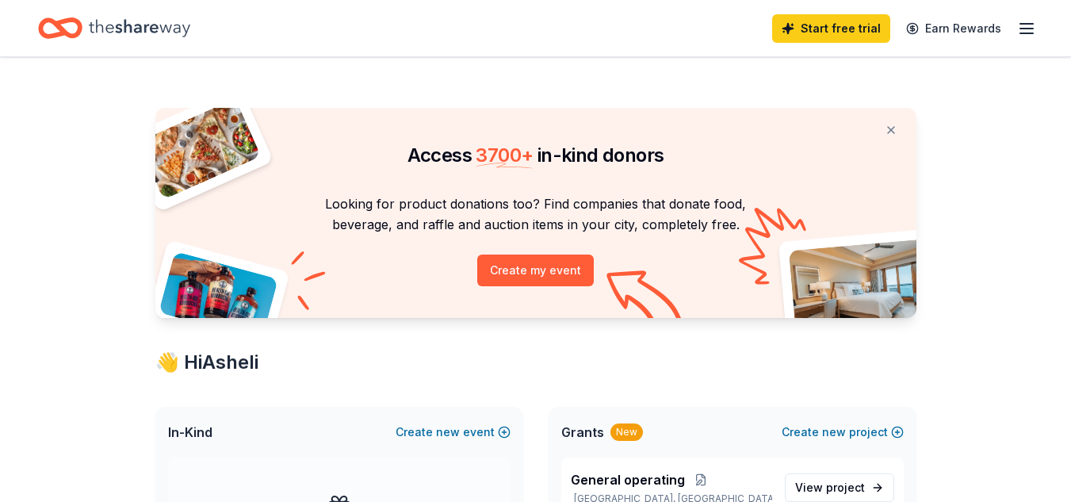
click at [1040, 24] on div "Start free trial Earn Rewards" at bounding box center [535, 28] width 1071 height 56
click at [1034, 24] on icon "button" at bounding box center [1026, 28] width 19 height 19
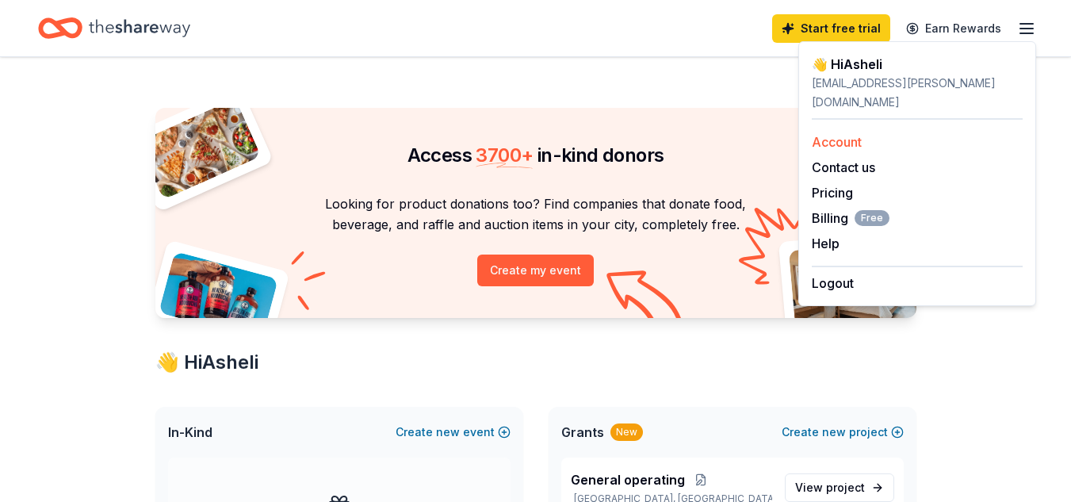
click at [844, 134] on link "Account" at bounding box center [837, 142] width 50 height 16
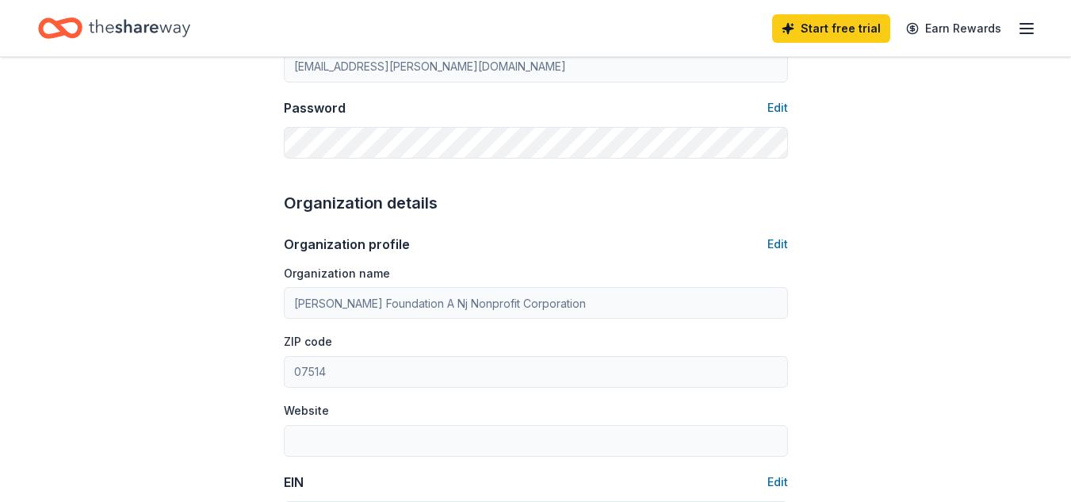
scroll to position [359, 0]
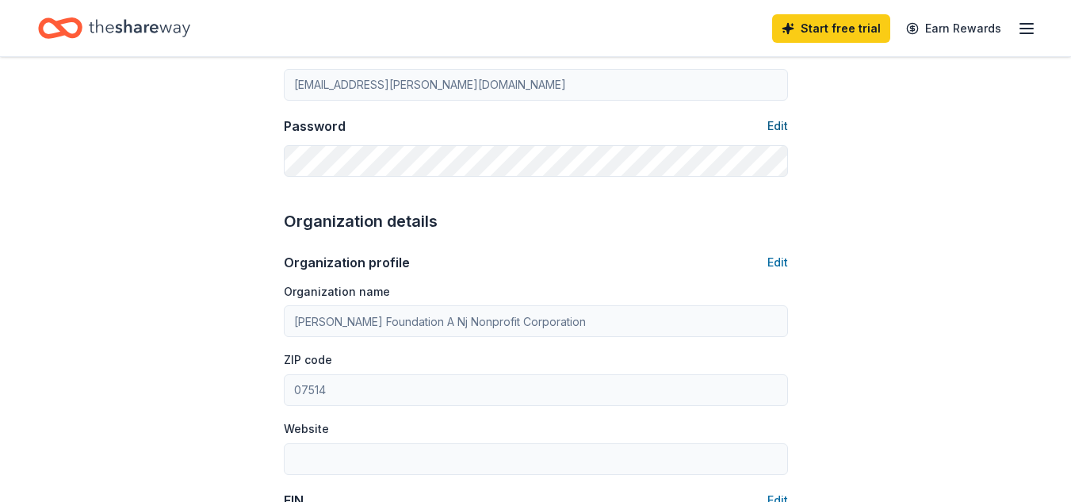
click at [771, 127] on button "Edit" at bounding box center [777, 126] width 21 height 19
